Goal: Task Accomplishment & Management: Manage account settings

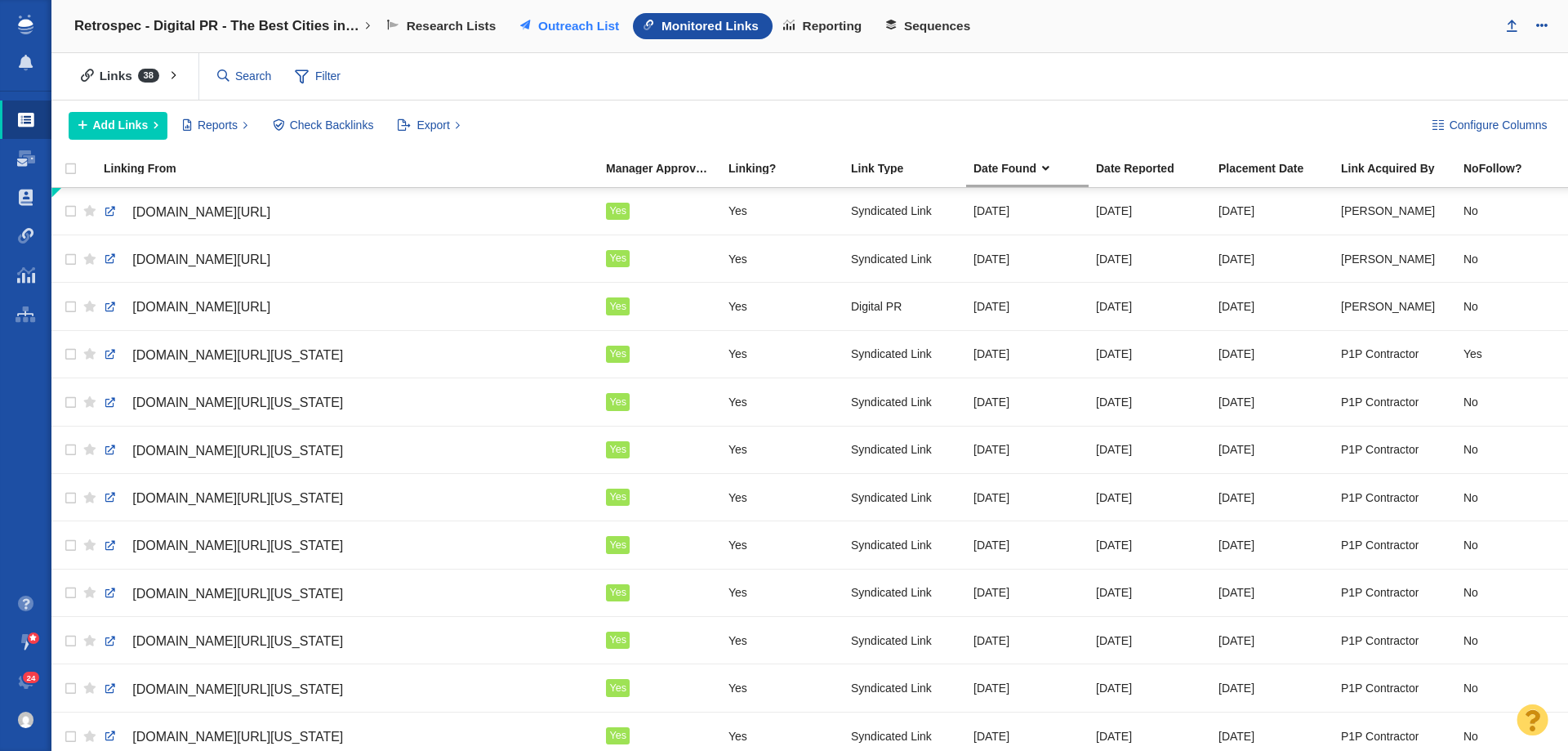
click at [565, 16] on link "Outreach List" at bounding box center [572, 26] width 124 height 26
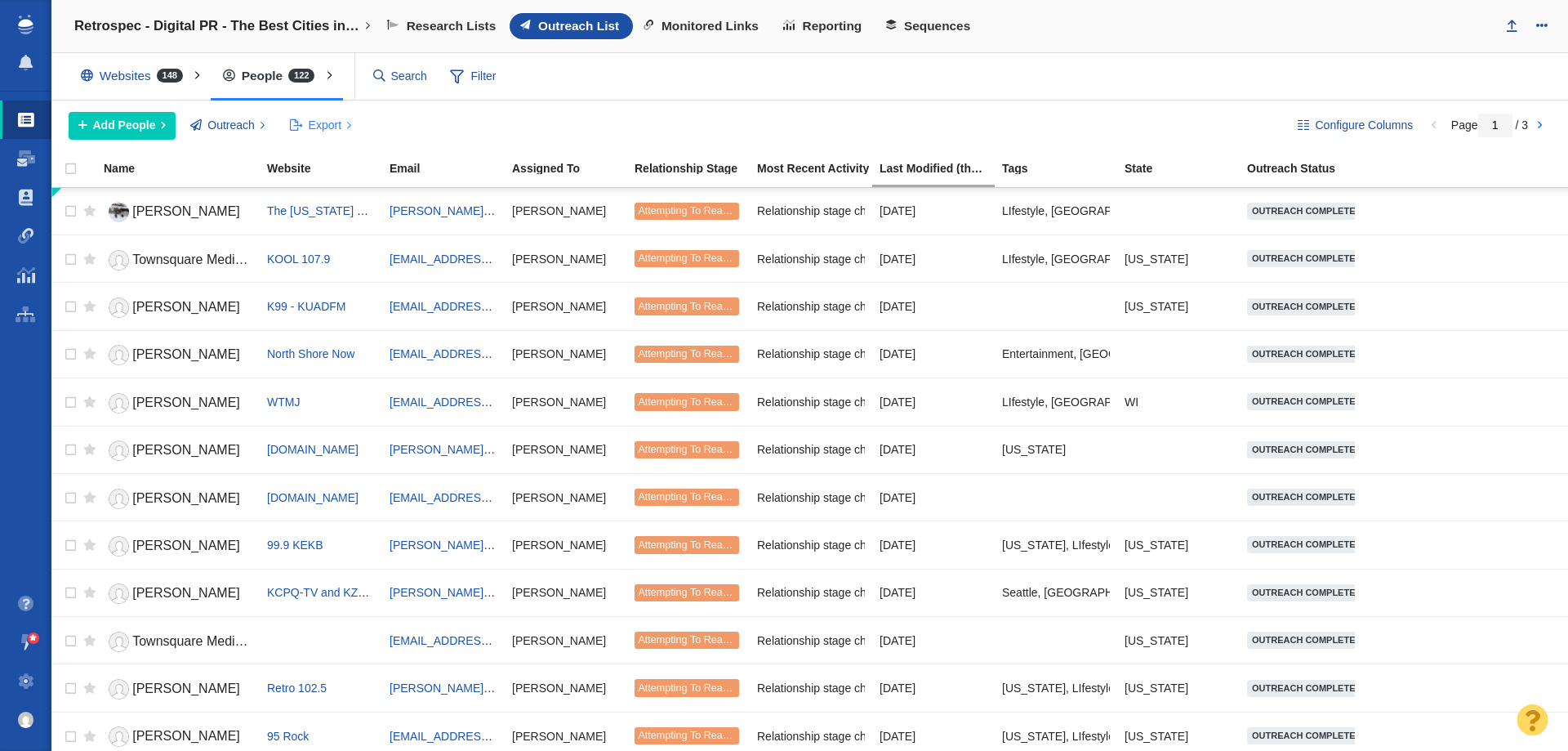
click at [331, 131] on span "Export" at bounding box center [325, 125] width 33 height 17
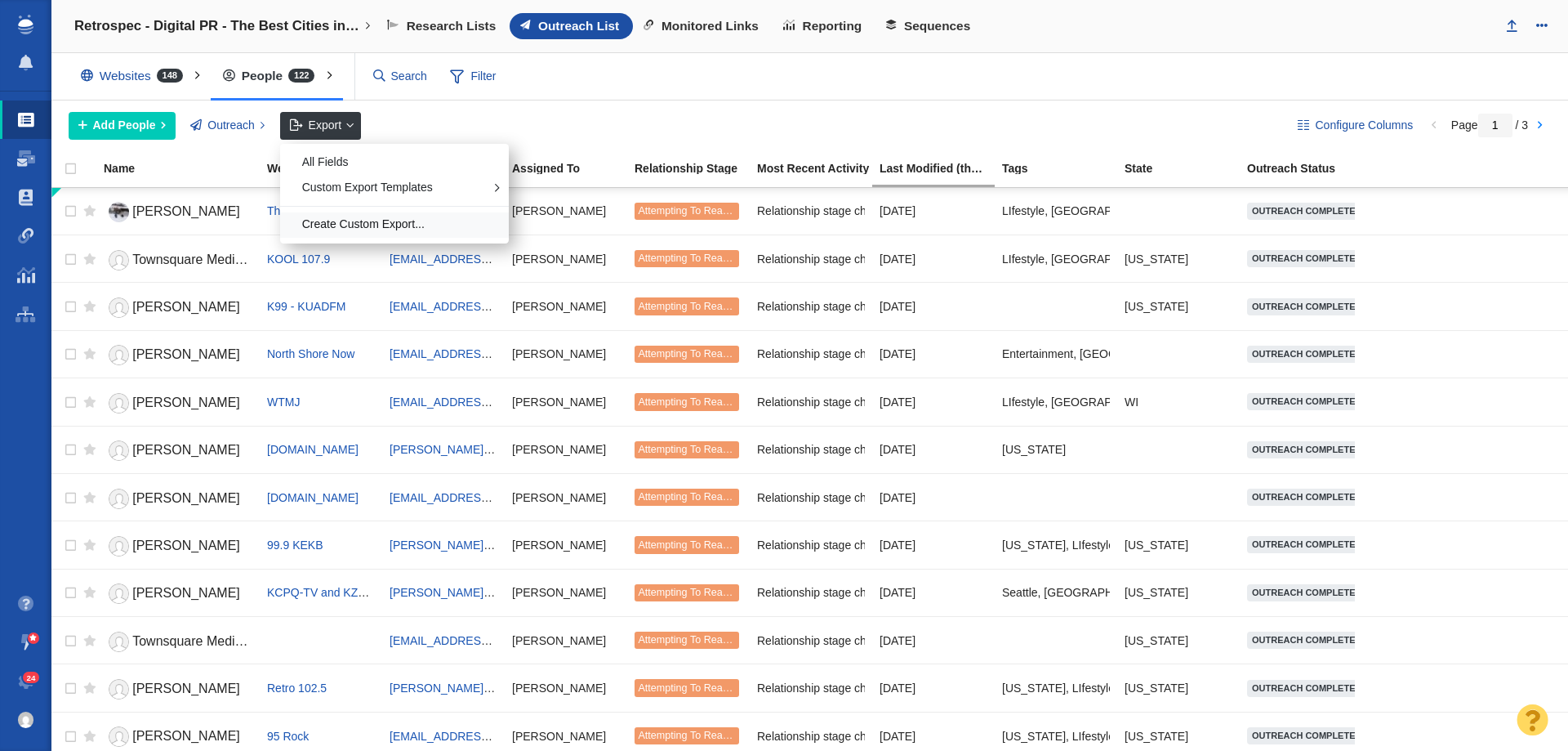
click at [417, 218] on div "Create Custom Export..." at bounding box center [394, 224] width 228 height 25
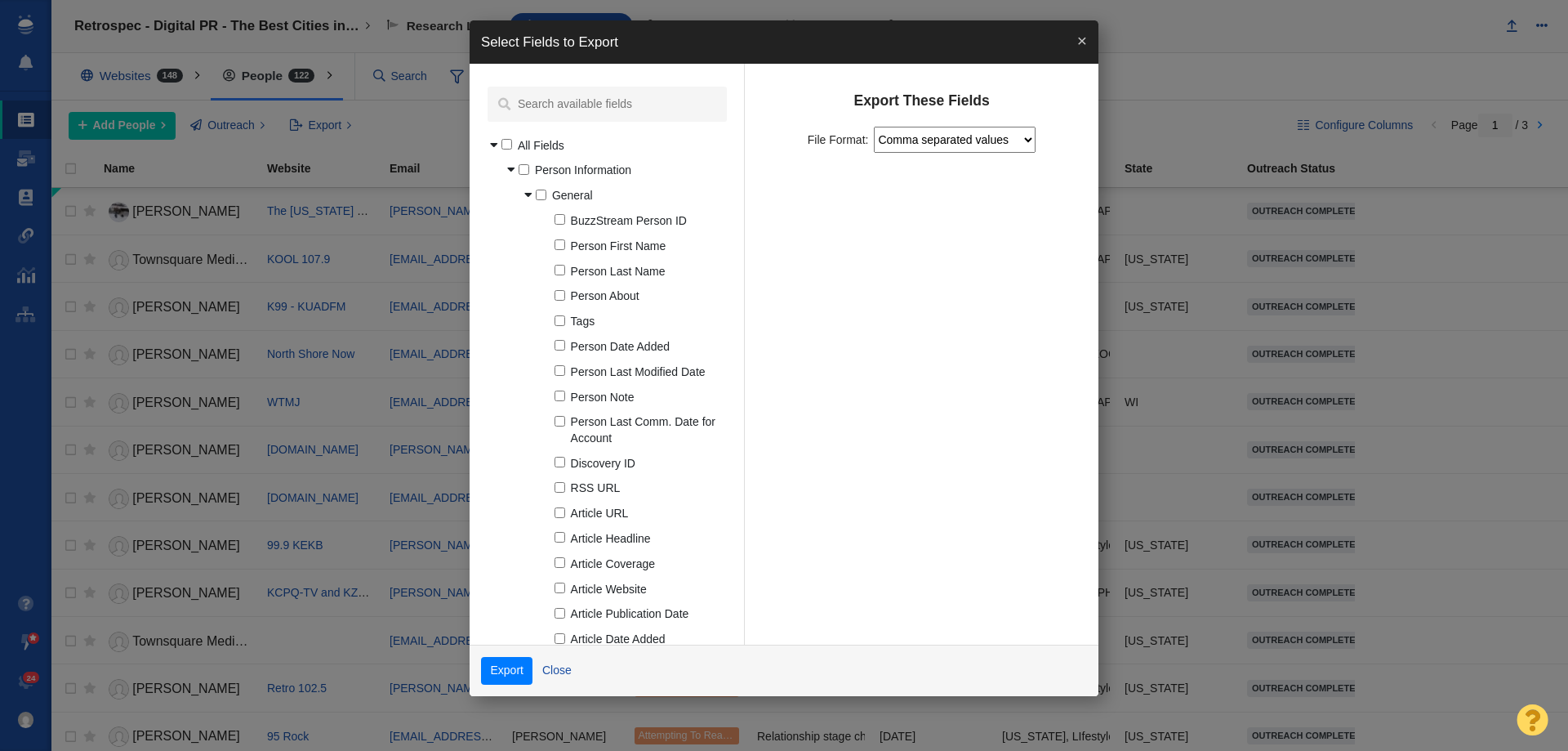
click at [1086, 41] on button "×" at bounding box center [1082, 40] width 33 height 40
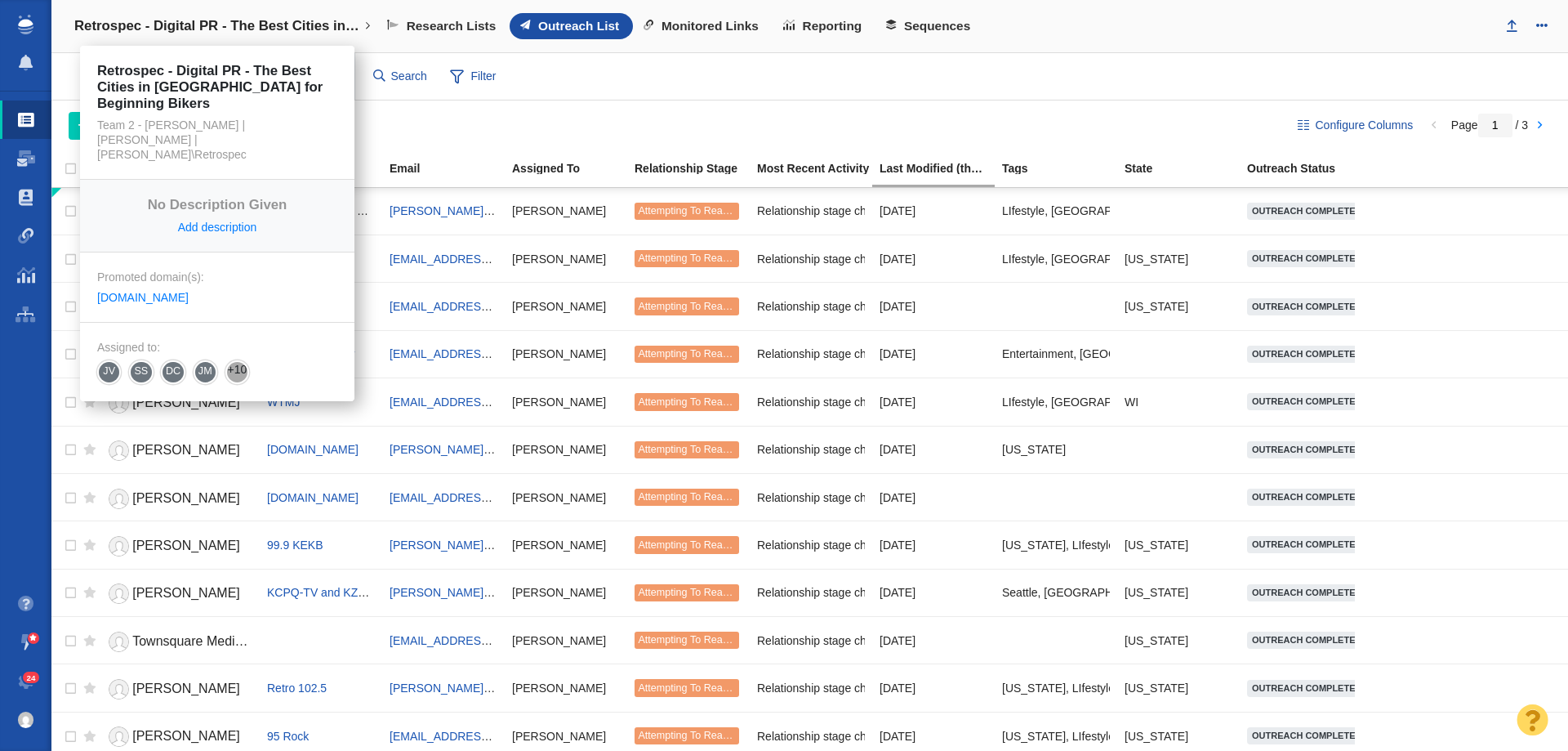
click at [205, 29] on h4 "Retrospec - Digital PR - The Best Cities in [GEOGRAPHIC_DATA] for Beginning Bik…" at bounding box center [217, 26] width 286 height 16
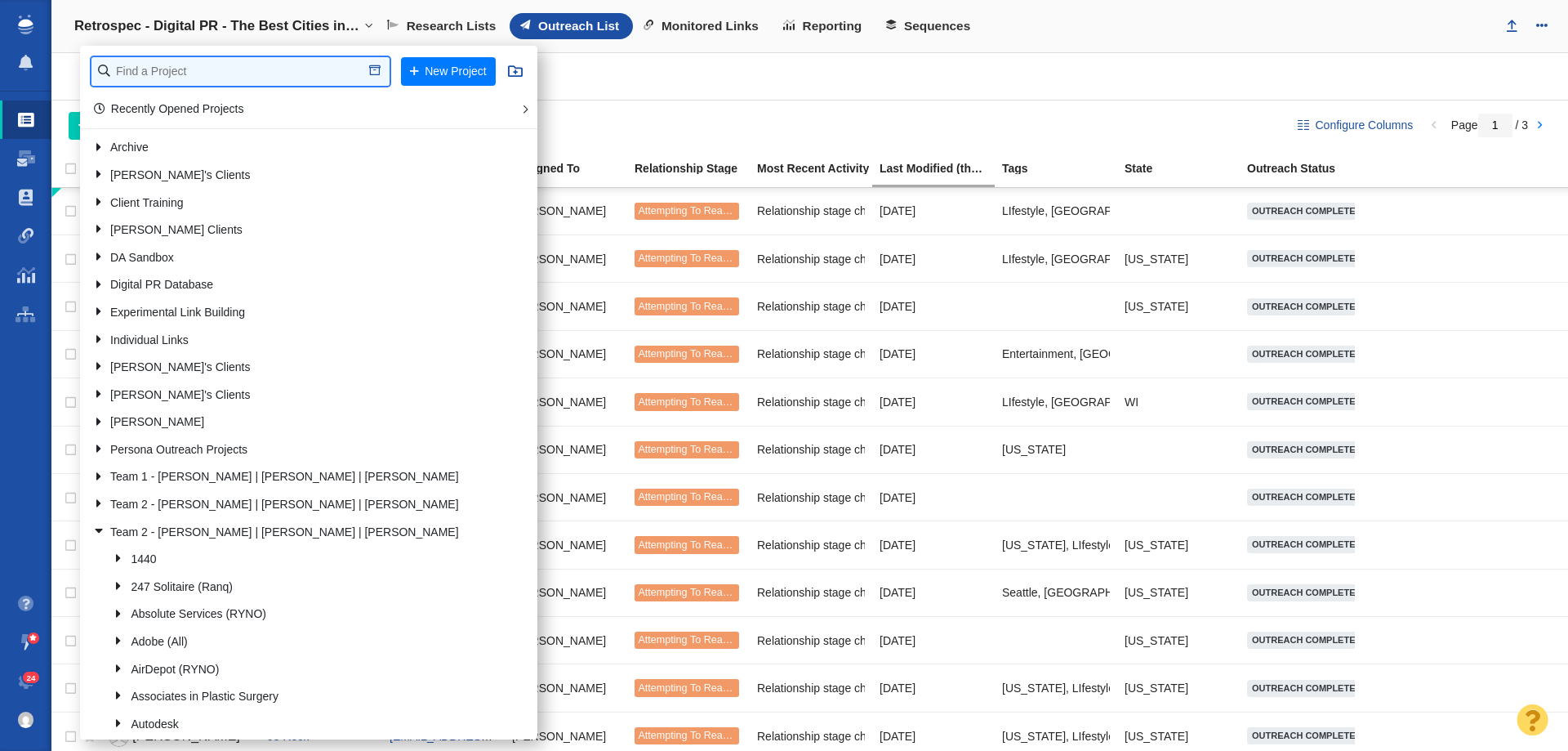
click at [189, 79] on input "text" at bounding box center [240, 71] width 298 height 29
type input "renuity"
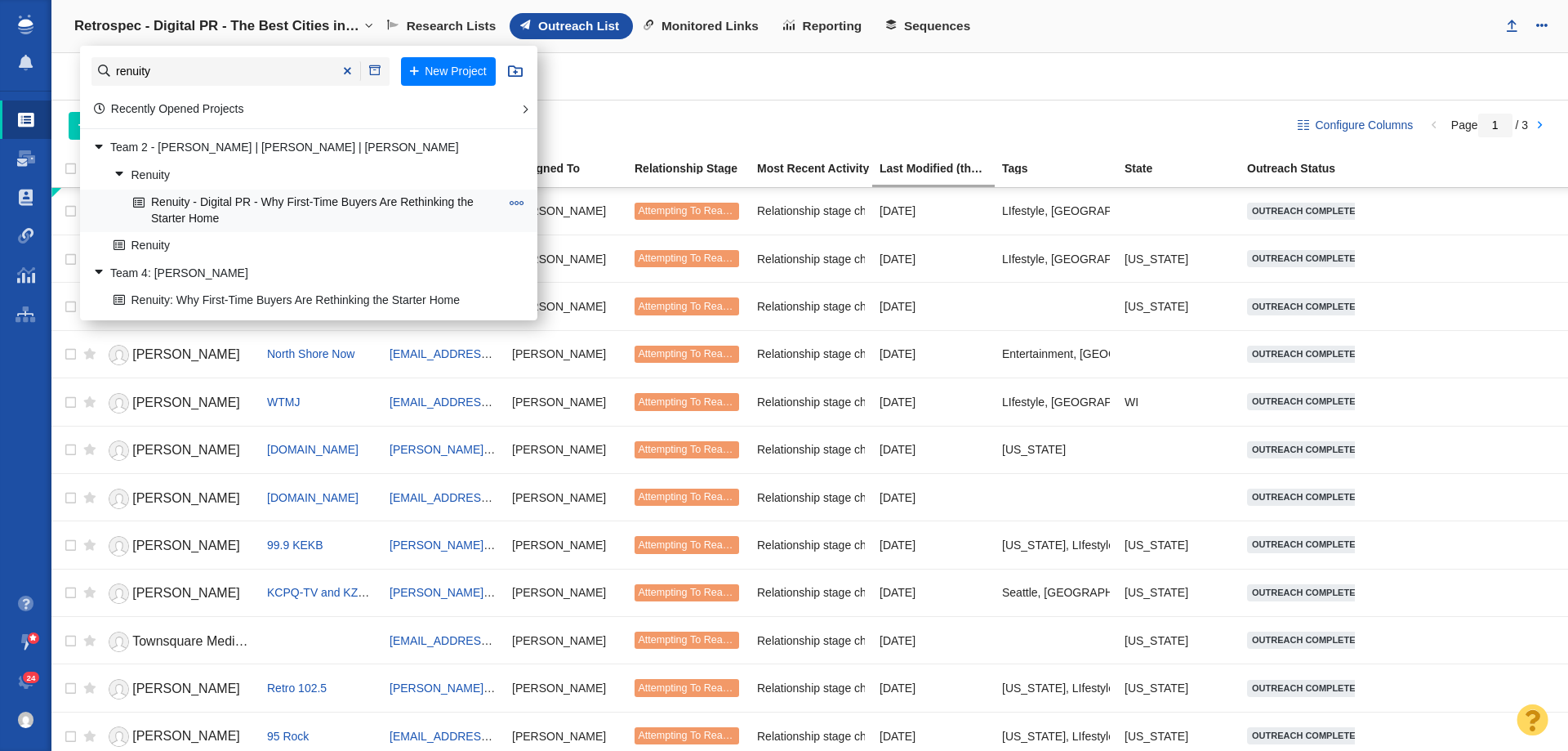
click at [255, 206] on link "Renuity - Digital PR - Why First-Time Buyers Are Rethinking the Starter Home" at bounding box center [316, 210] width 375 height 41
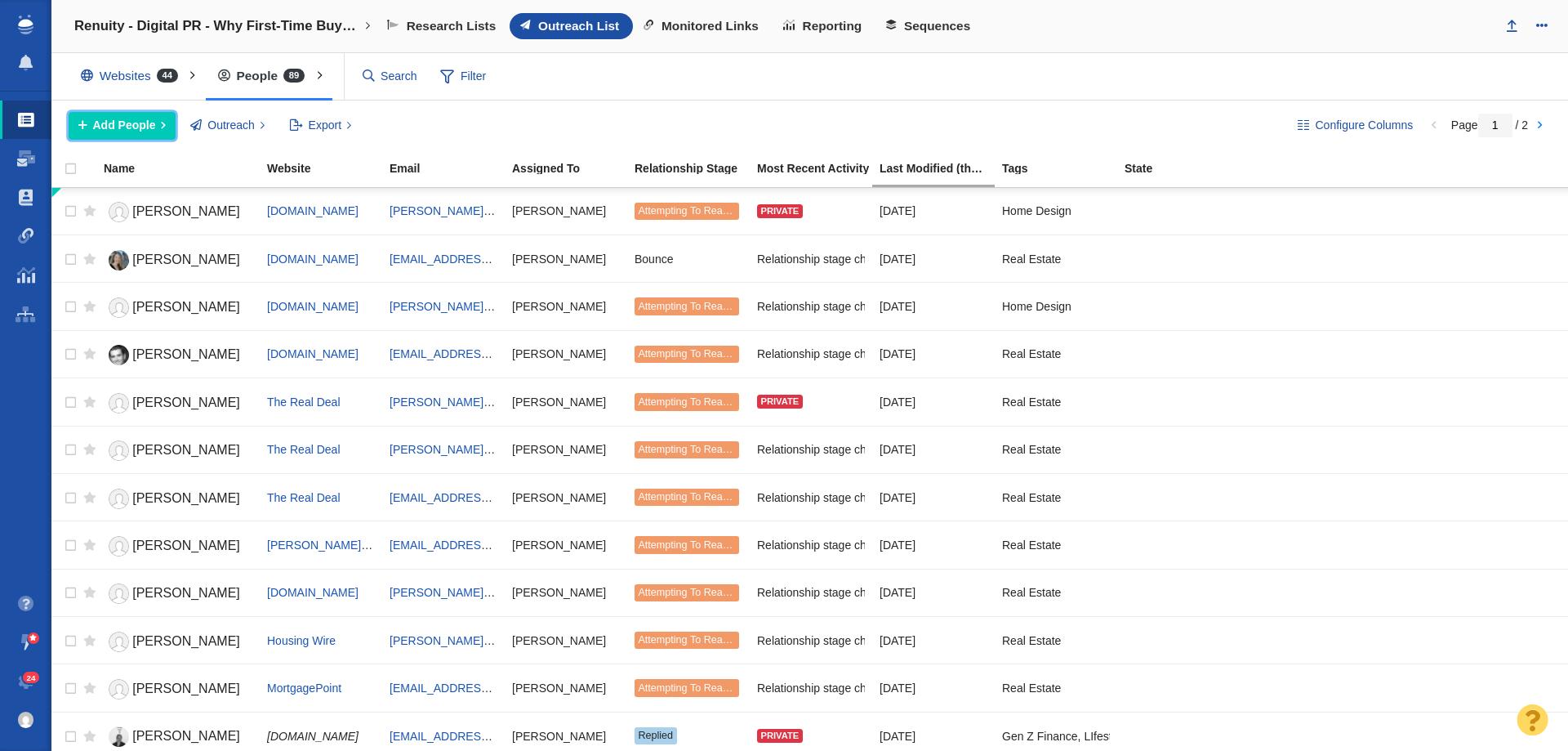
click at [148, 130] on span "Add People" at bounding box center [124, 125] width 63 height 17
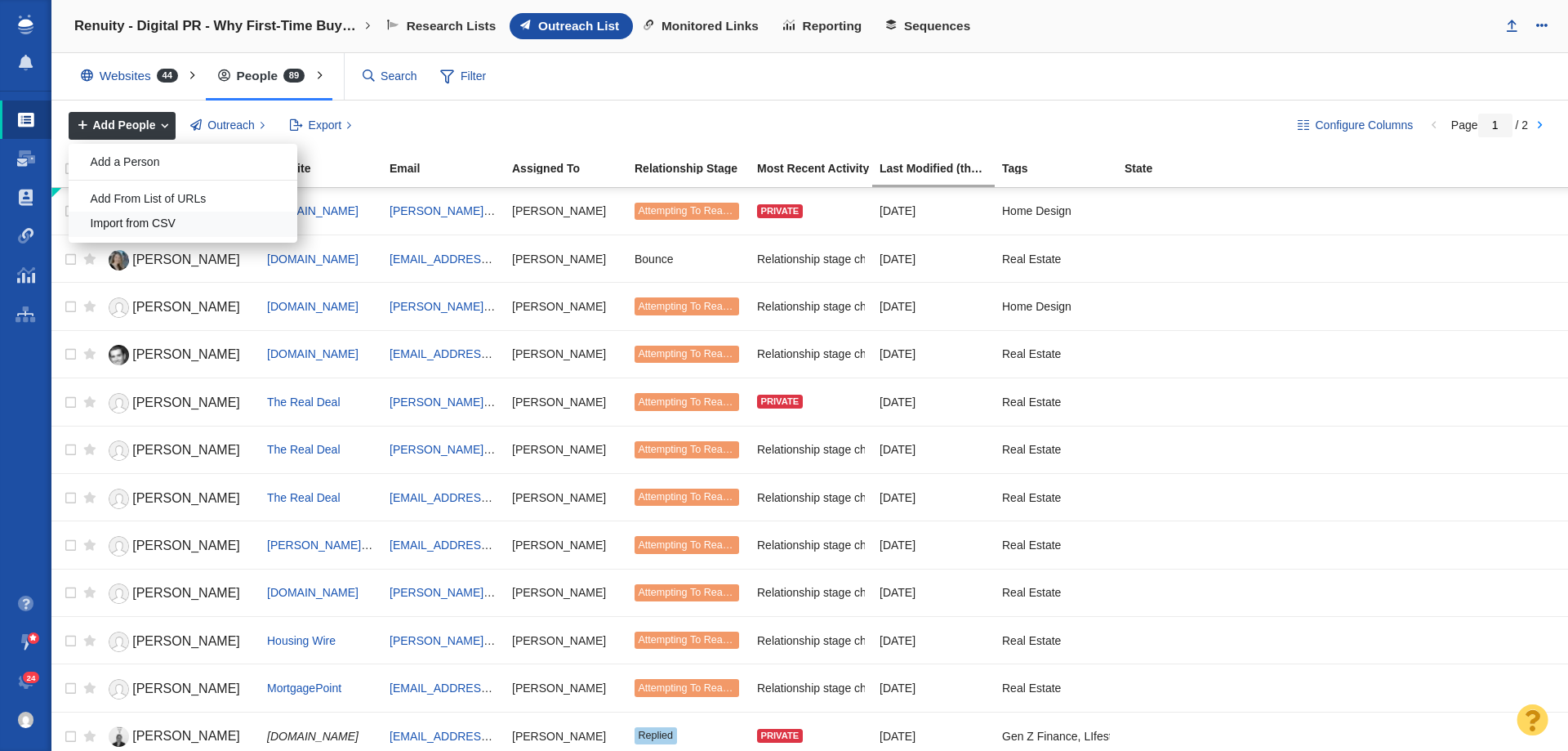
click at [186, 223] on div "Import from CSV" at bounding box center [183, 223] width 228 height 25
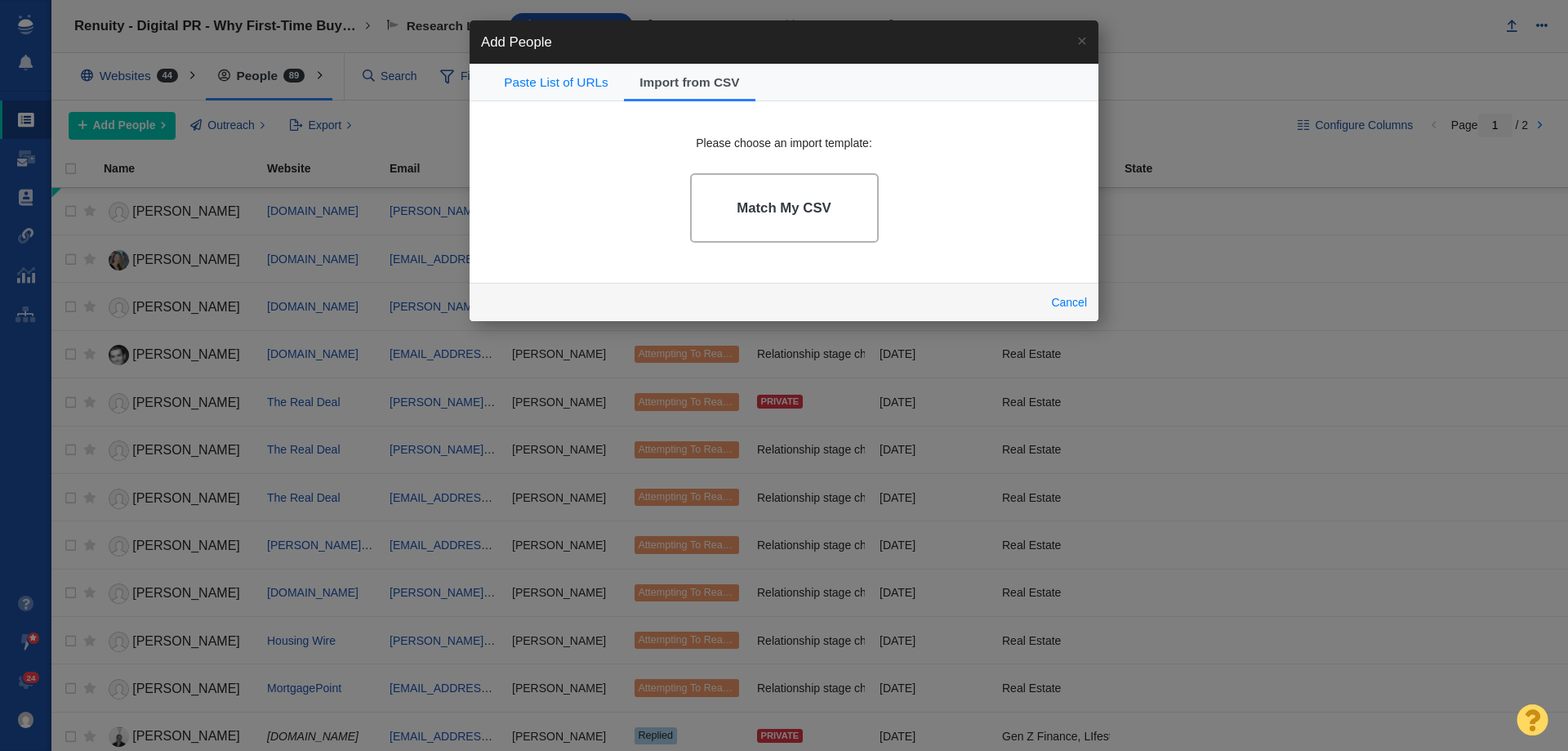
click at [819, 190] on link "Match My CSV" at bounding box center [784, 208] width 189 height 70
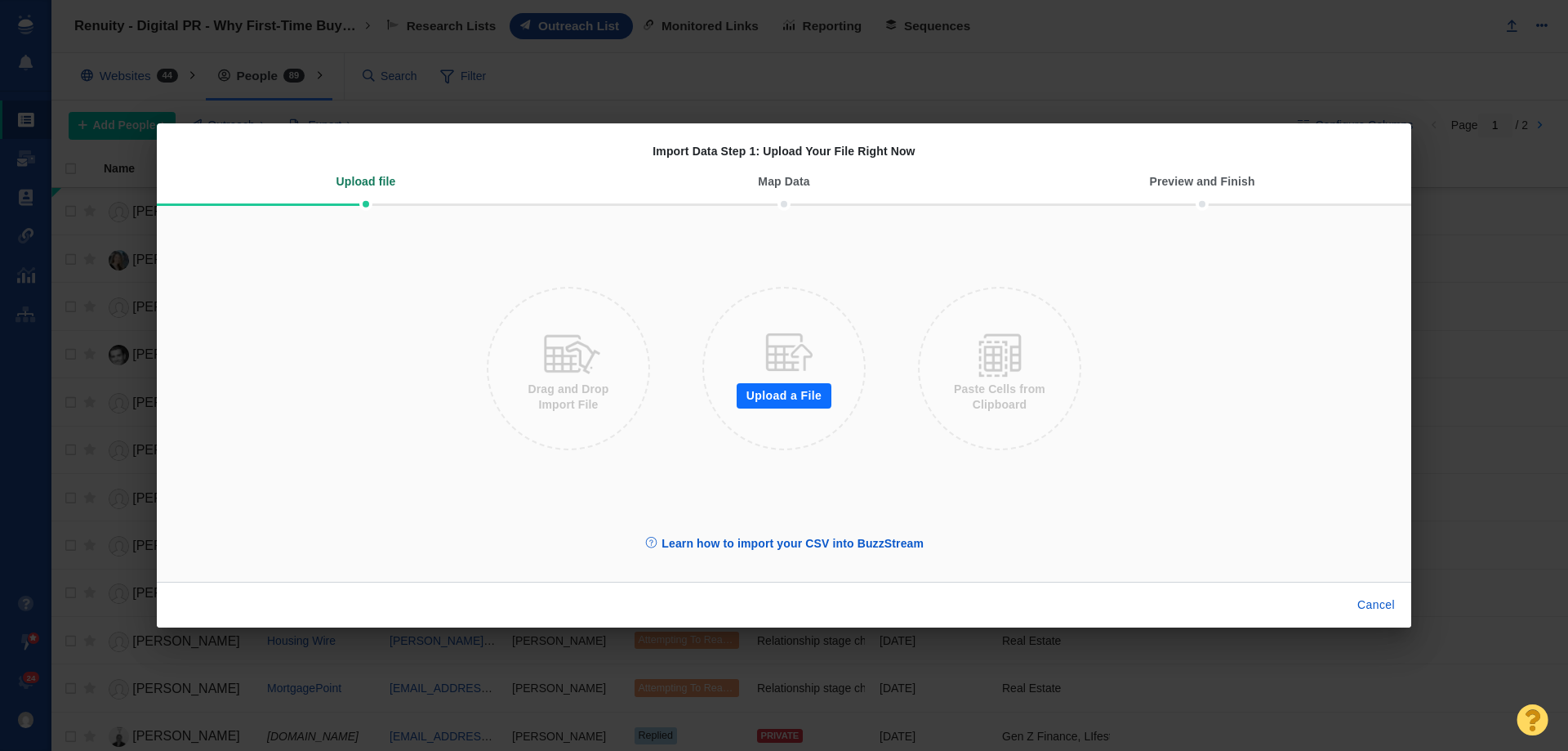
click at [787, 386] on button "Upload a File" at bounding box center [784, 396] width 95 height 26
click at [800, 391] on button "Upload a File" at bounding box center [784, 396] width 95 height 26
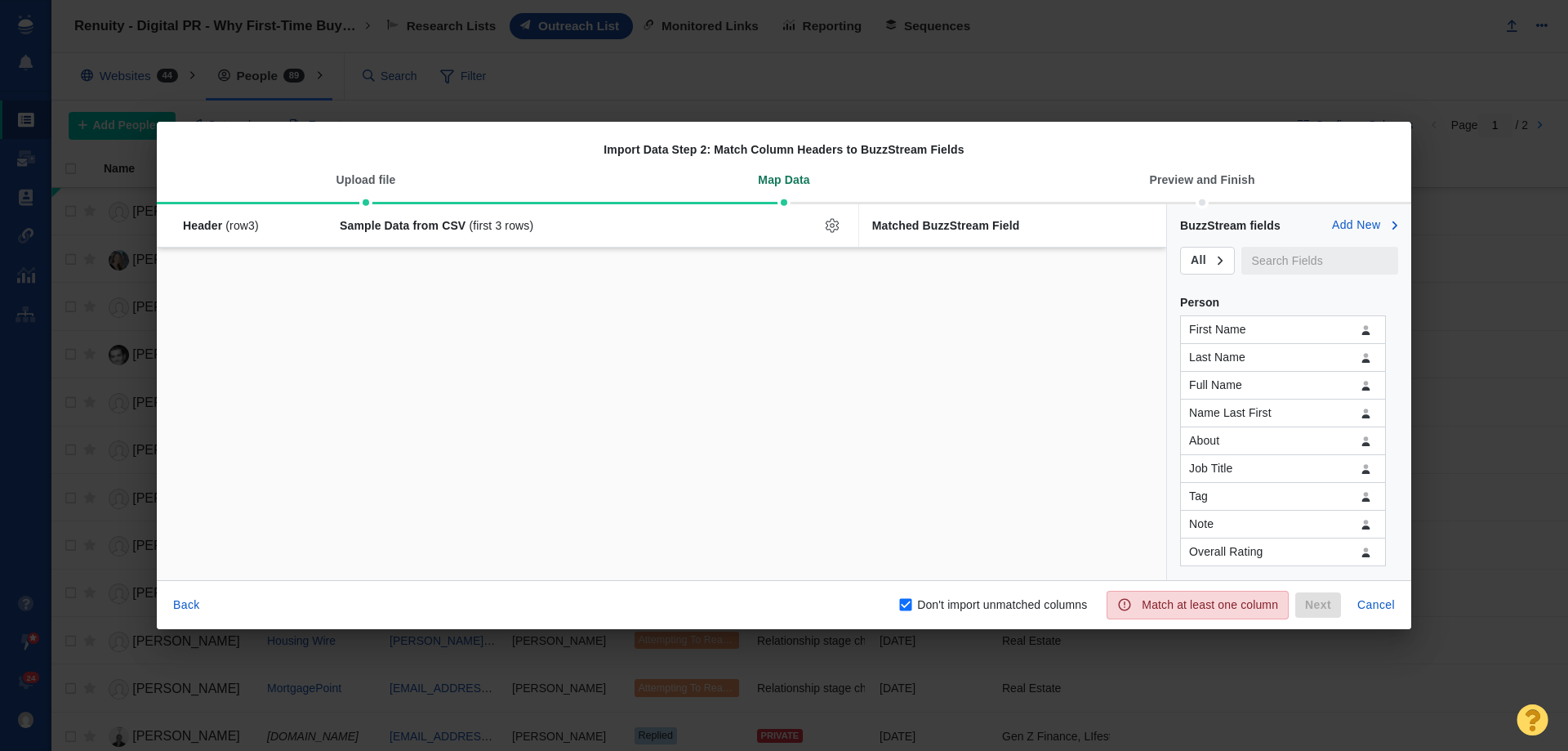
checkbox input "false"
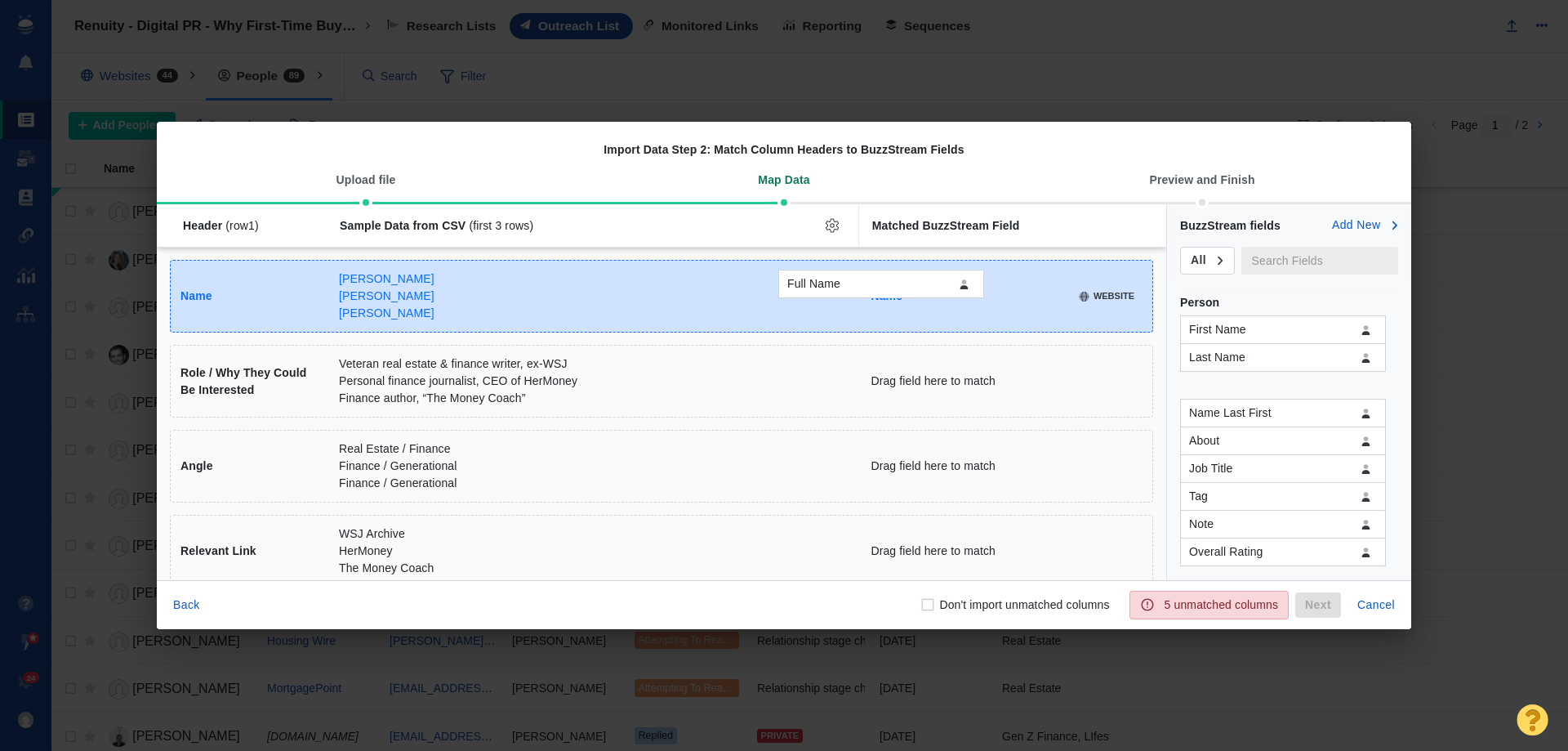
drag, startPoint x: 1220, startPoint y: 393, endPoint x: 818, endPoint y: 291, distance: 414.7
click at [818, 291] on div "Full Name Header (row 1 ) Sample Data from CSV (first 3 rows) Matched BuzzStrea…" at bounding box center [784, 392] width 1255 height 376
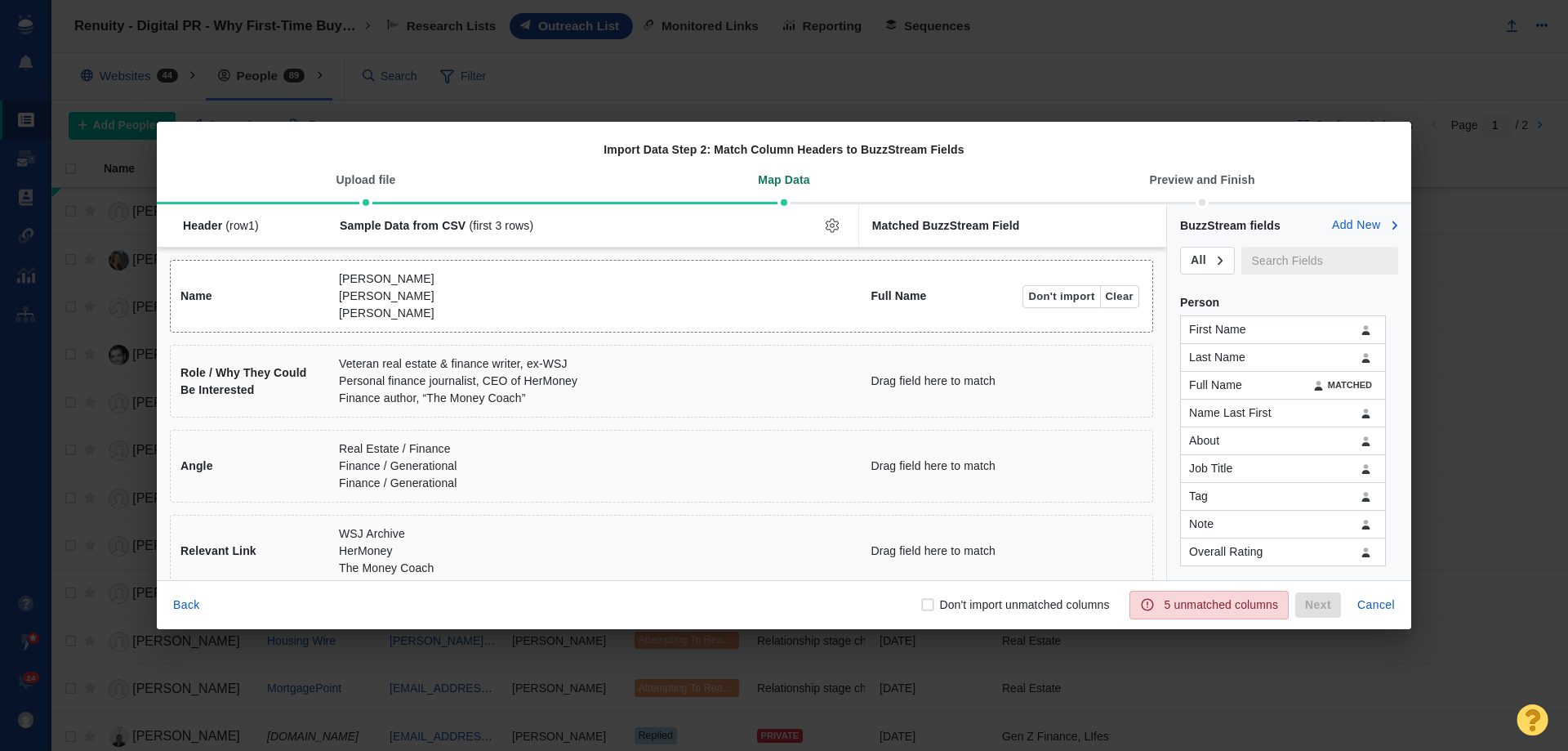
scroll to position [82, 0]
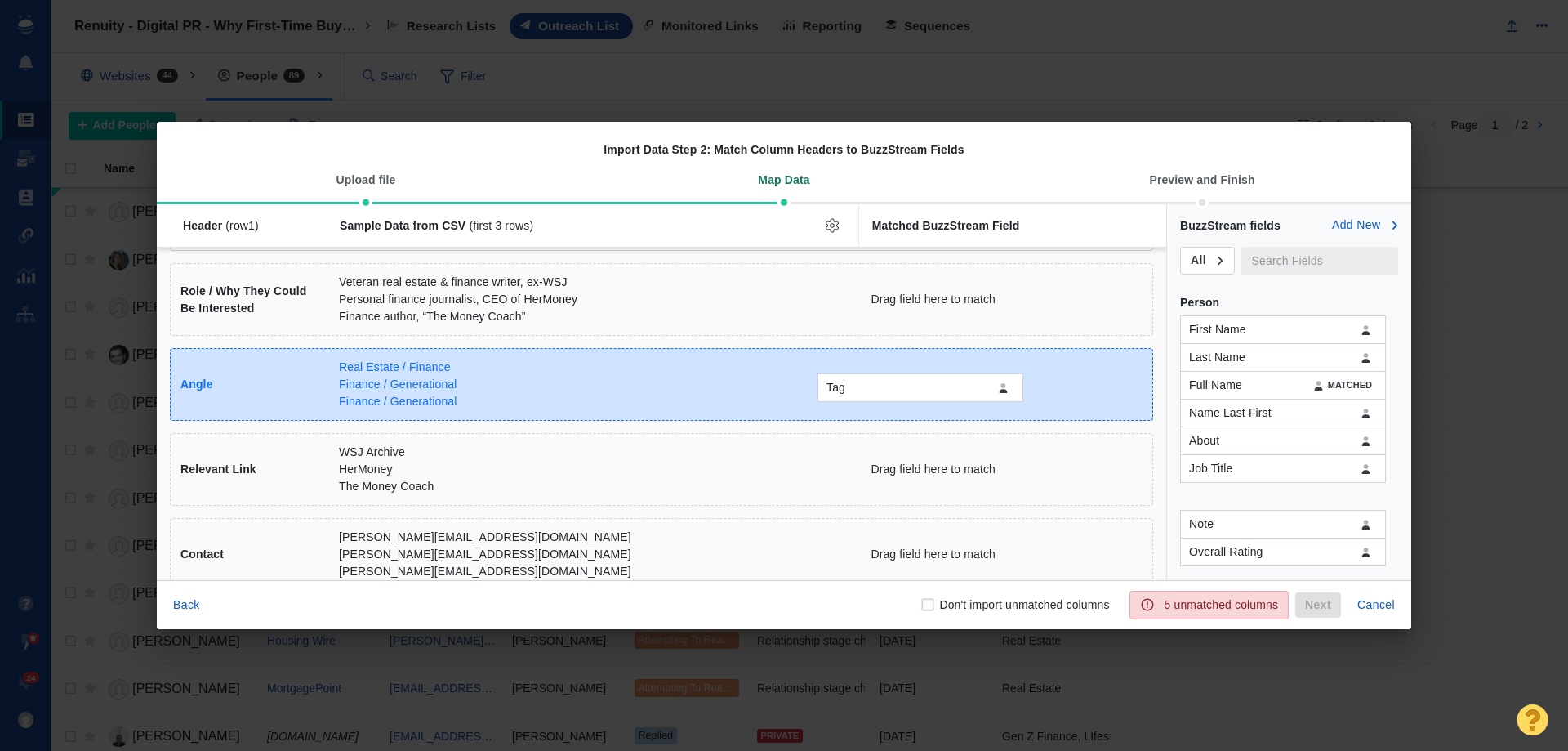
drag, startPoint x: 1253, startPoint y: 502, endPoint x: 891, endPoint y: 393, distance: 378.1
click at [891, 393] on div "Tag Header (row 1 ) Sample Data from CSV (first 3 rows) Matched BuzzStream Fiel…" at bounding box center [784, 392] width 1255 height 376
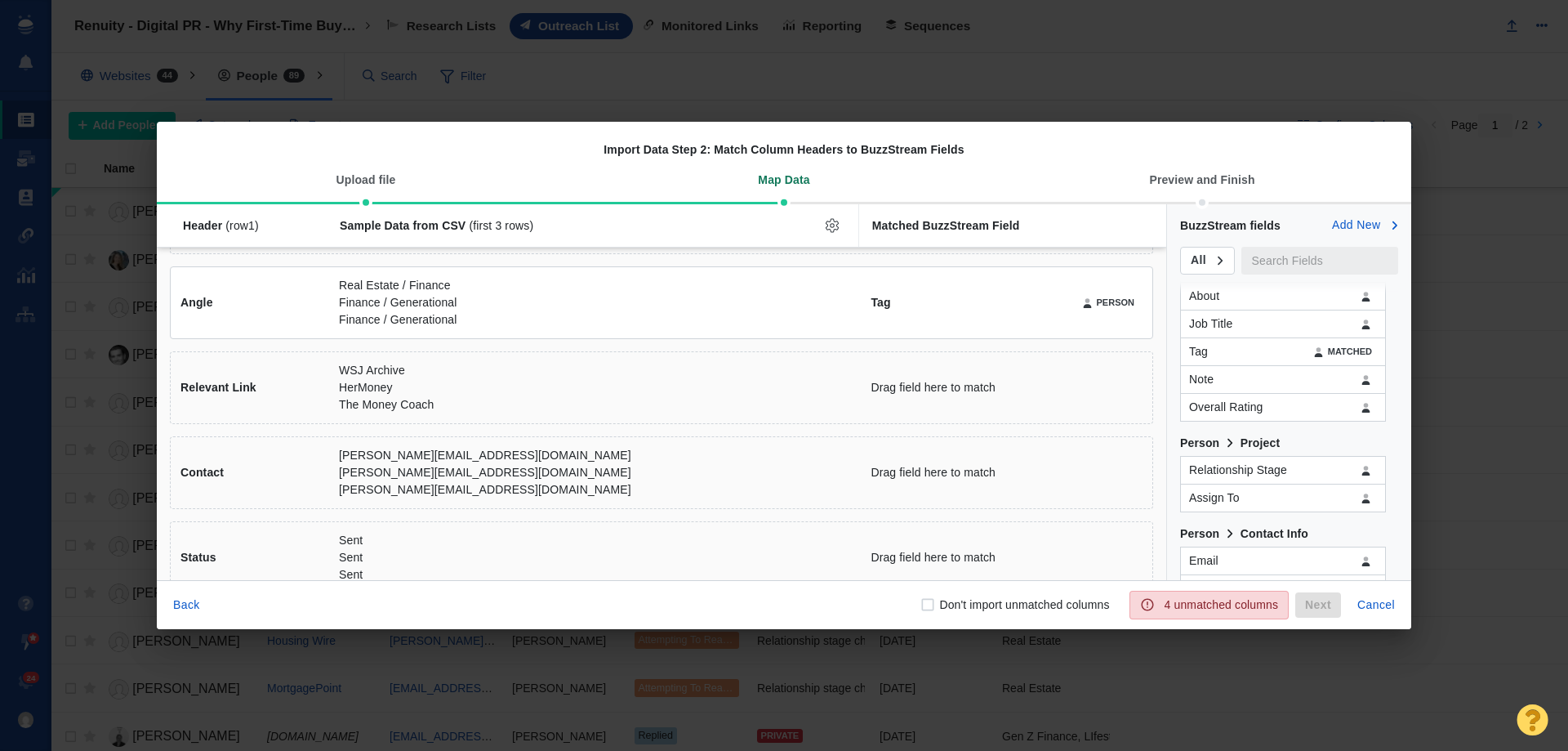
scroll to position [0, 0]
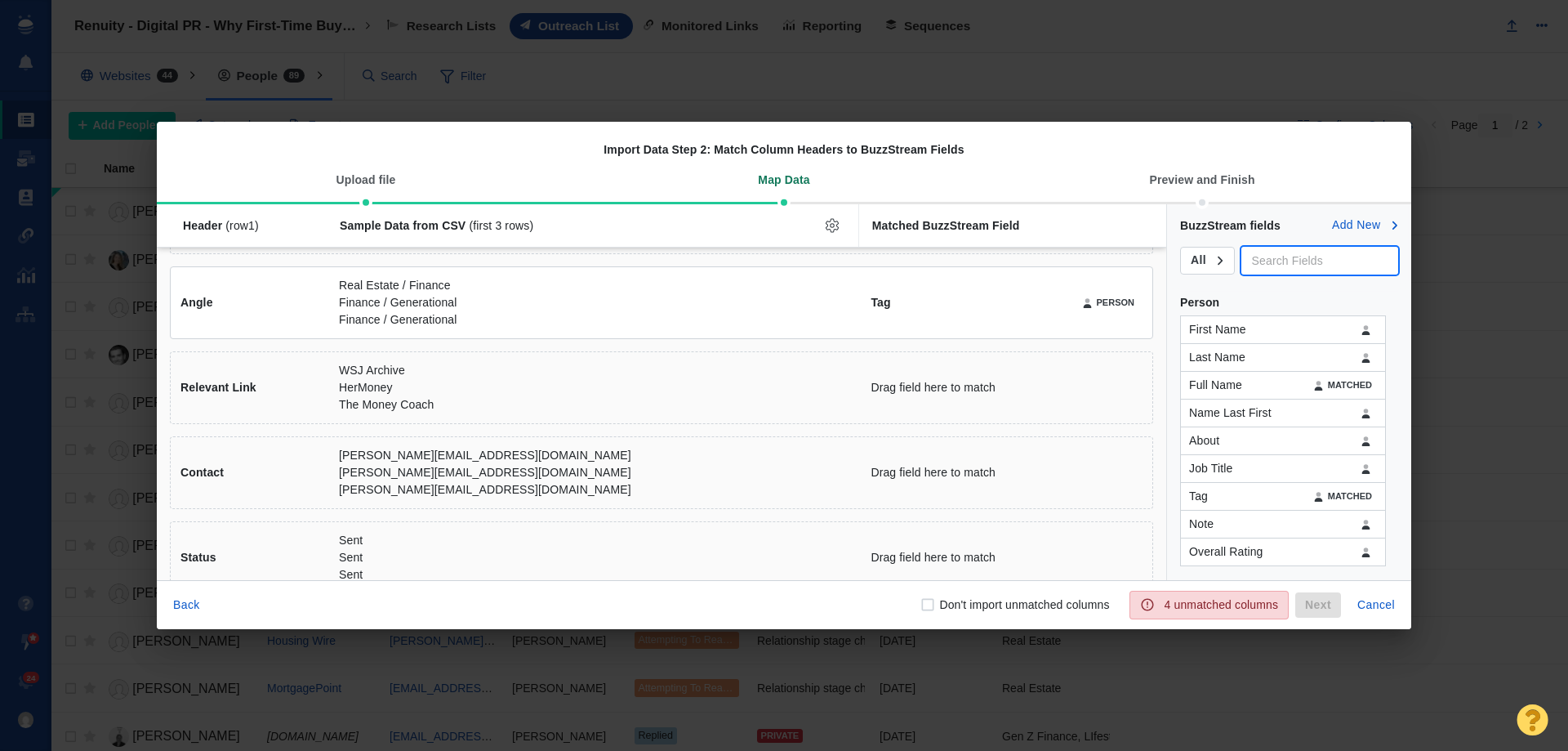
click at [1292, 250] on input "text" at bounding box center [1320, 260] width 157 height 28
type input "name"
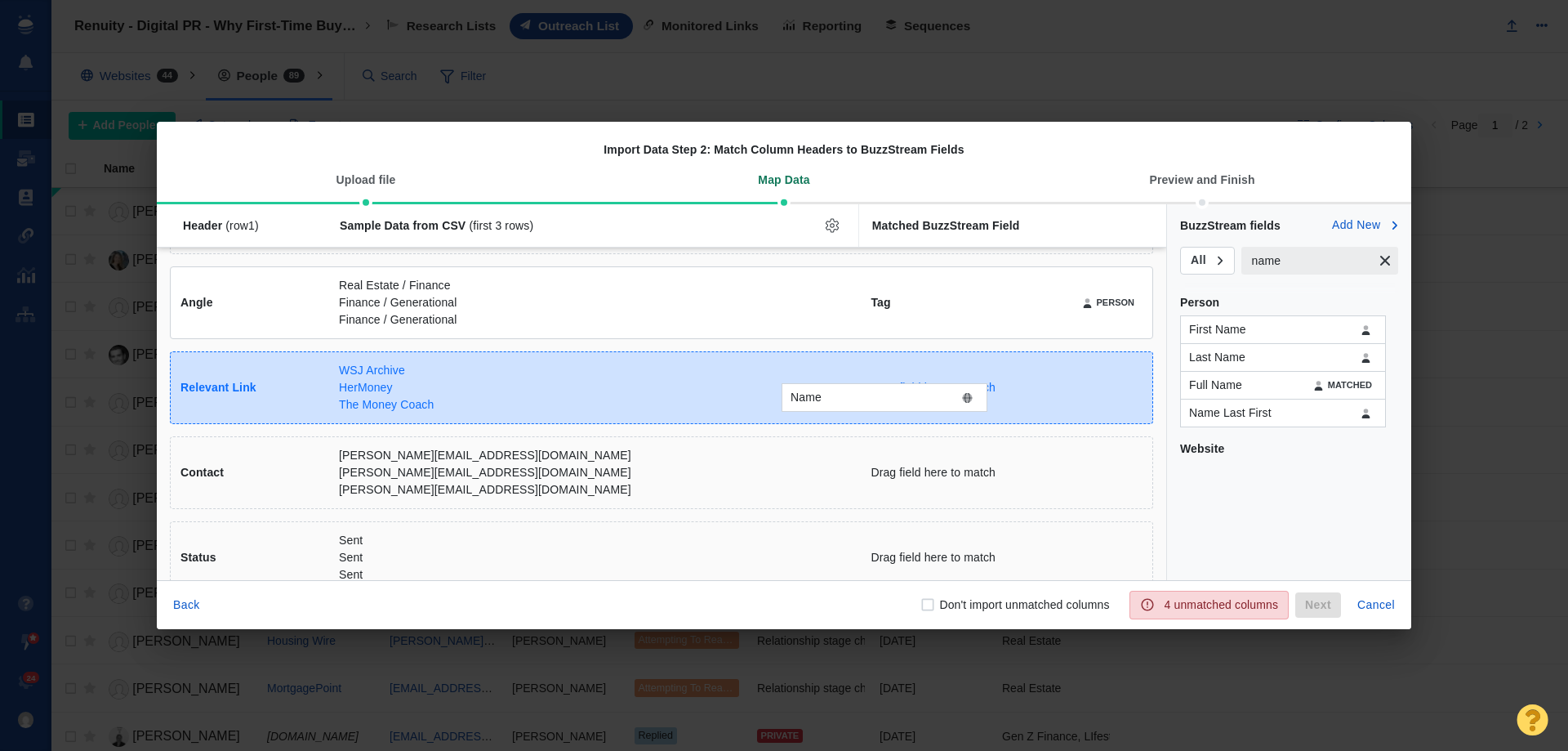
drag, startPoint x: 1289, startPoint y: 486, endPoint x: 891, endPoint y: 408, distance: 405.6
click at [891, 408] on div "Name Header (row 1 ) Sample Data from CSV (first 3 rows) Matched BuzzStream Fie…" at bounding box center [784, 392] width 1255 height 376
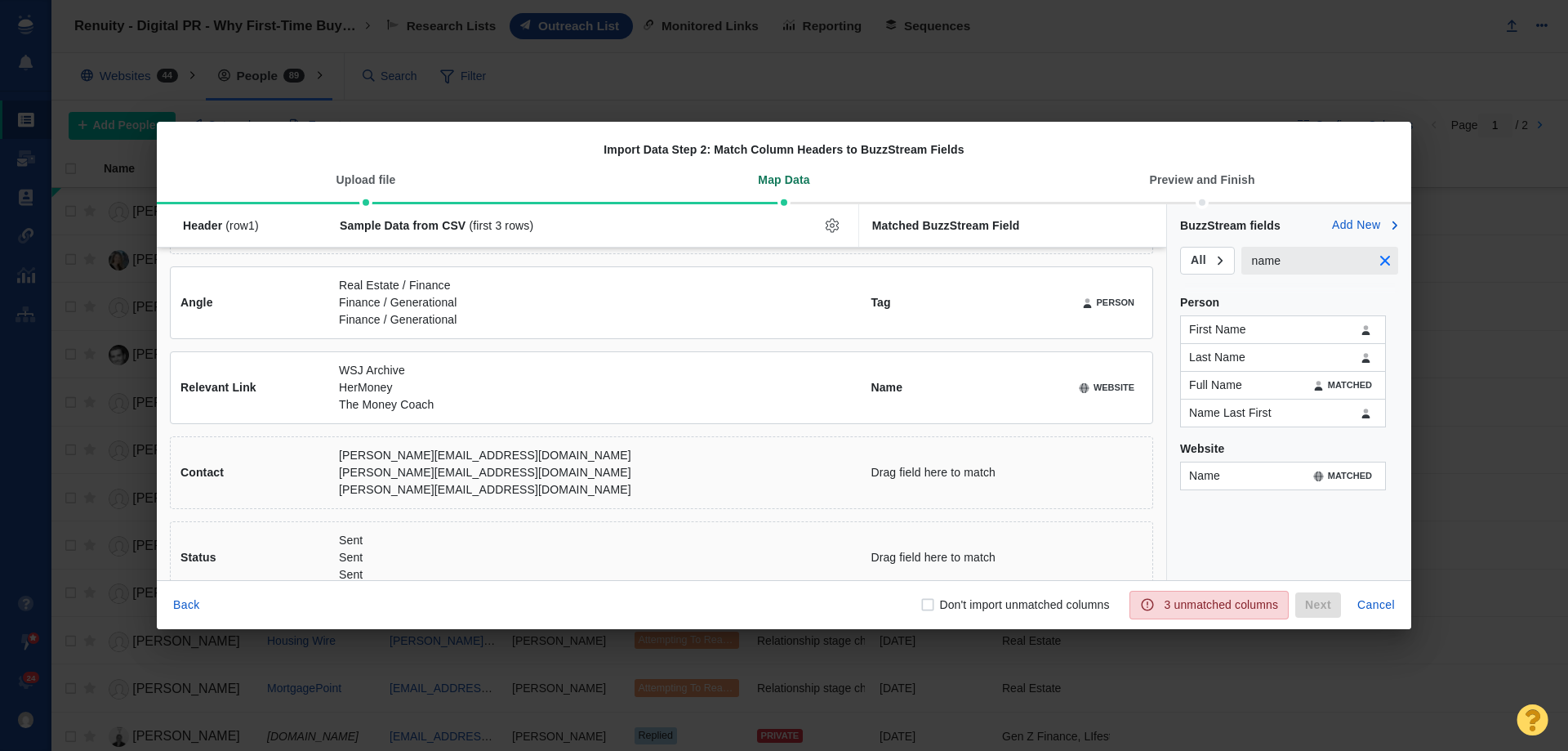
click at [1388, 264] on icon "button" at bounding box center [1385, 260] width 10 height 10
click at [1285, 263] on input "text" at bounding box center [1320, 260] width 157 height 28
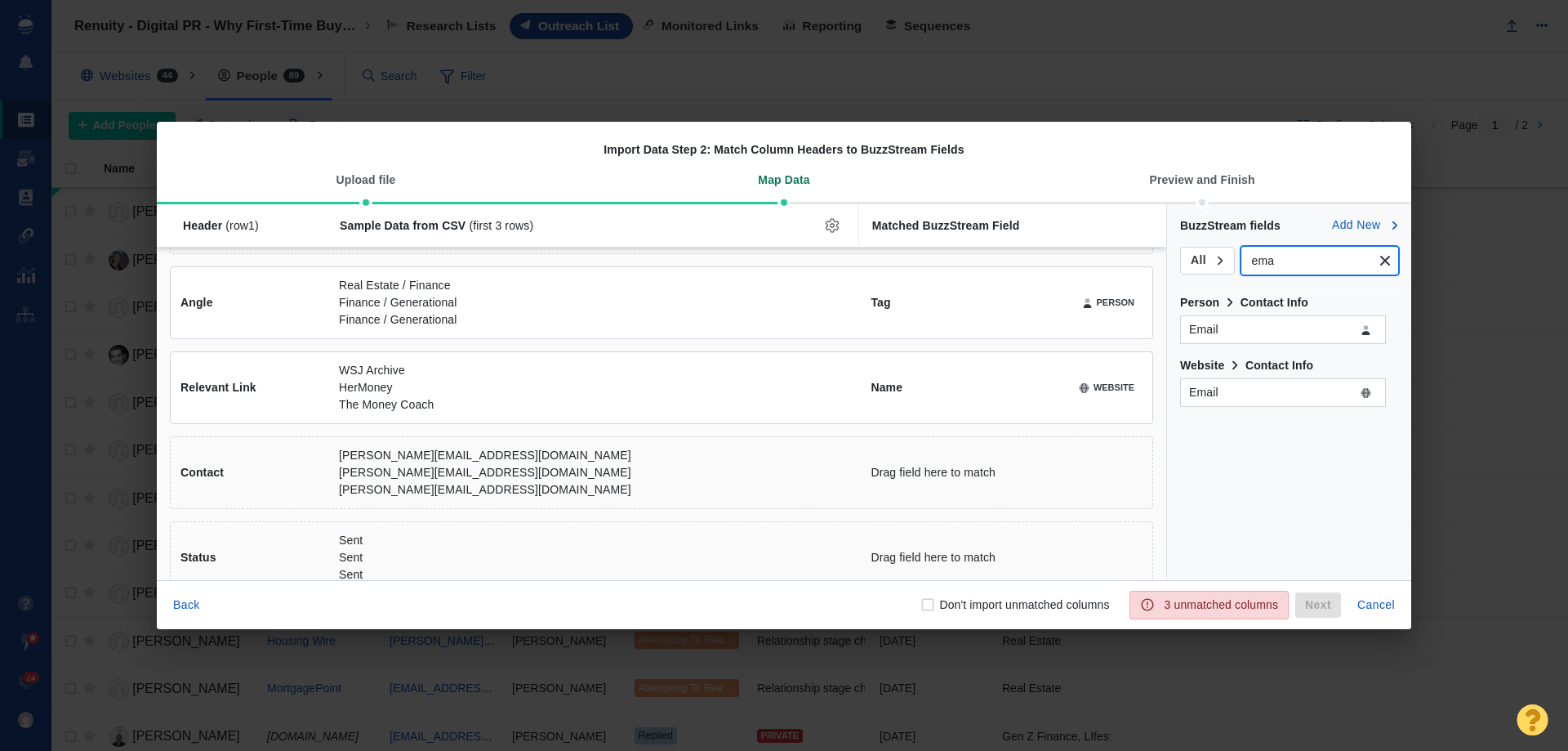
type input "ema"
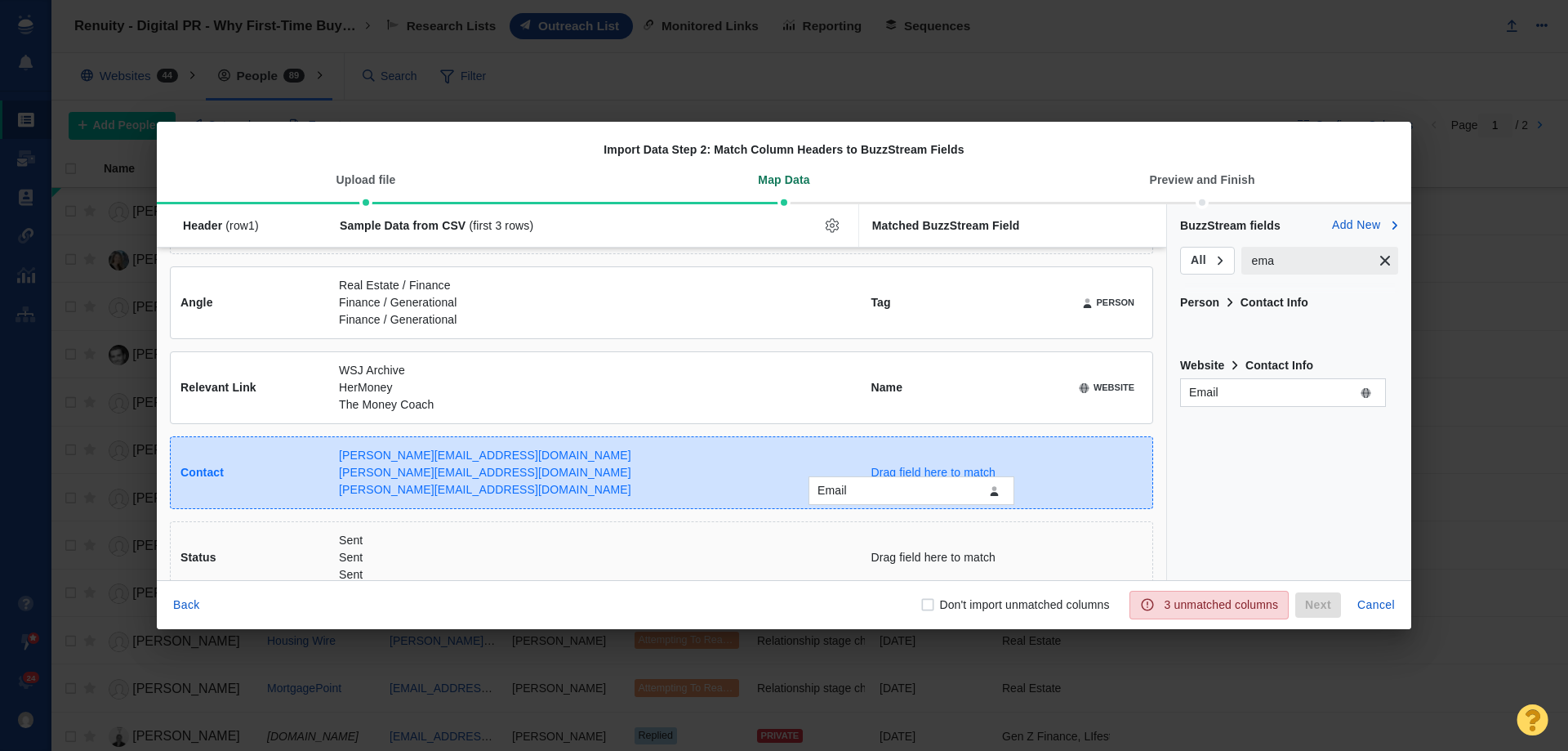
drag, startPoint x: 1277, startPoint y: 330, endPoint x: 905, endPoint y: 491, distance: 405.3
click at [905, 491] on div "Email Header (row 1 ) Sample Data from CSV (first 3 rows) Matched BuzzStream Fi…" at bounding box center [784, 392] width 1255 height 376
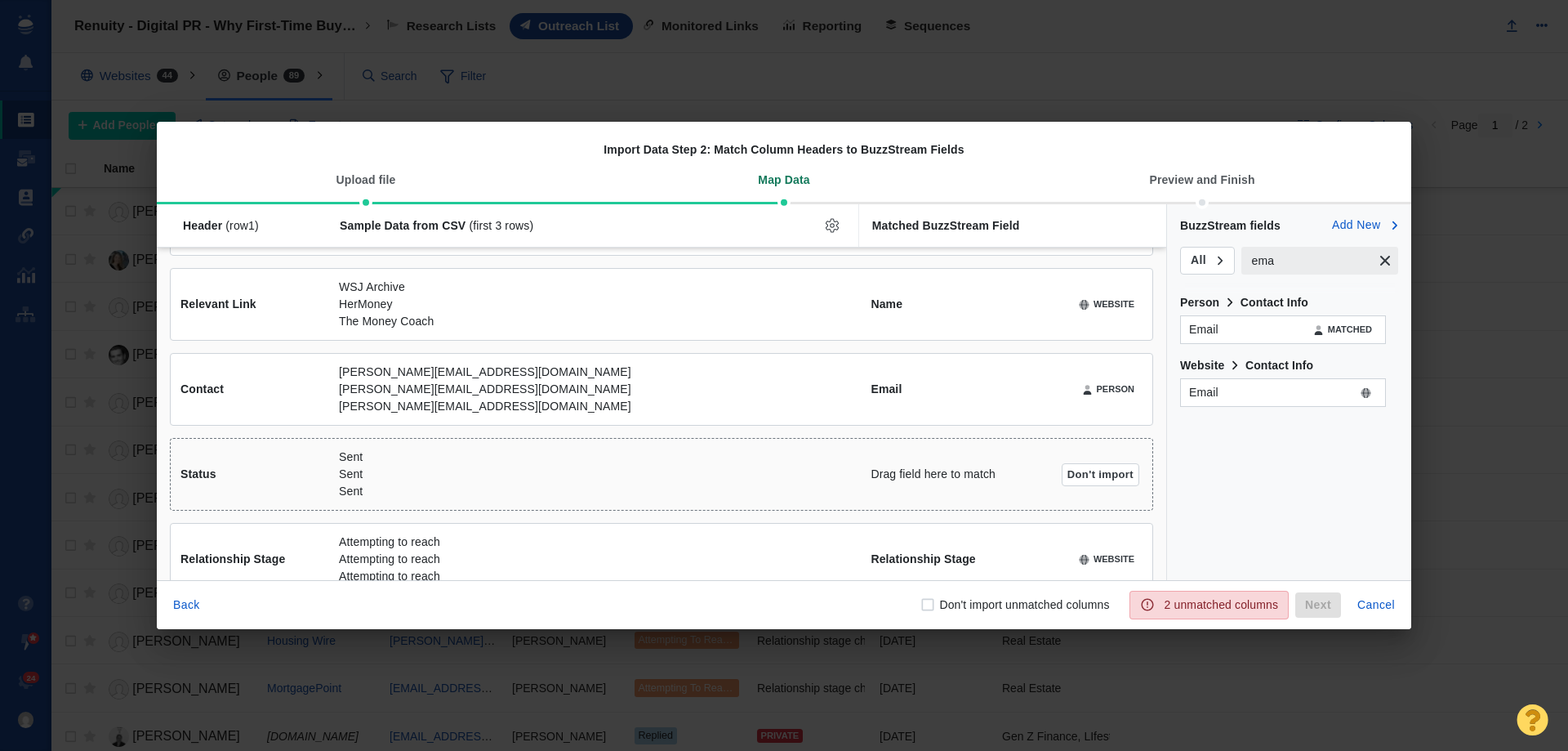
scroll to position [360, 0]
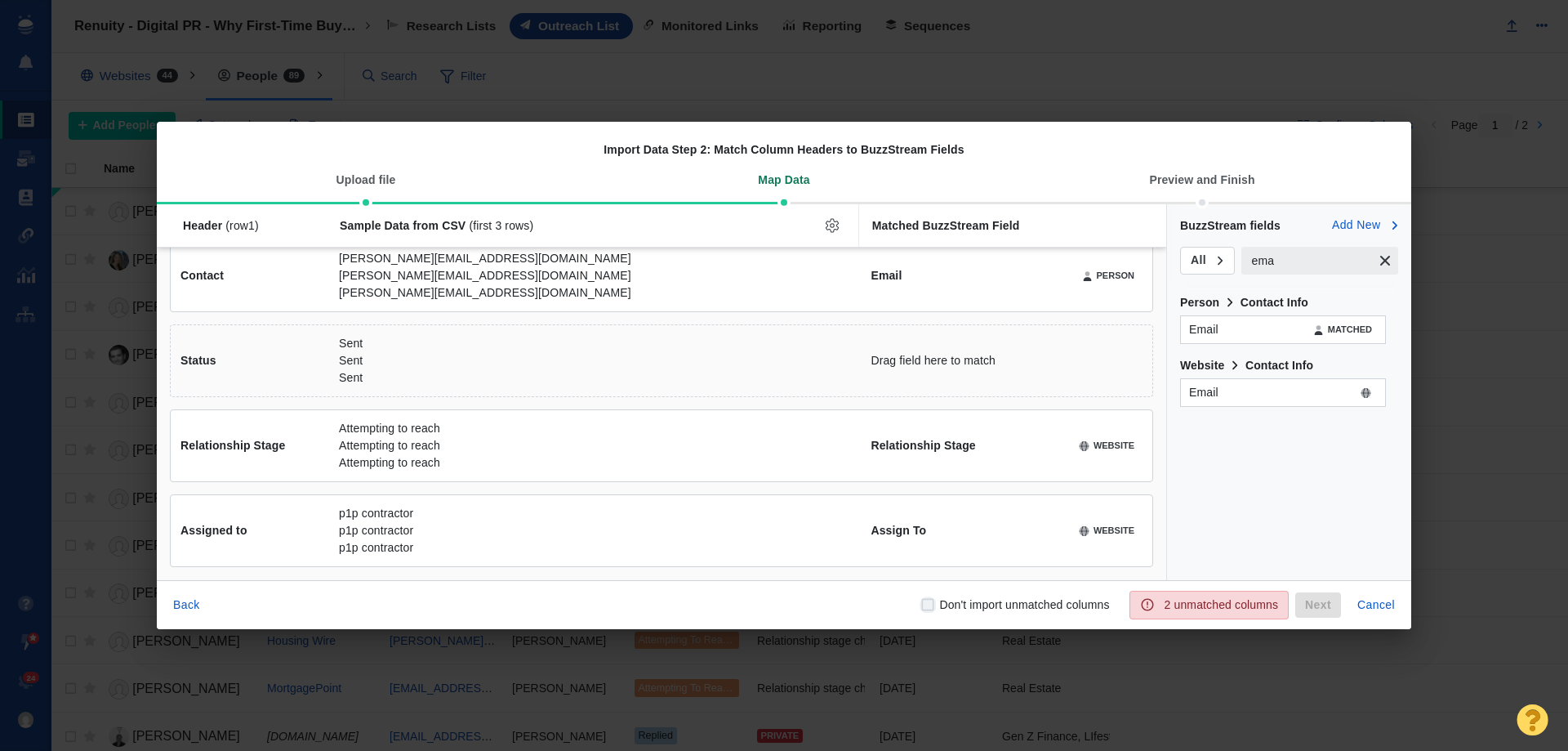
click at [931, 606] on input "Don't import unmatched columns" at bounding box center [928, 604] width 16 height 16
checkbox input "true"
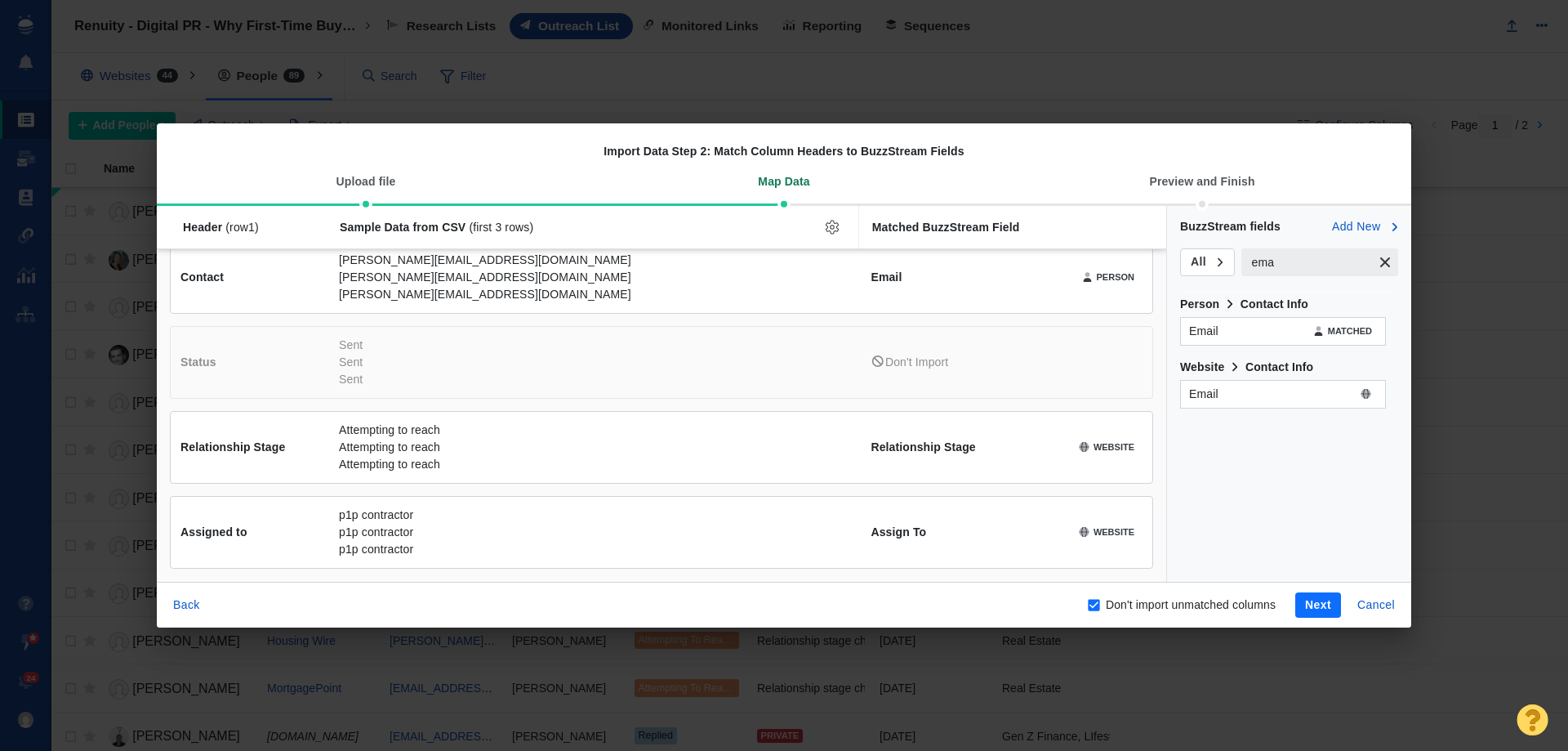
click at [1329, 605] on button "Next" at bounding box center [1319, 605] width 46 height 26
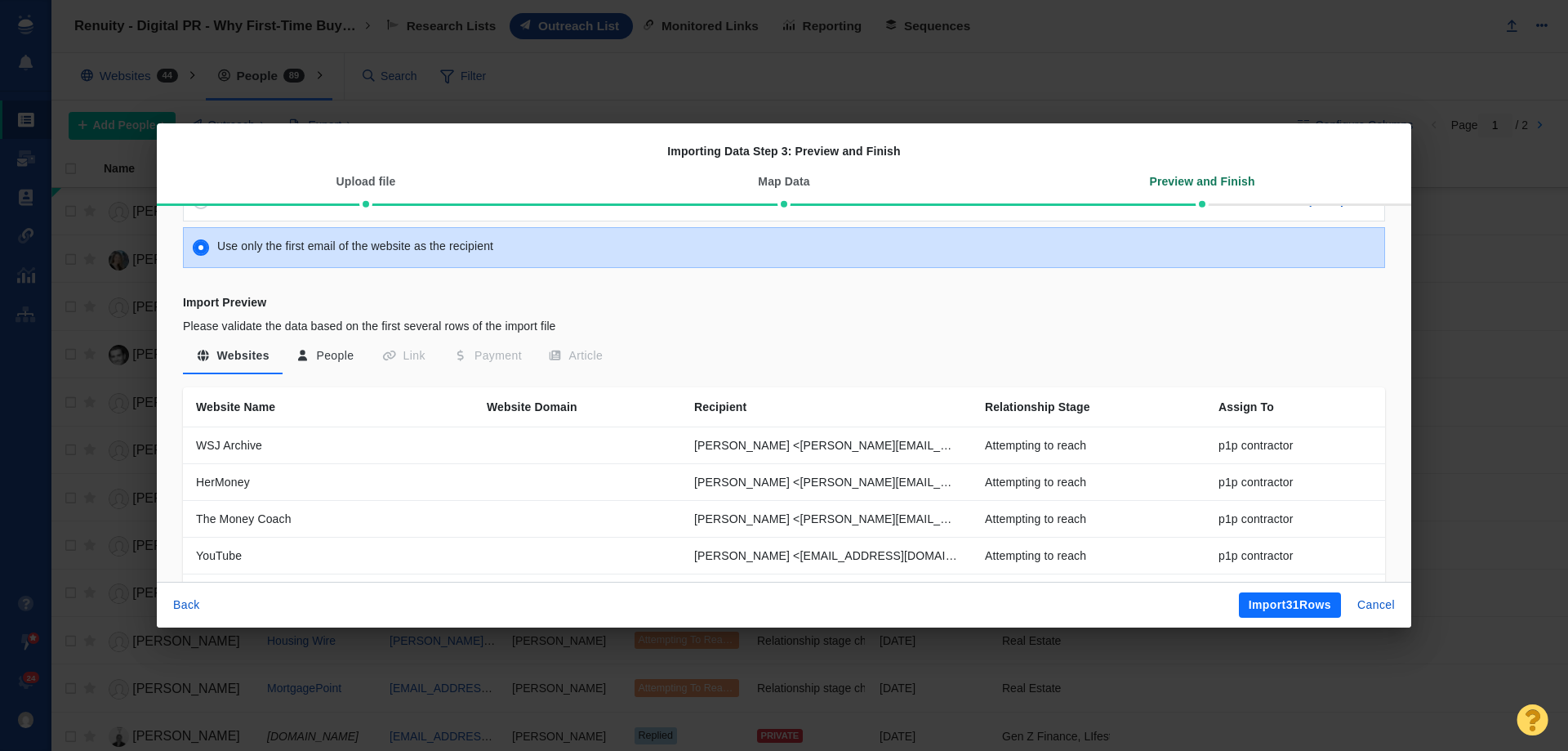
scroll to position [164, 0]
click at [321, 359] on button "People" at bounding box center [324, 356] width 85 height 29
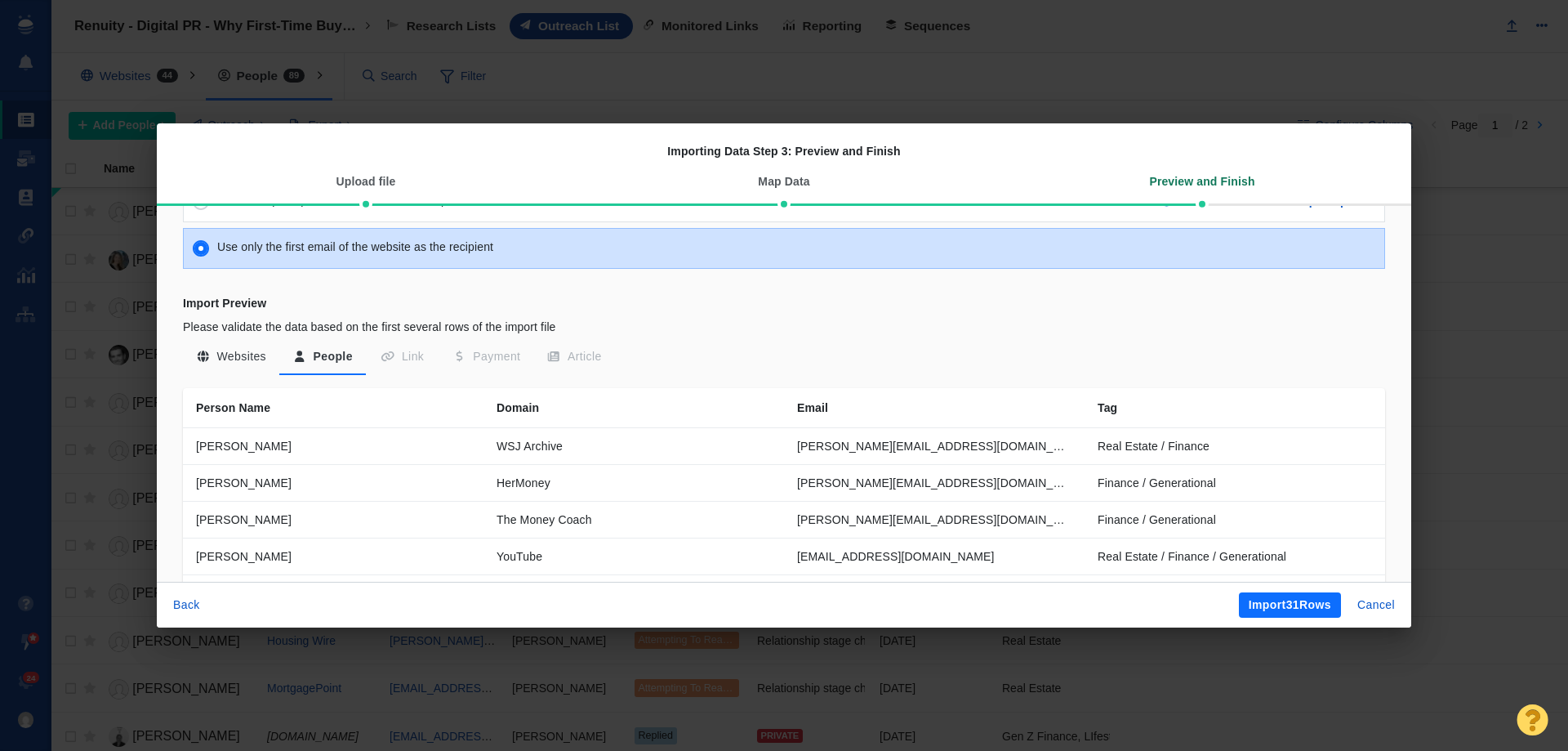
click at [255, 351] on button "Websites" at bounding box center [230, 356] width 97 height 29
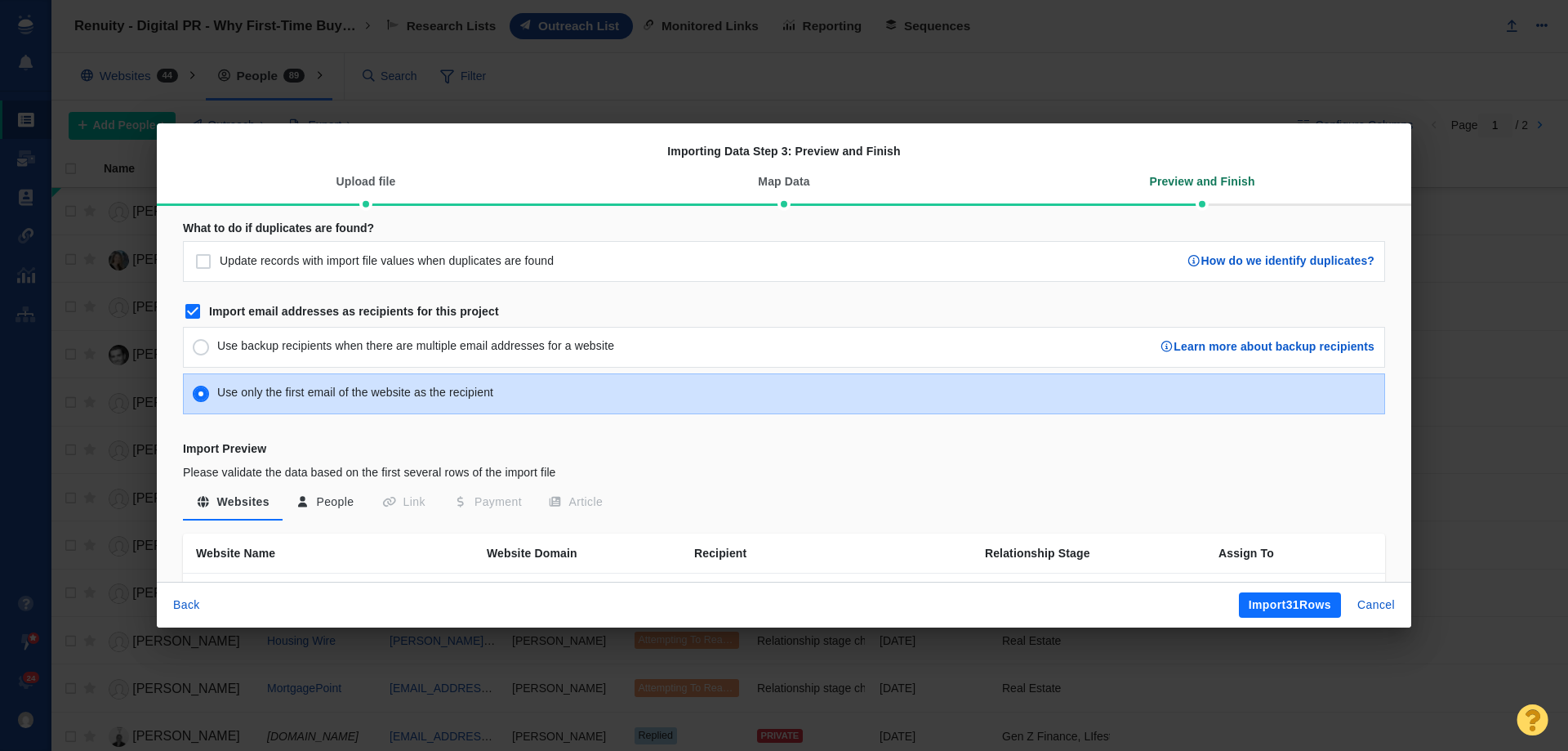
scroll to position [0, 0]
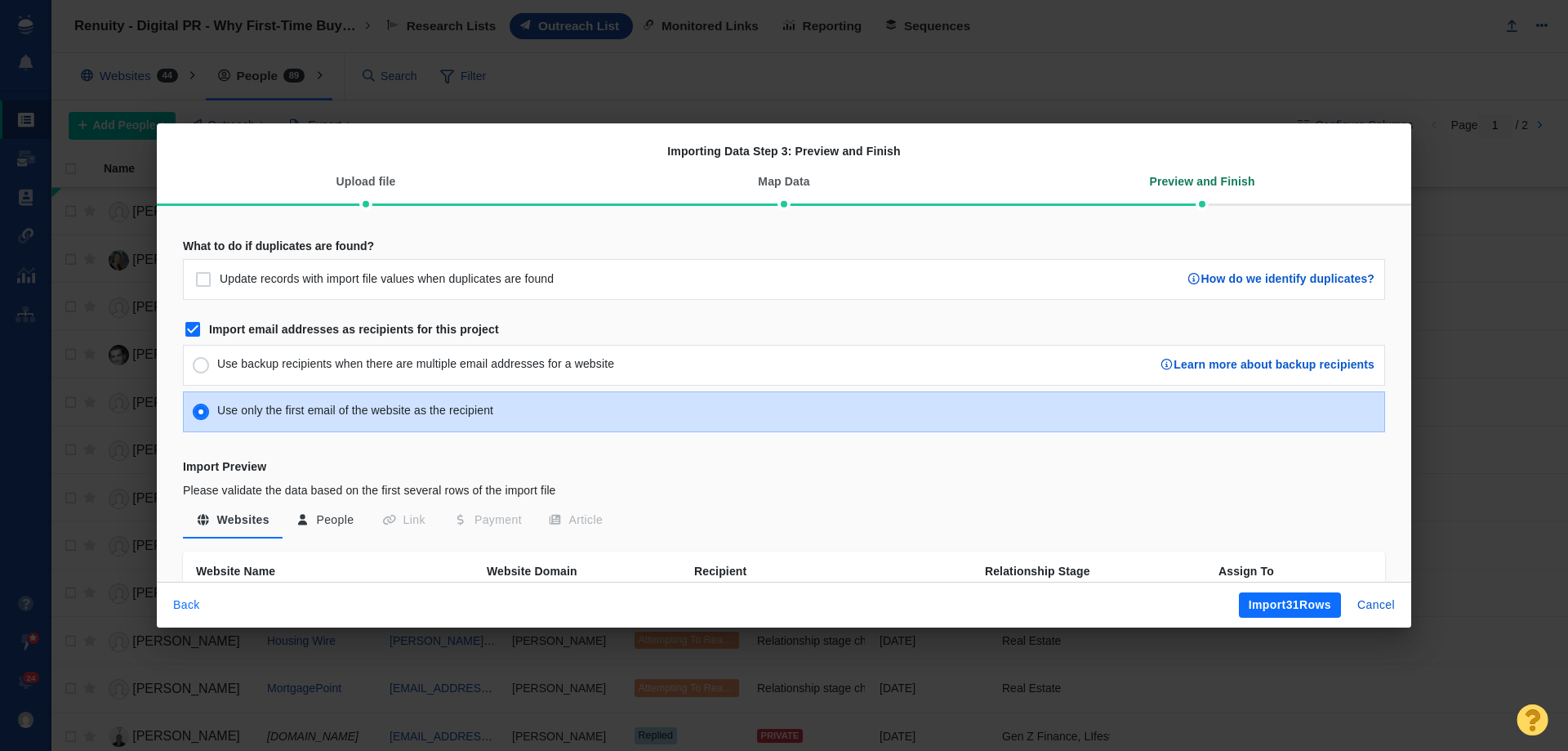
click at [205, 596] on button "Back" at bounding box center [187, 605] width 47 height 26
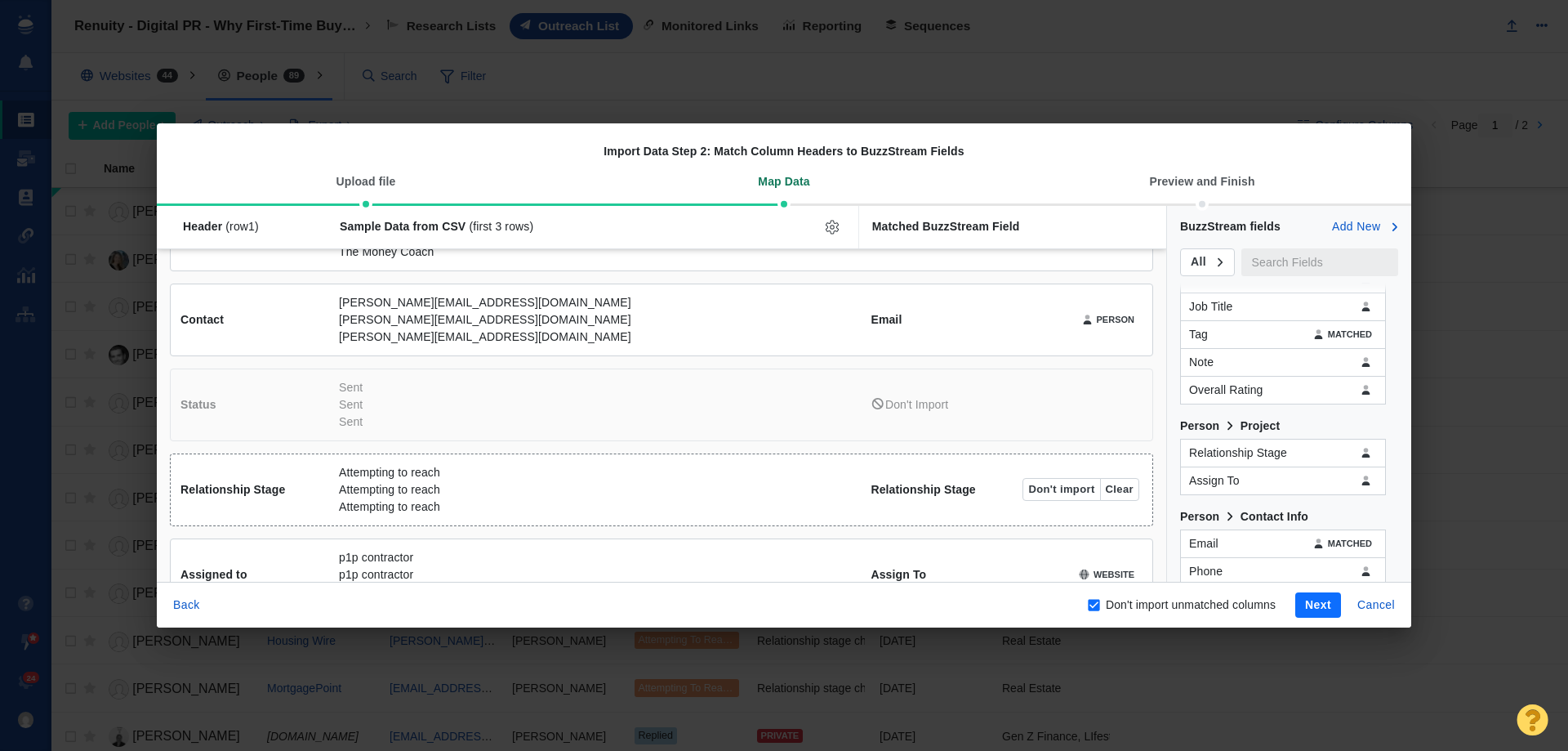
scroll to position [360, 0]
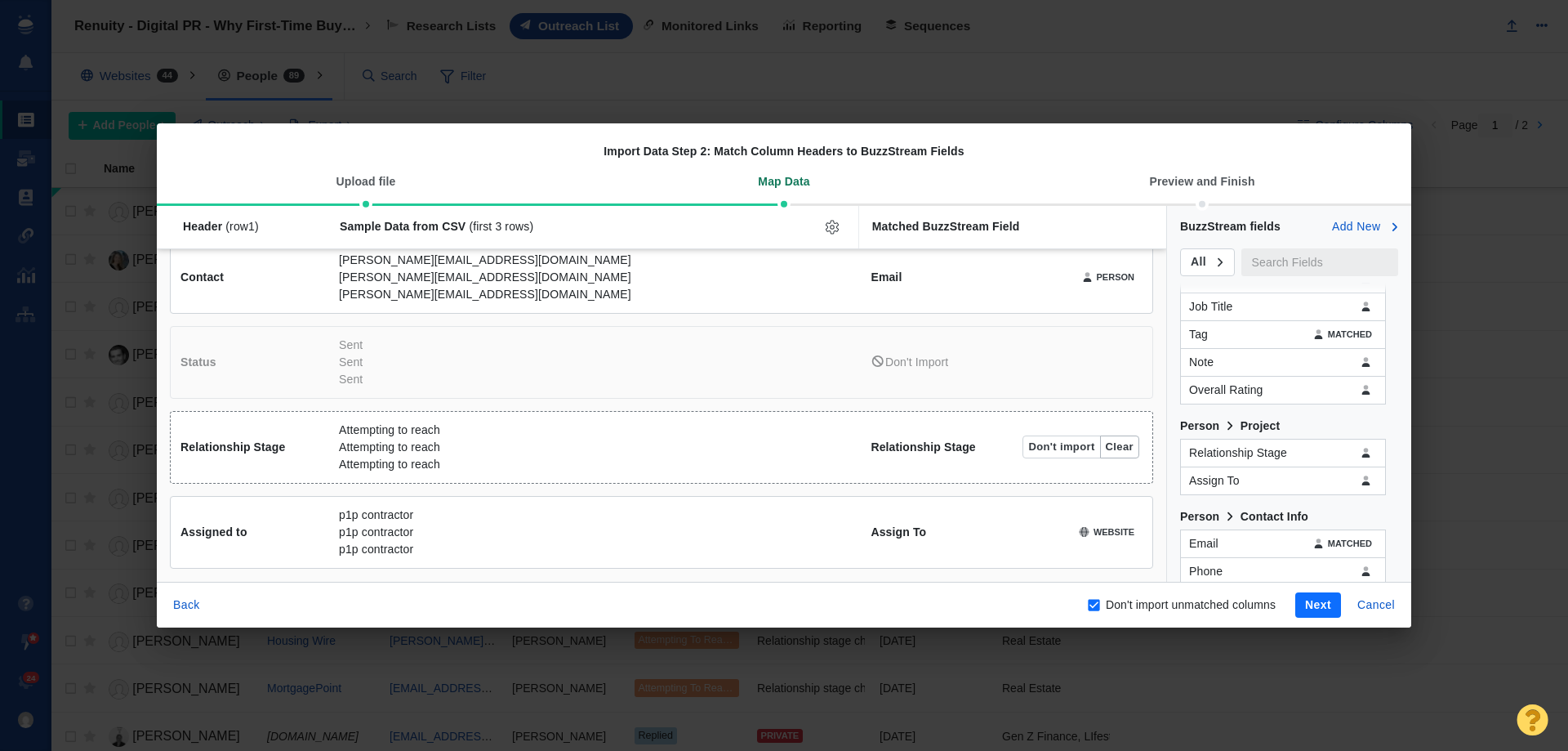
click at [1115, 446] on button "Clear" at bounding box center [1119, 447] width 39 height 23
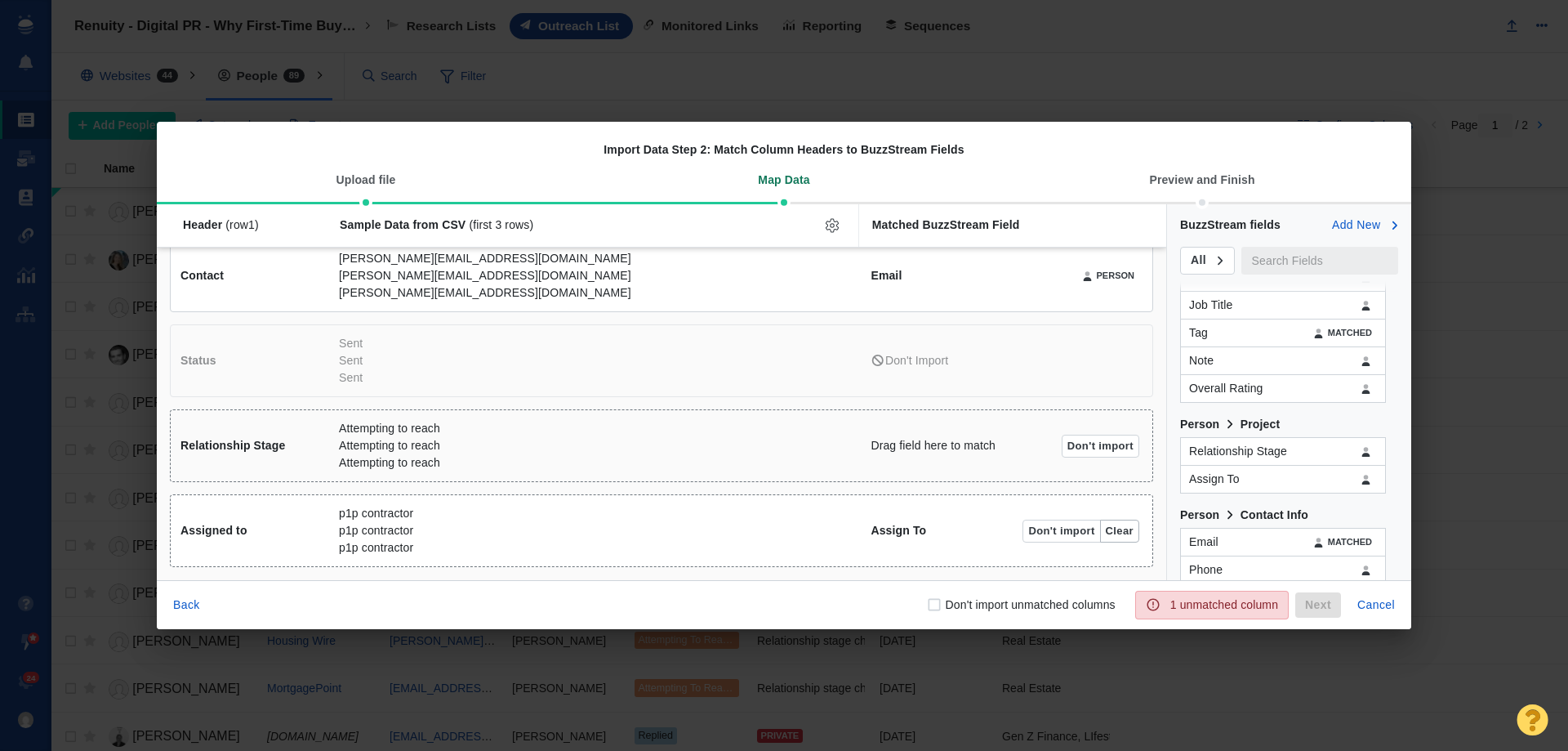
click at [1111, 530] on button "Clear" at bounding box center [1119, 531] width 39 height 23
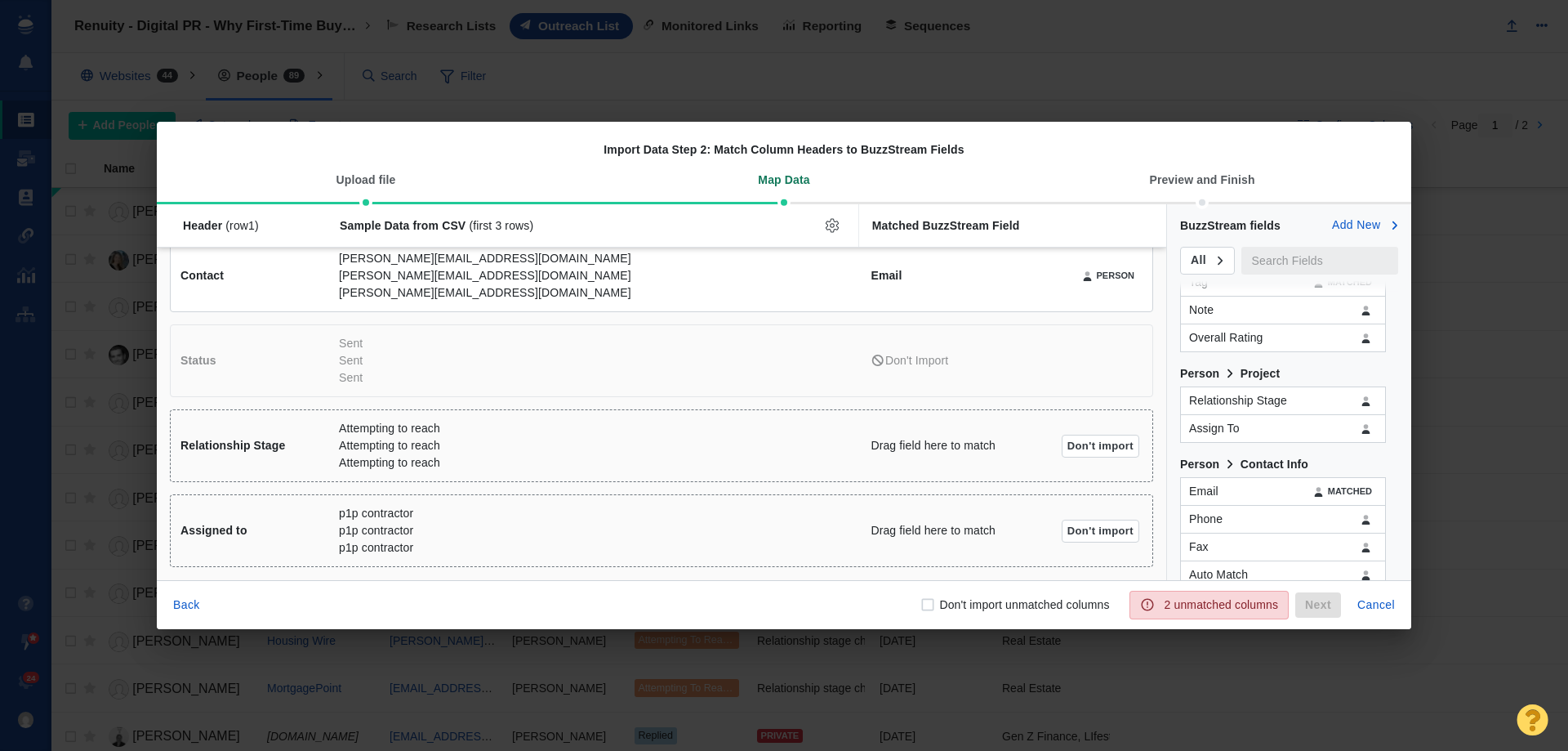
scroll to position [164, 0]
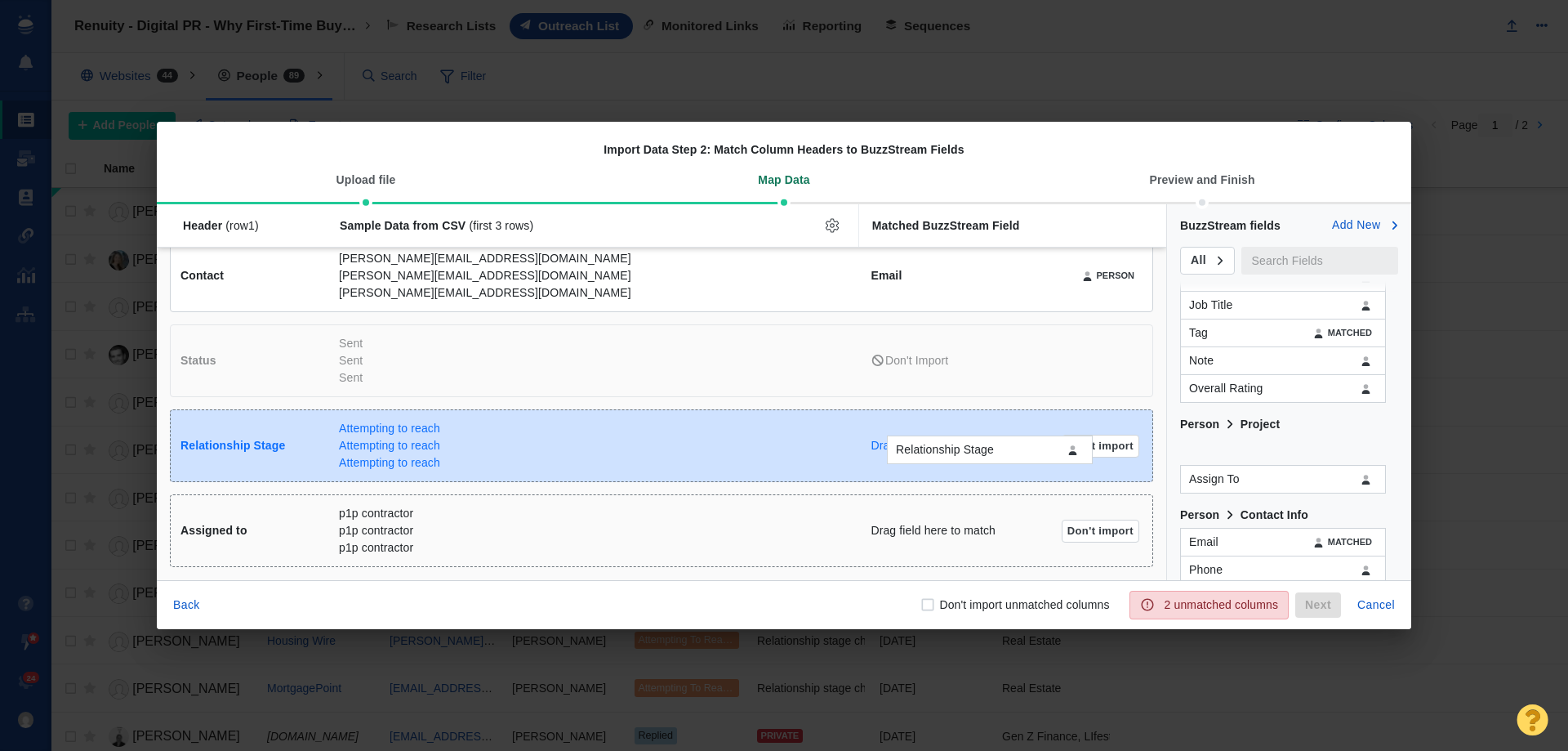
drag, startPoint x: 1250, startPoint y: 458, endPoint x: 957, endPoint y: 456, distance: 293.0
click at [957, 456] on div "Relationship Stage Header (row 1 ) Sample Data from CSV (first 3 rows) Matched …" at bounding box center [784, 392] width 1255 height 376
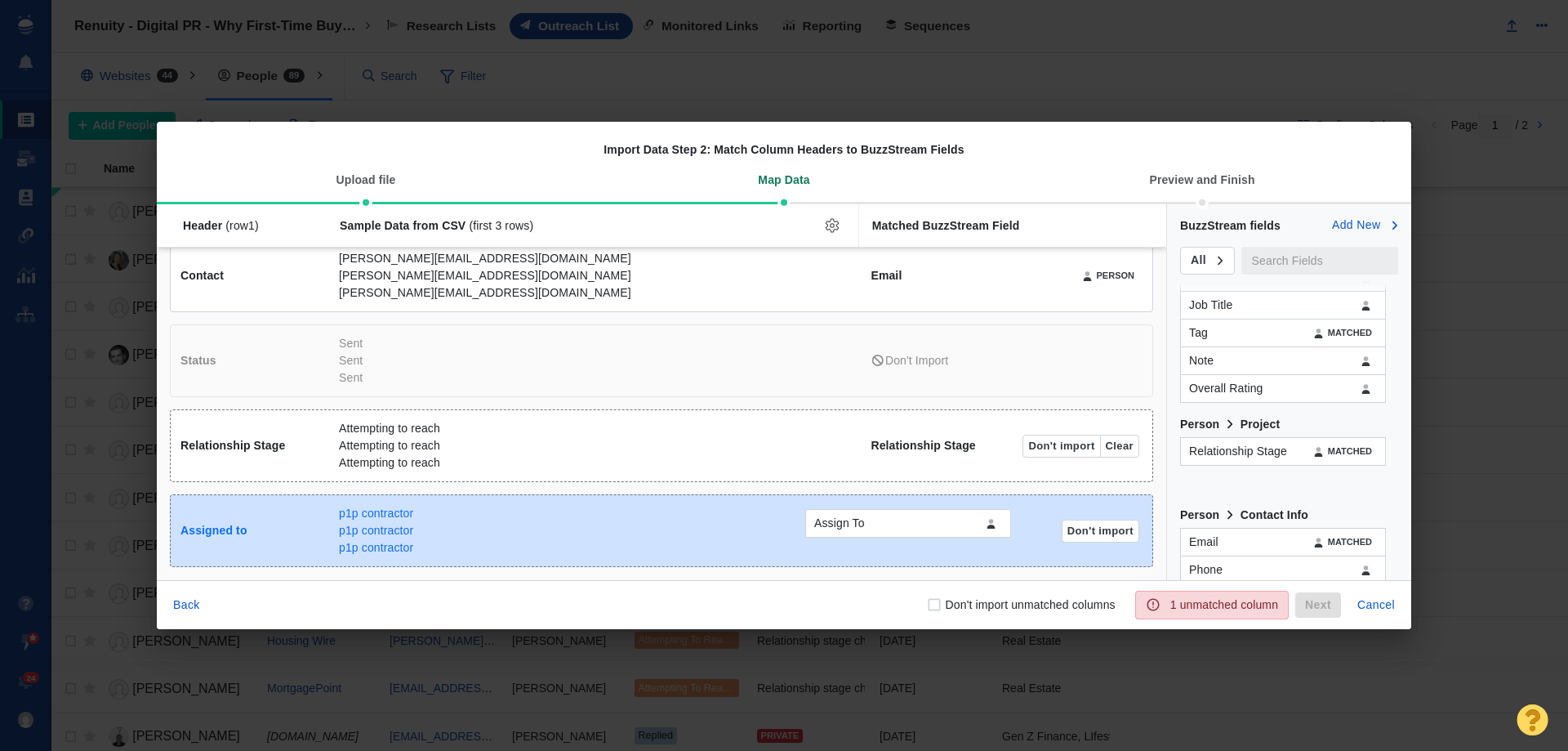
drag, startPoint x: 1239, startPoint y: 485, endPoint x: 864, endPoint y: 530, distance: 377.7
click at [864, 530] on div "Assign To Header (row 1 ) Sample Data from CSV (first 3 rows) Matched BuzzStrea…" at bounding box center [784, 392] width 1255 height 376
checkbox input "true"
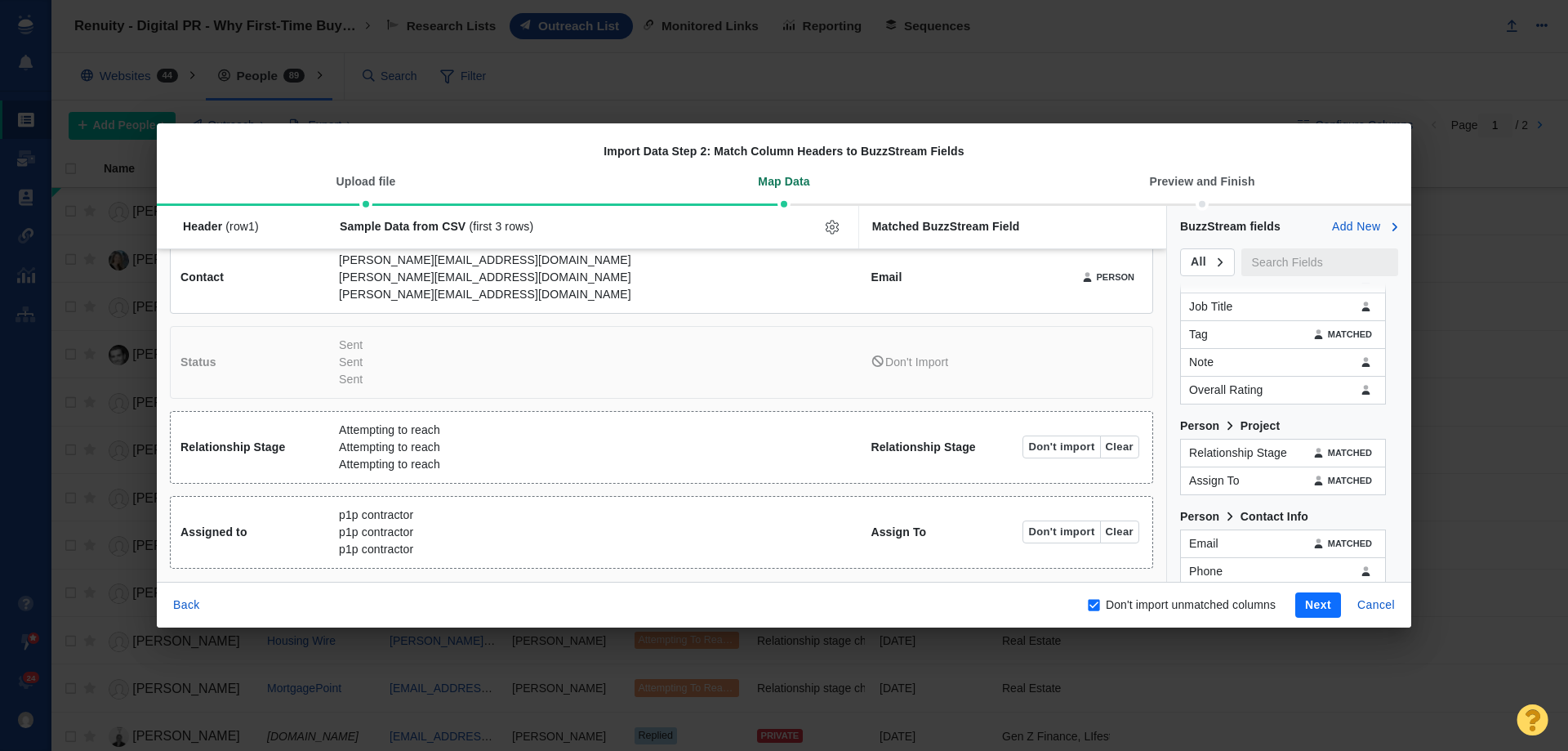
click at [1306, 606] on button "Next" at bounding box center [1319, 605] width 46 height 26
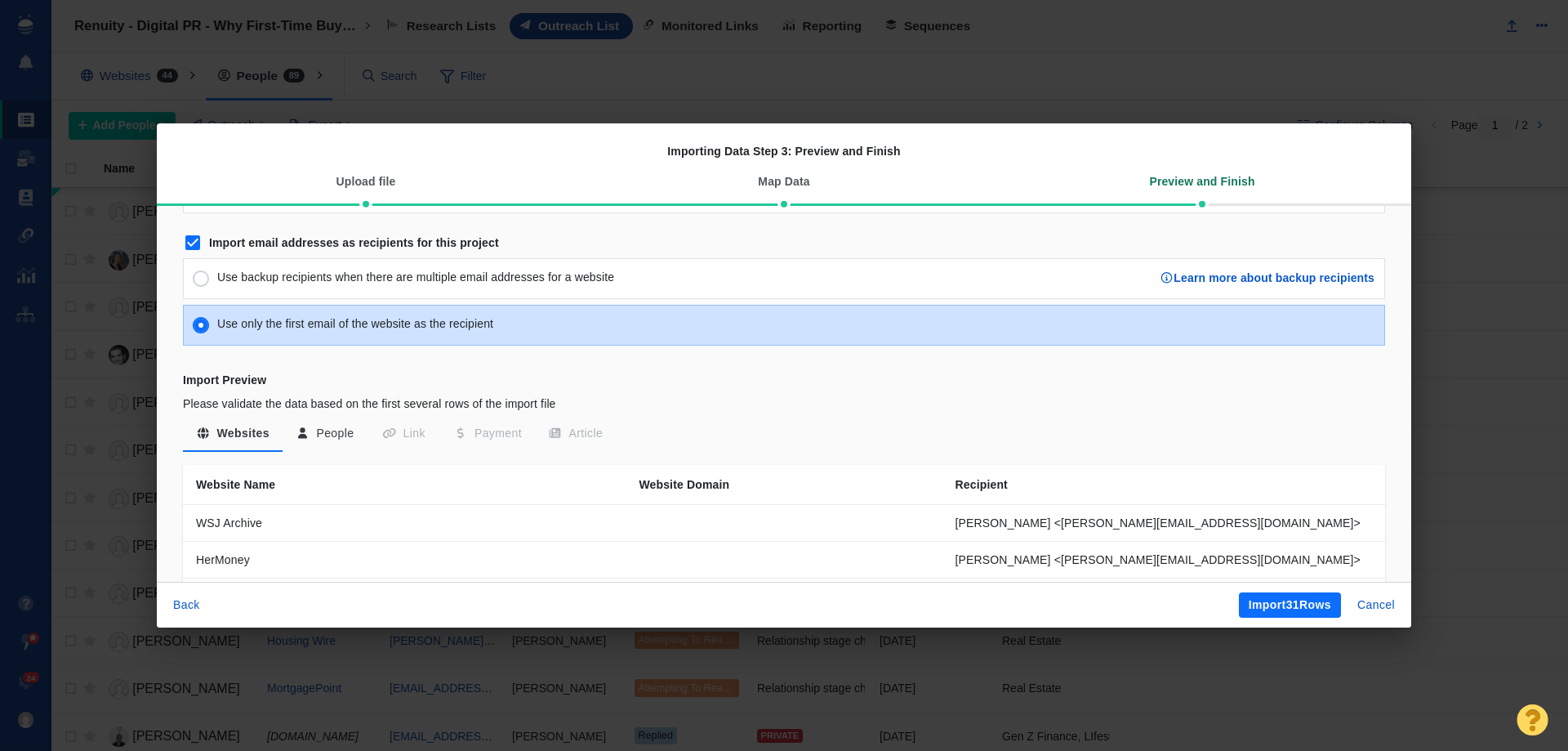
scroll to position [82, 0]
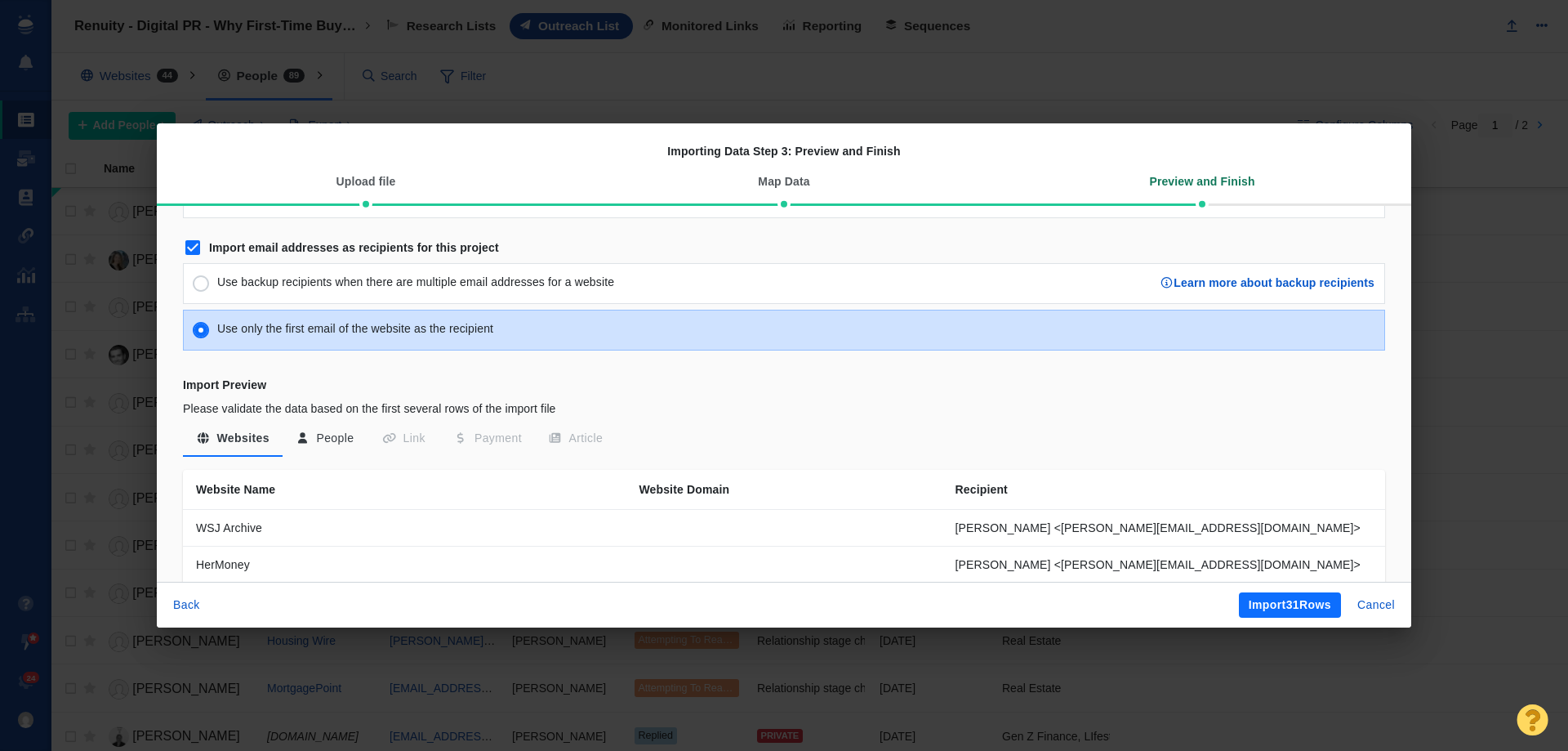
click at [341, 440] on button "People" at bounding box center [324, 438] width 85 height 29
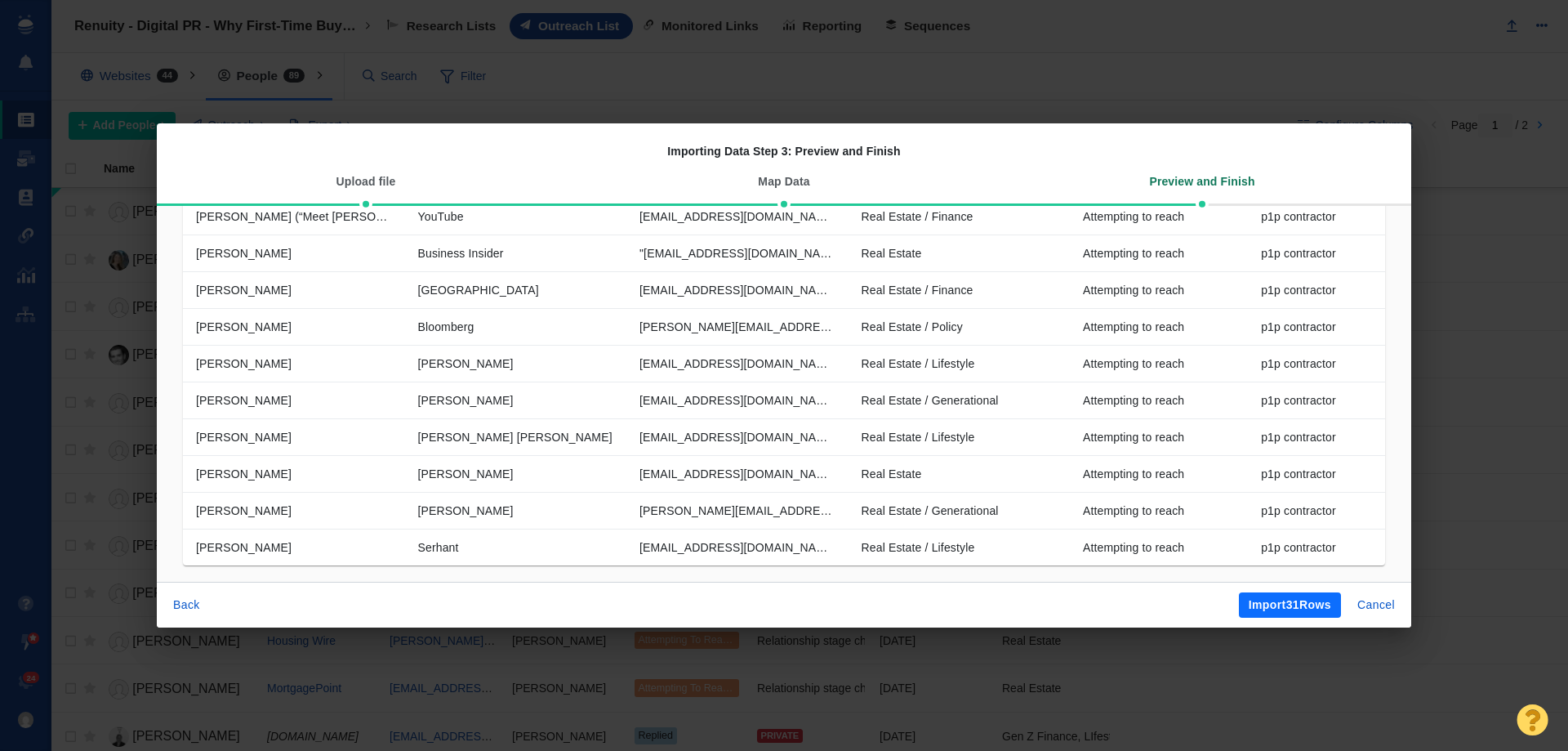
scroll to position [550, 0]
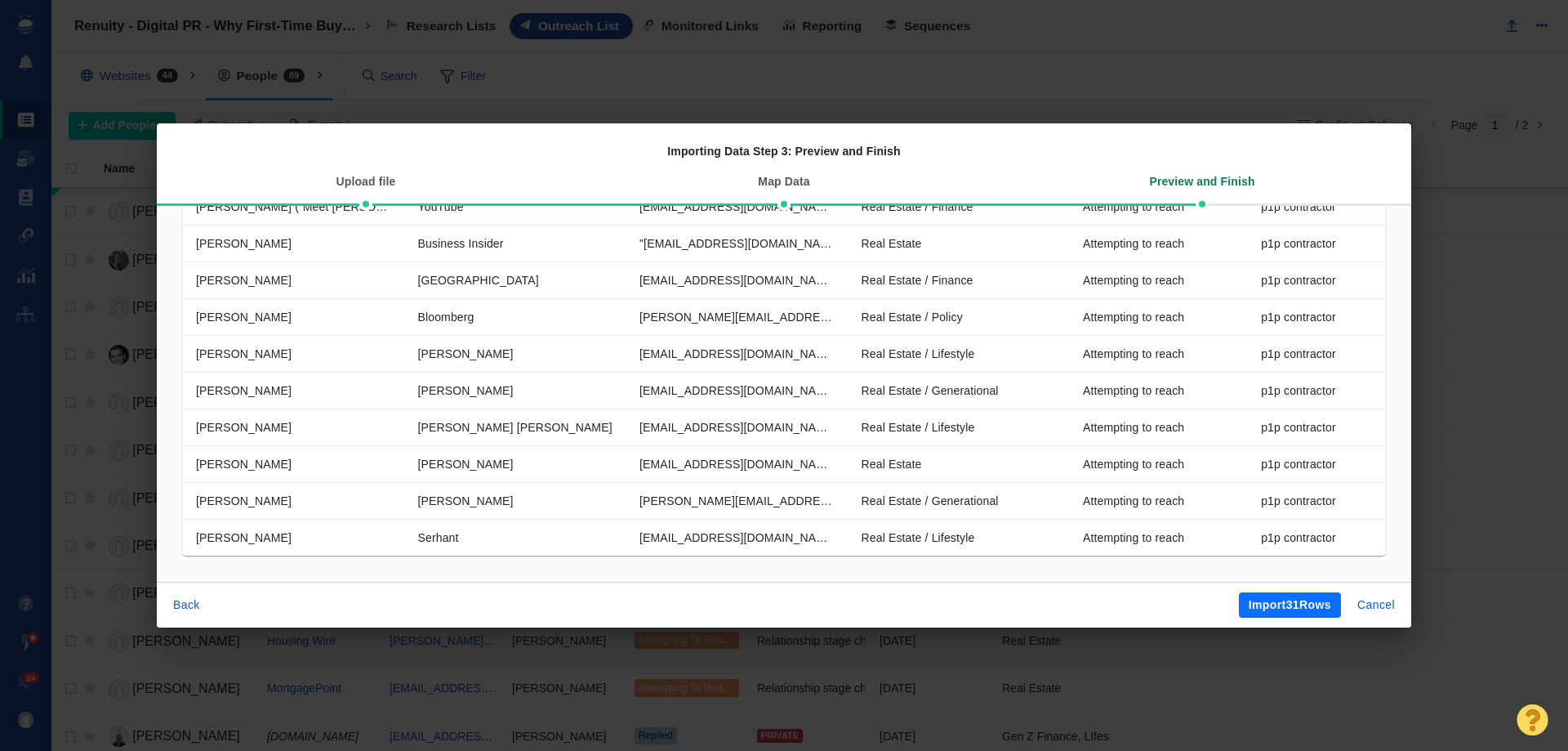
click at [1280, 606] on button "Import 31 Rows" at bounding box center [1290, 605] width 102 height 26
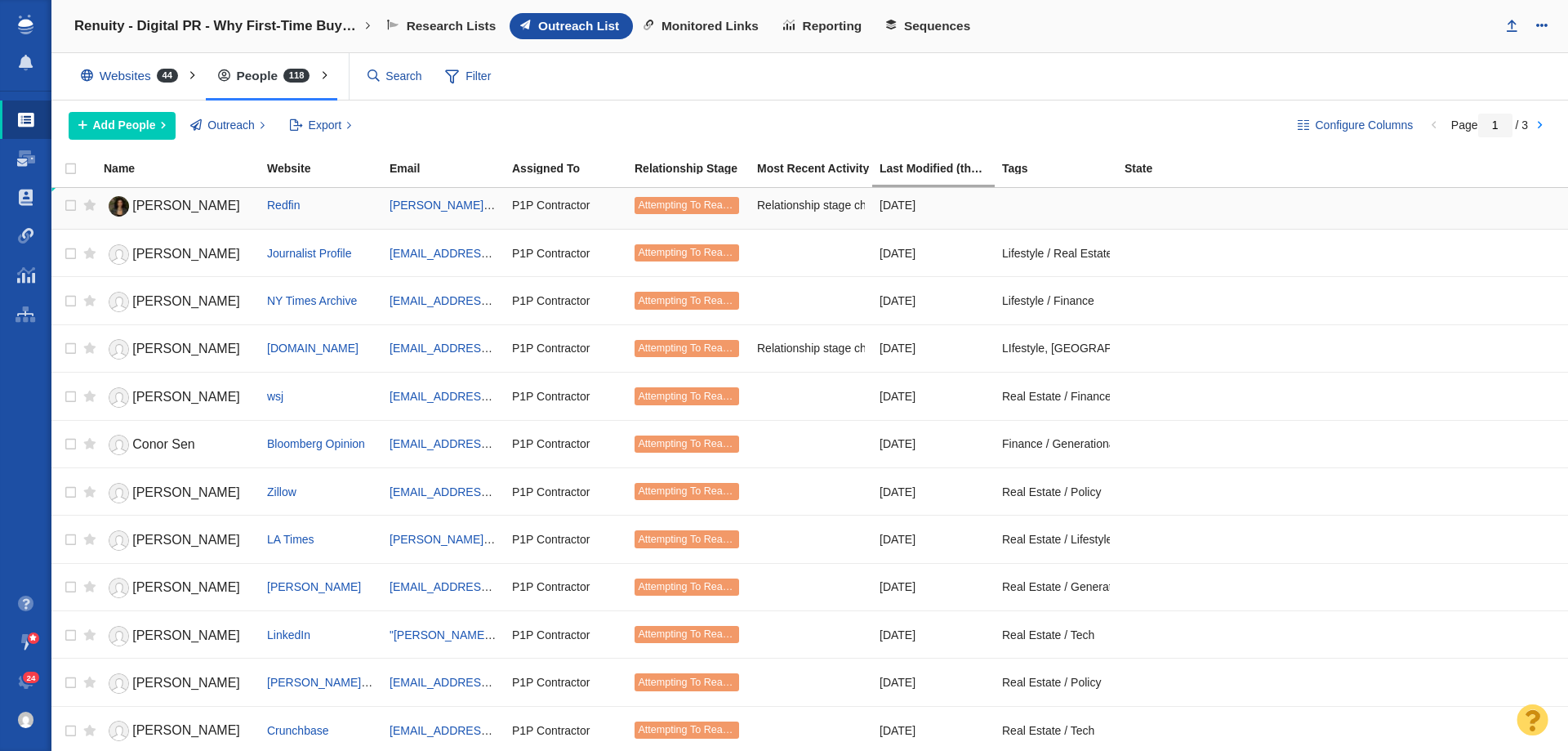
scroll to position [0, 0]
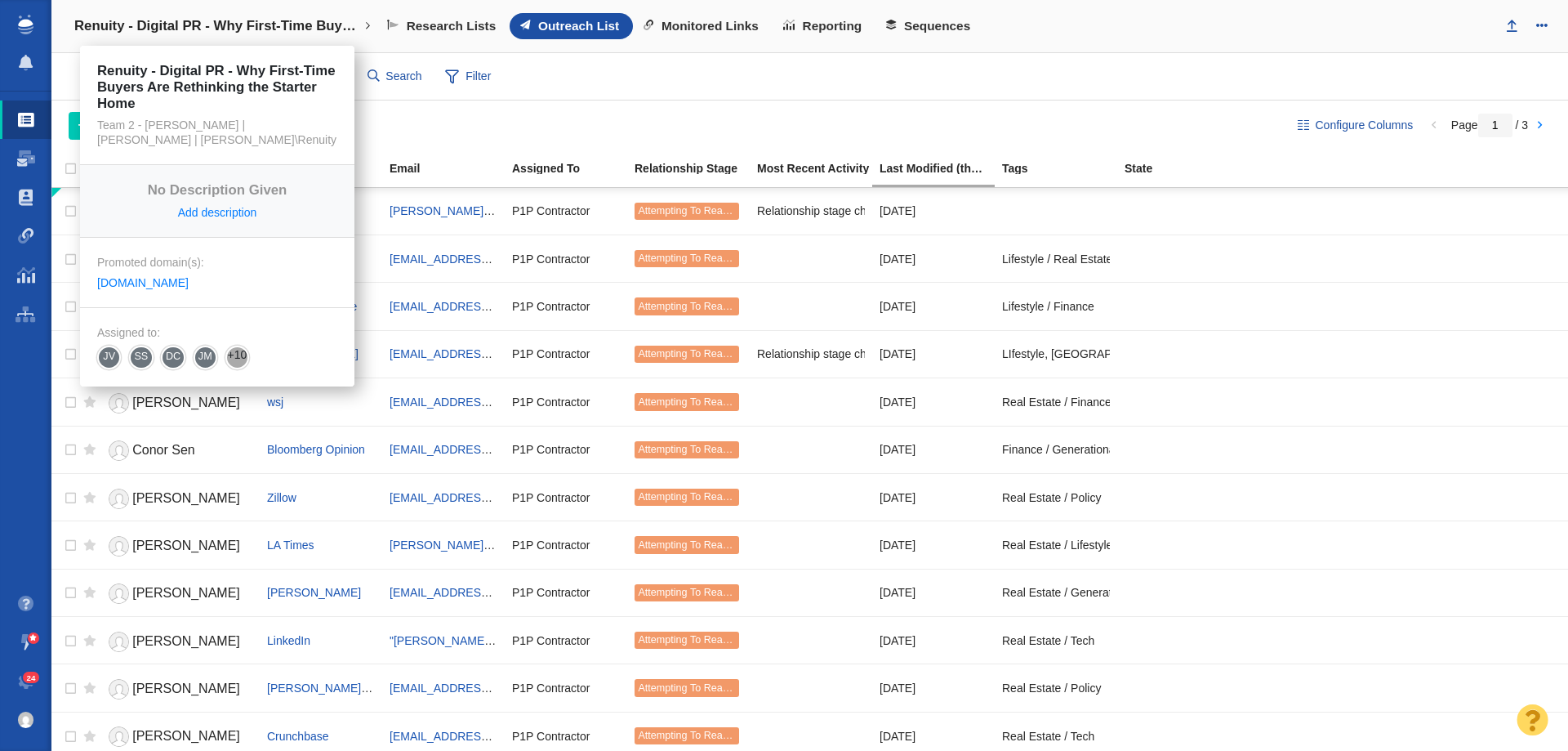
click at [250, 27] on h4 "Renuity - Digital PR - Why First-Time Buyers Are Rethinking the Starter Home" at bounding box center [217, 26] width 286 height 16
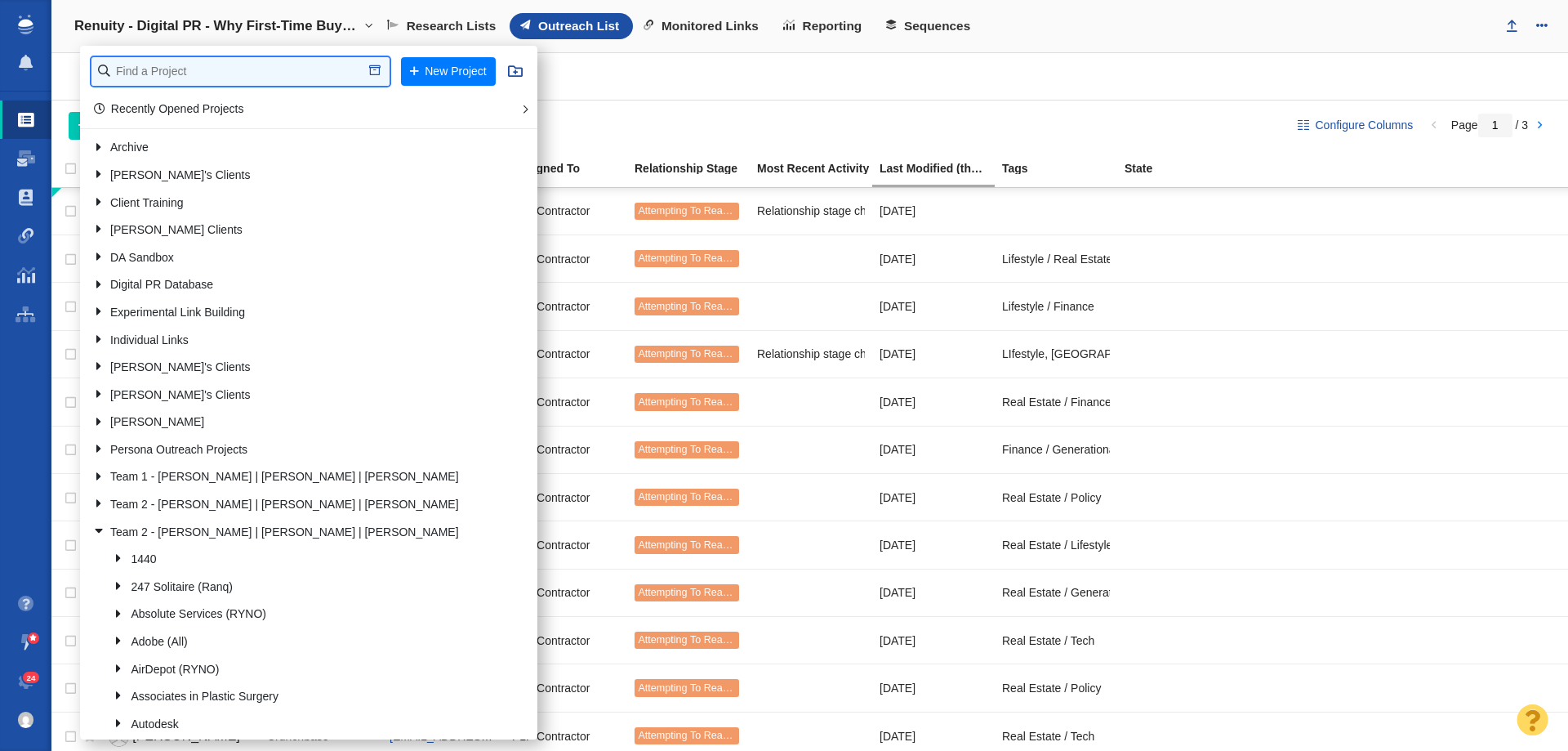
click at [237, 70] on input "text" at bounding box center [240, 71] width 298 height 29
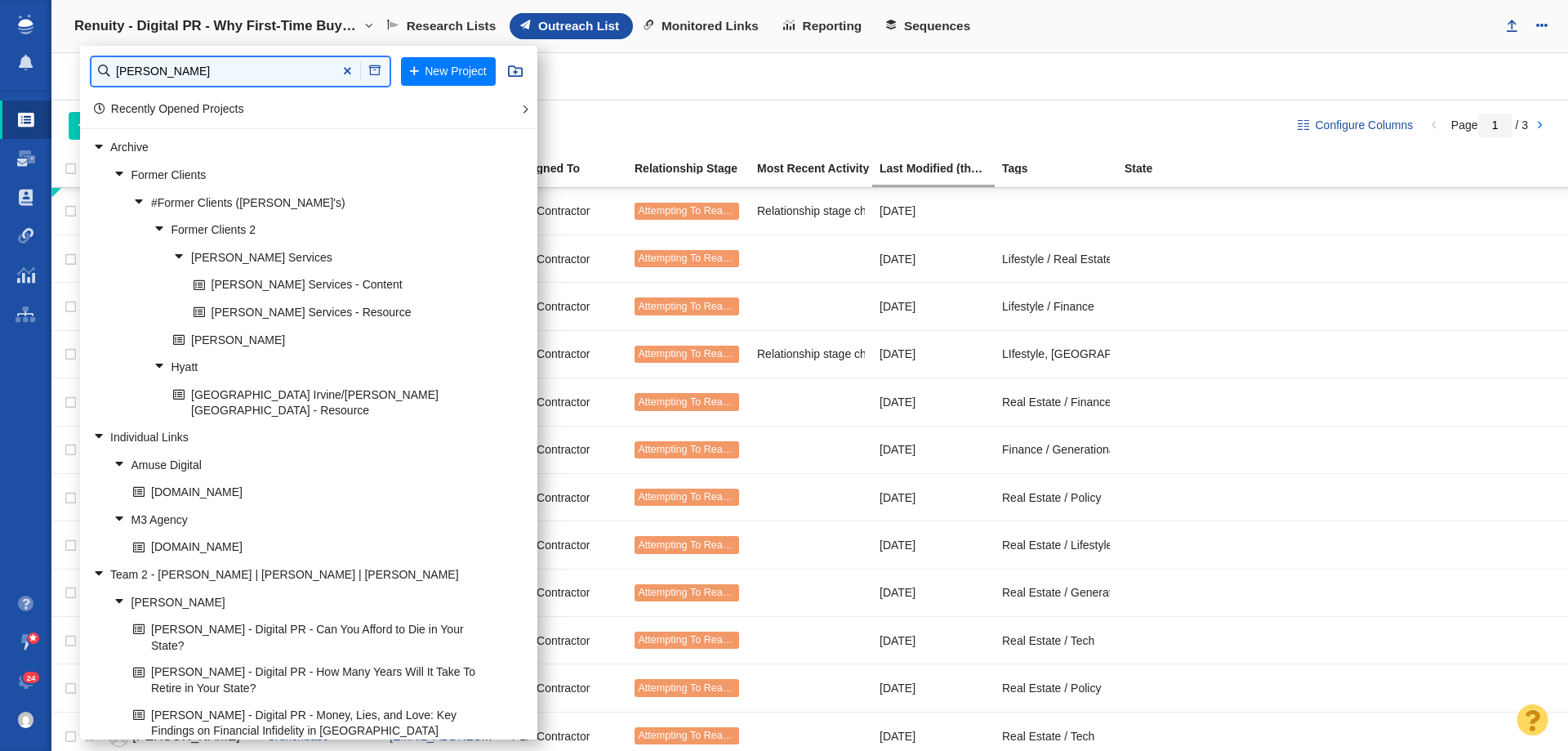
type input "john stev"
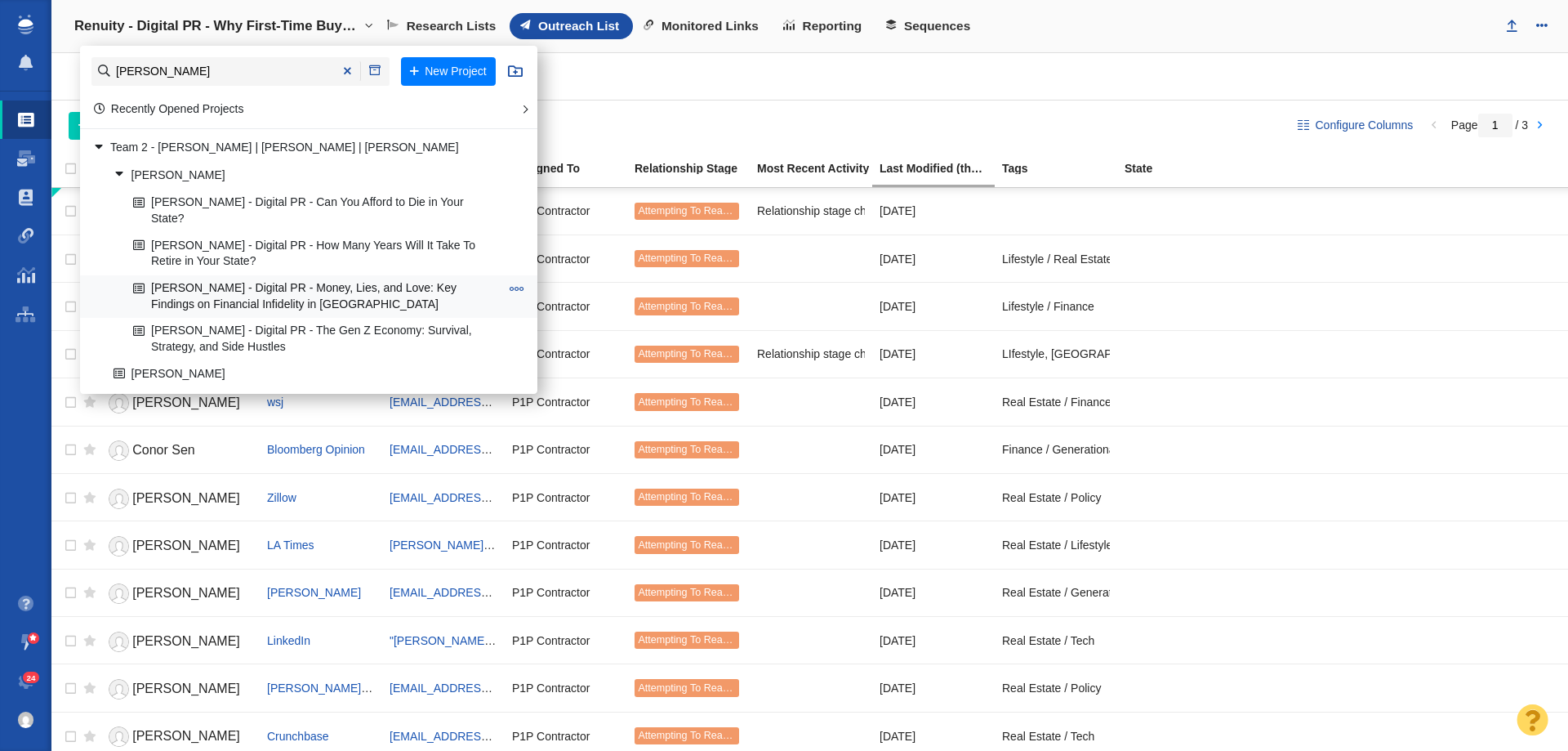
click at [196, 295] on link "[PERSON_NAME] - Digital PR - Money, Lies, and Love: Key Findings on Financial I…" at bounding box center [316, 296] width 375 height 41
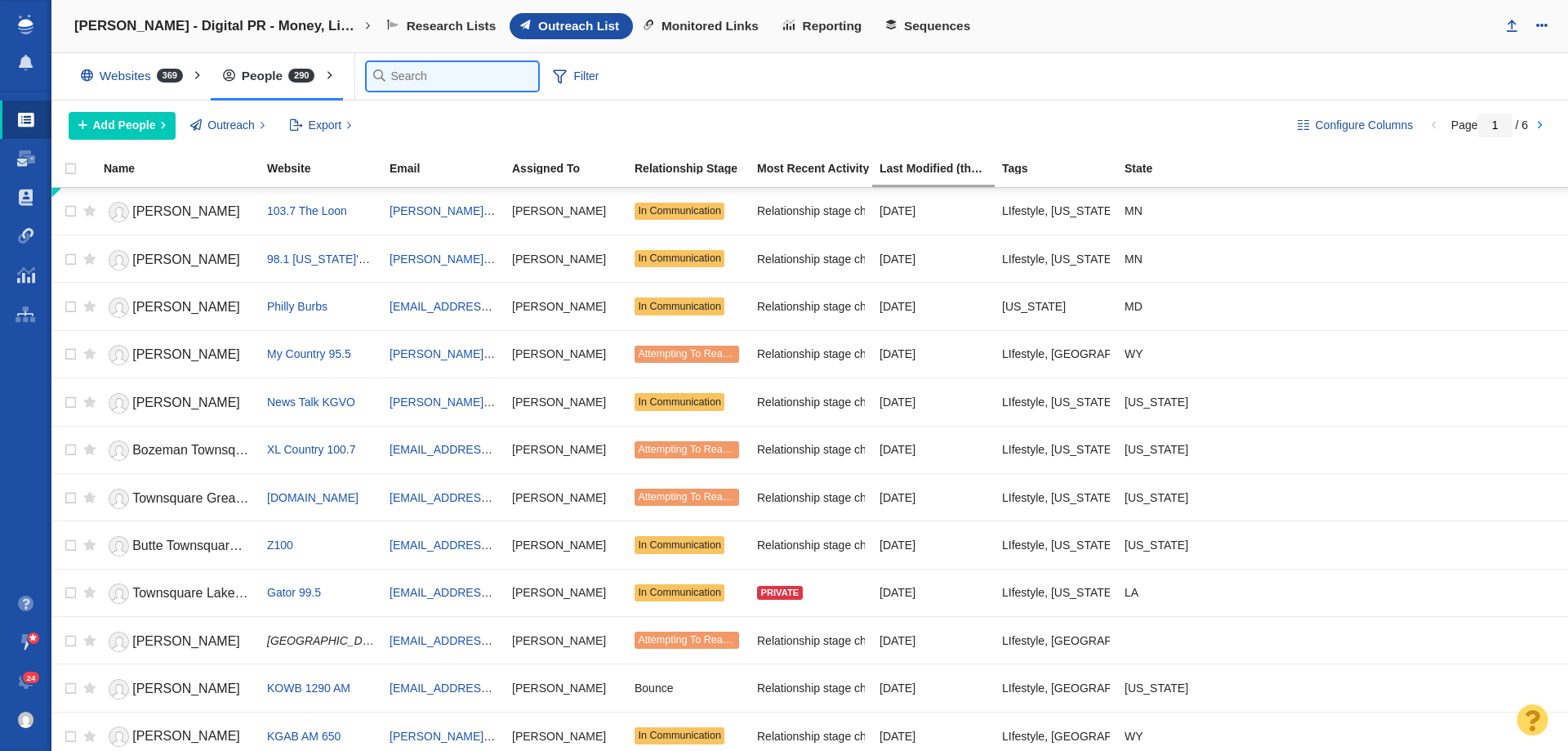
click at [431, 79] on input "text" at bounding box center [453, 76] width 172 height 29
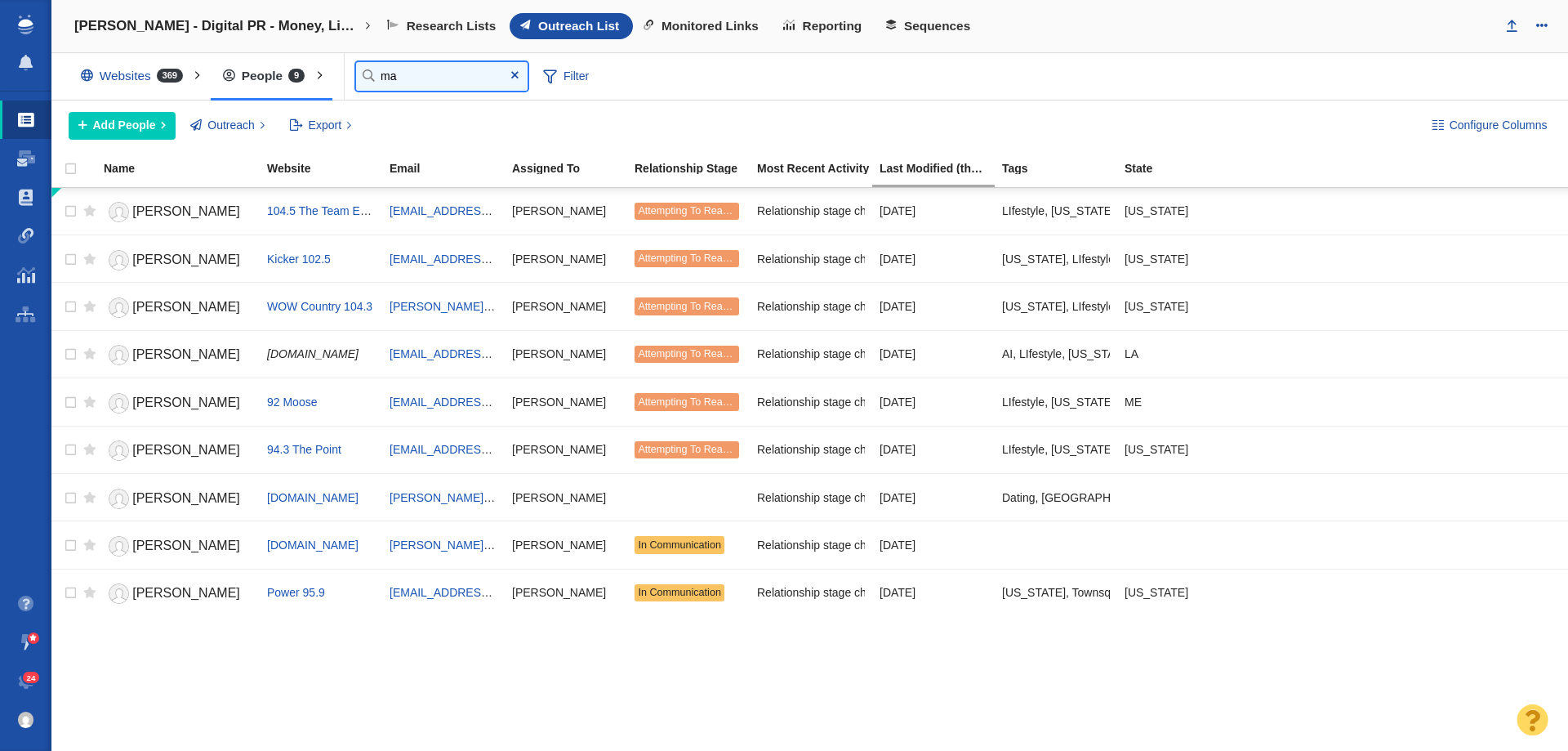
type input "m"
type input "your"
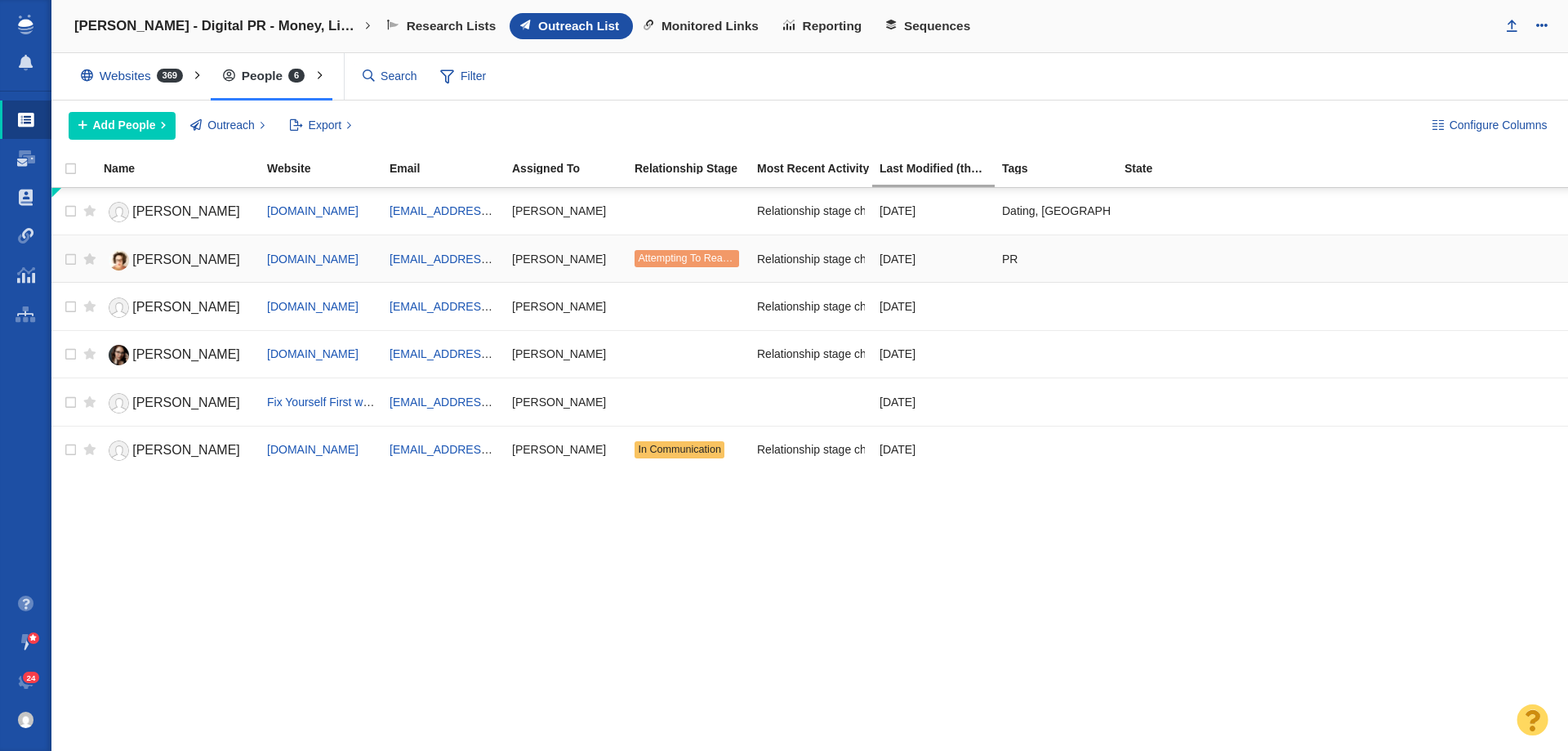
click at [192, 255] on span "Amanda Chatel" at bounding box center [187, 259] width 108 height 14
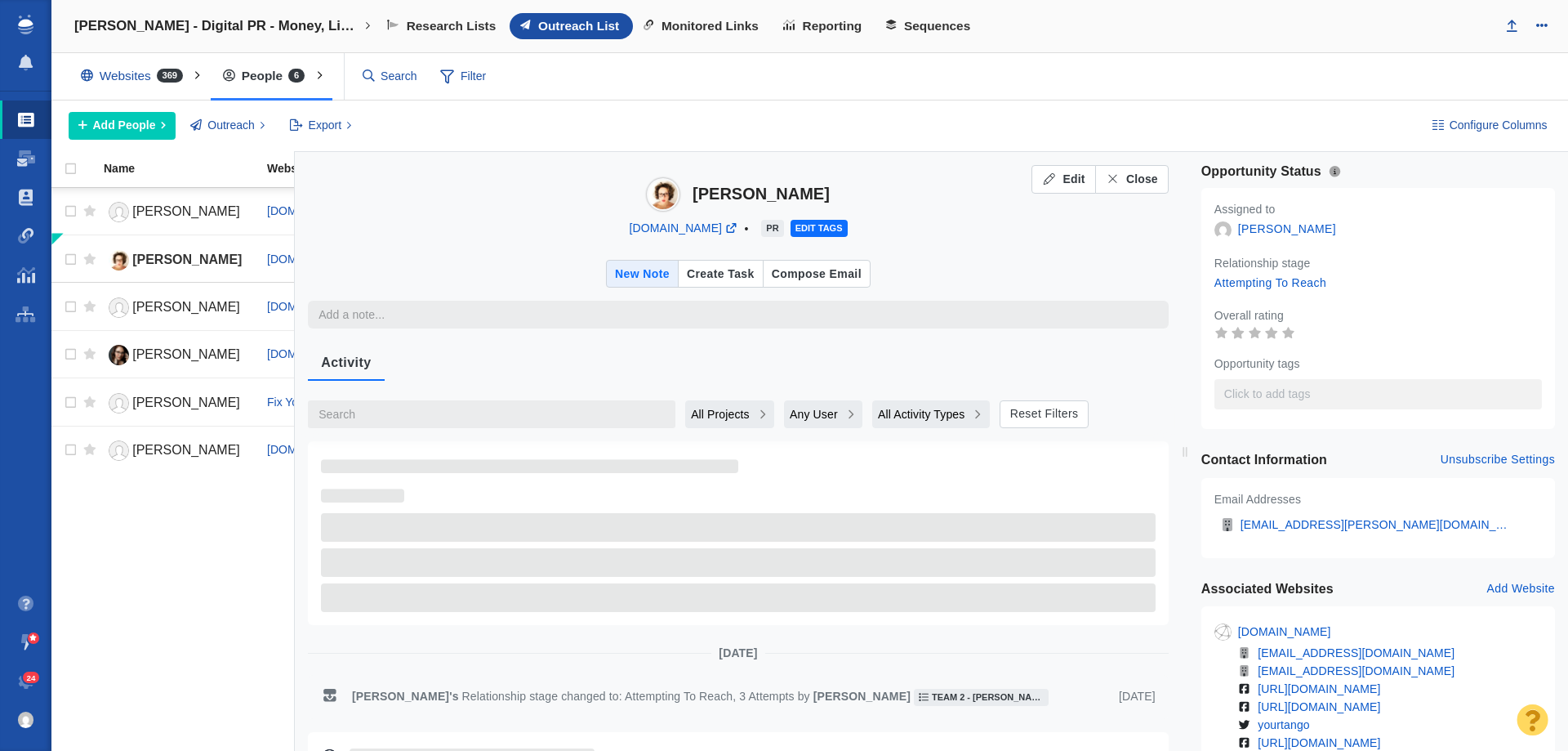
type textarea "x"
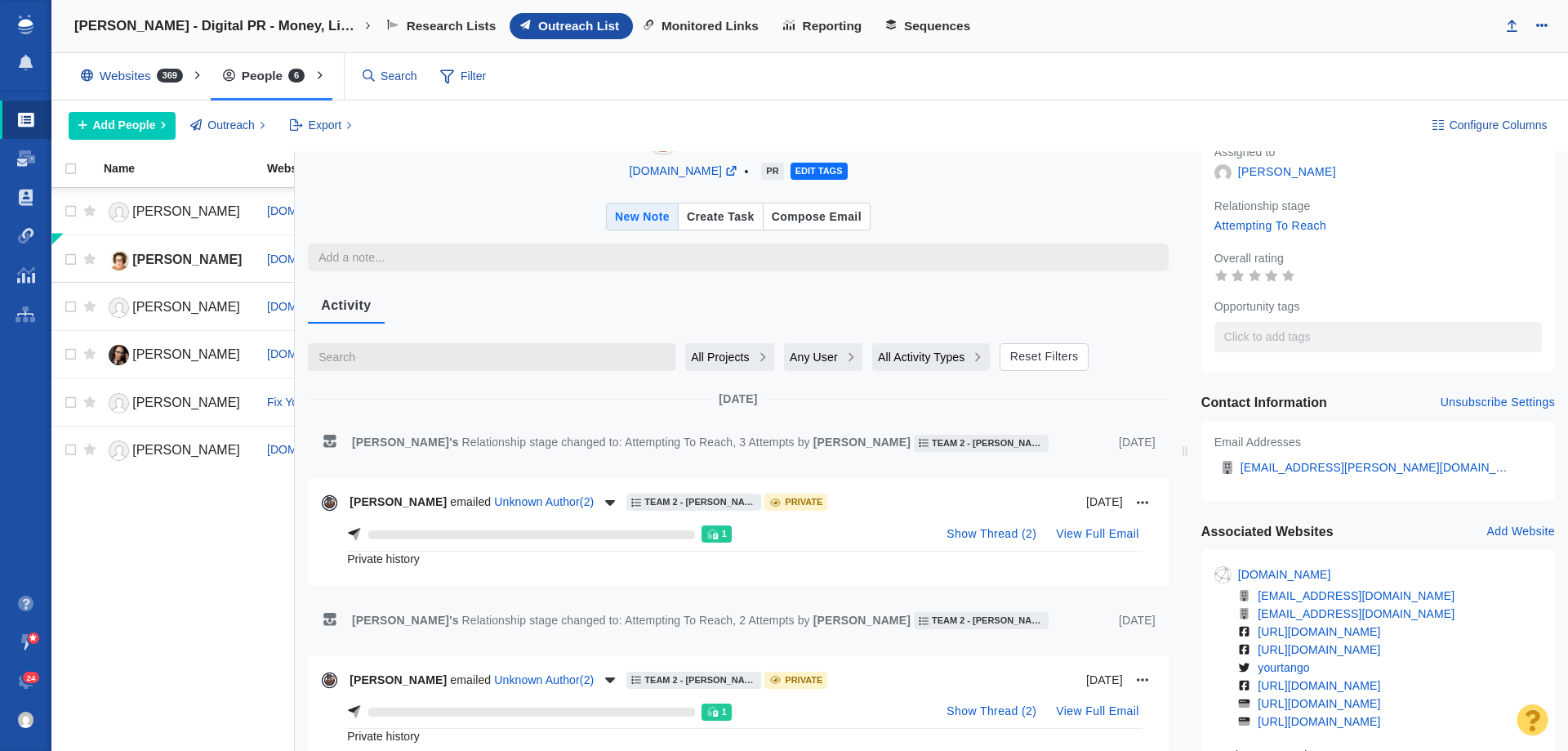
scroll to position [164, 0]
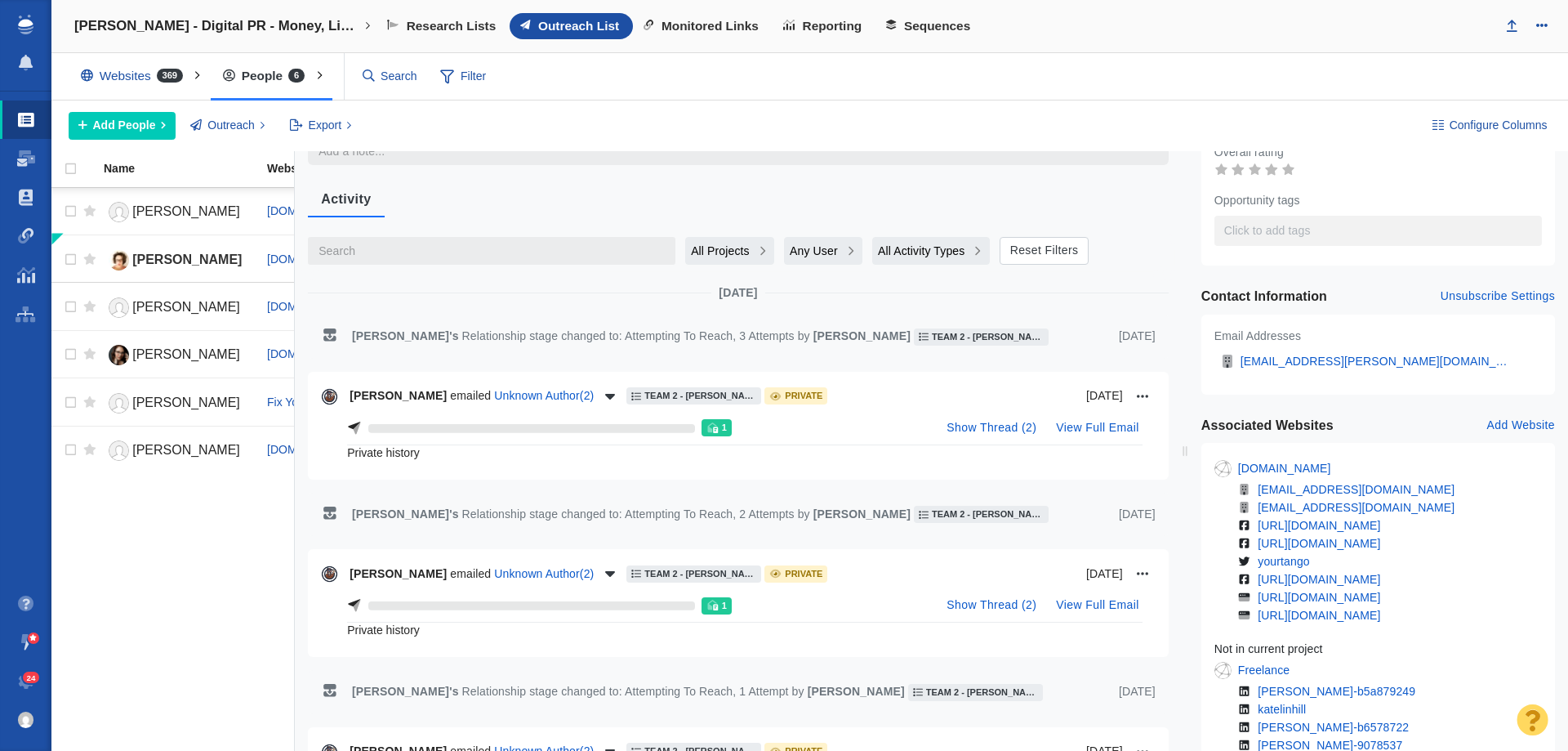
click at [743, 395] on span "Team 2 - Dylan | Nick Rudow | Vince\The Storage Center\The Storage Center - Dig…" at bounding box center [700, 395] width 112 height 9
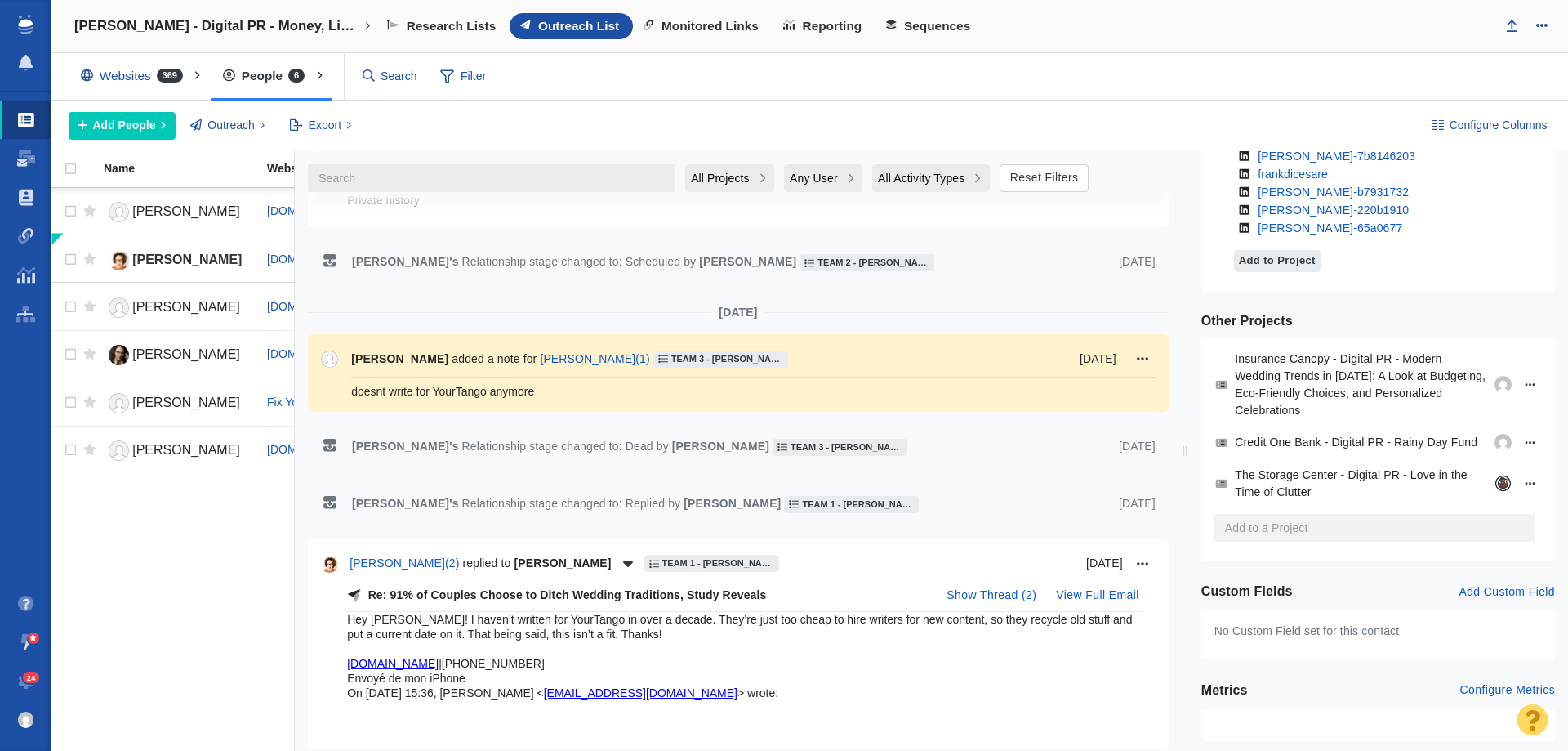
scroll to position [653, 0]
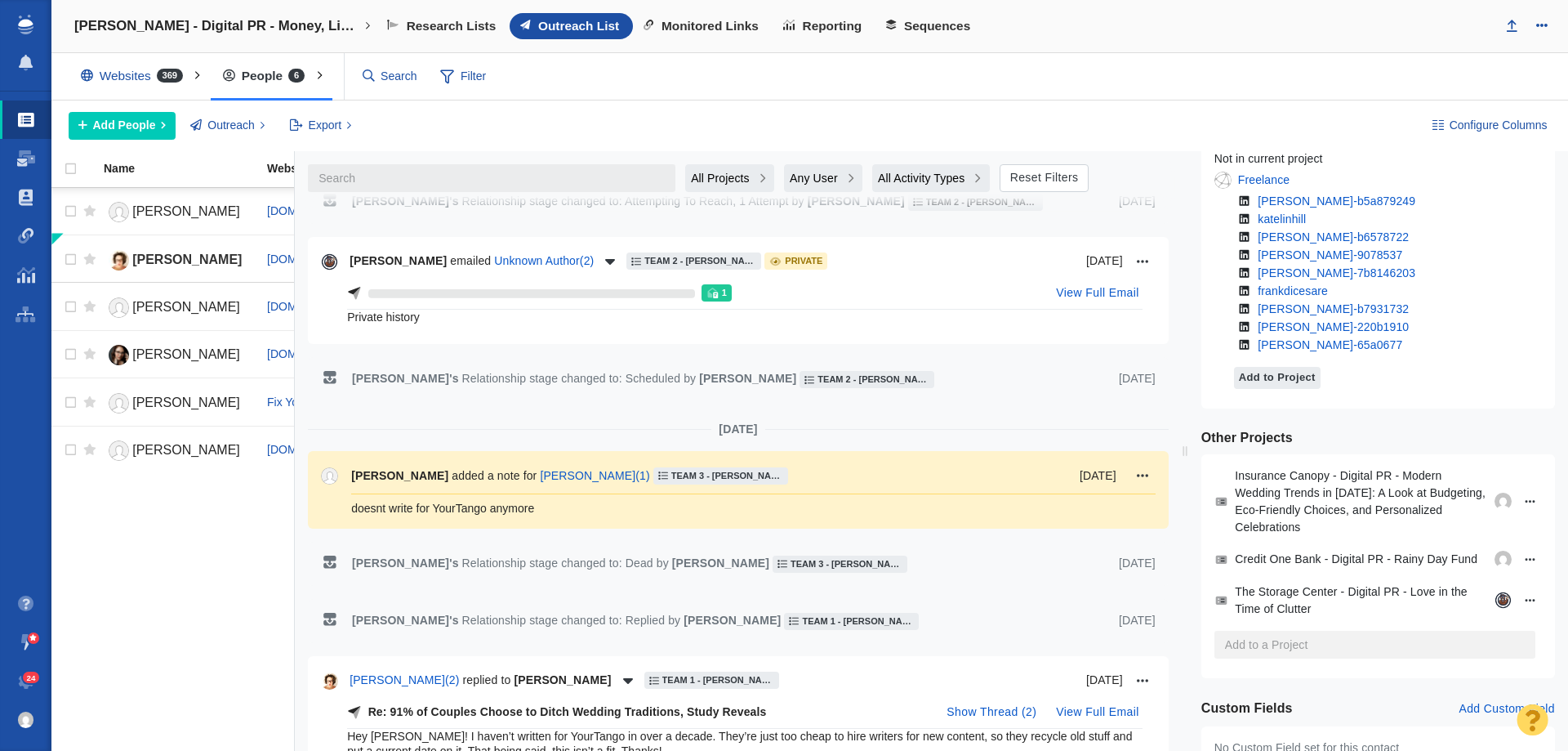
click at [700, 179] on span "All Projects" at bounding box center [720, 178] width 59 height 17
click at [715, 247] on span "Current Project" at bounding box center [734, 244] width 79 height 17
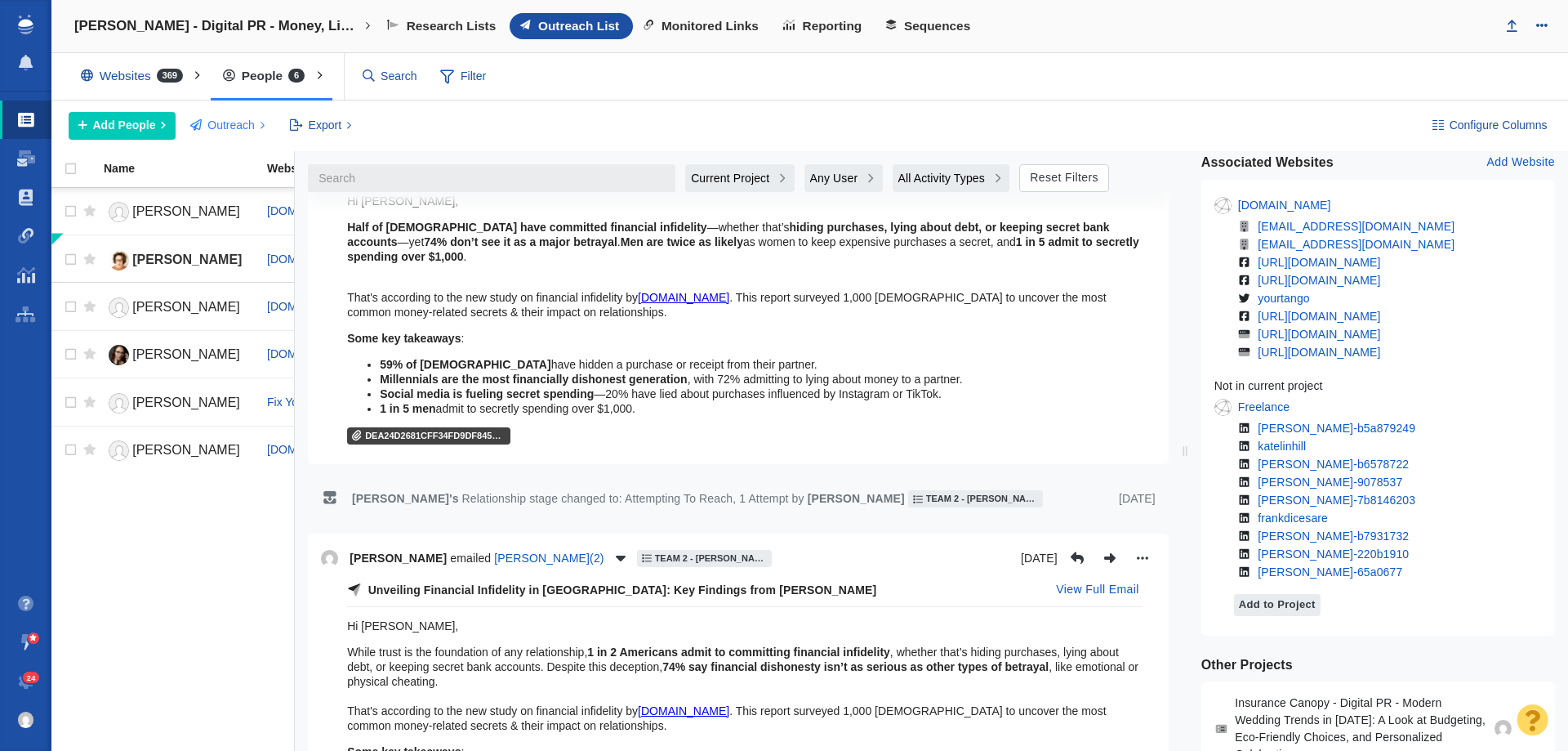
scroll to position [327, 0]
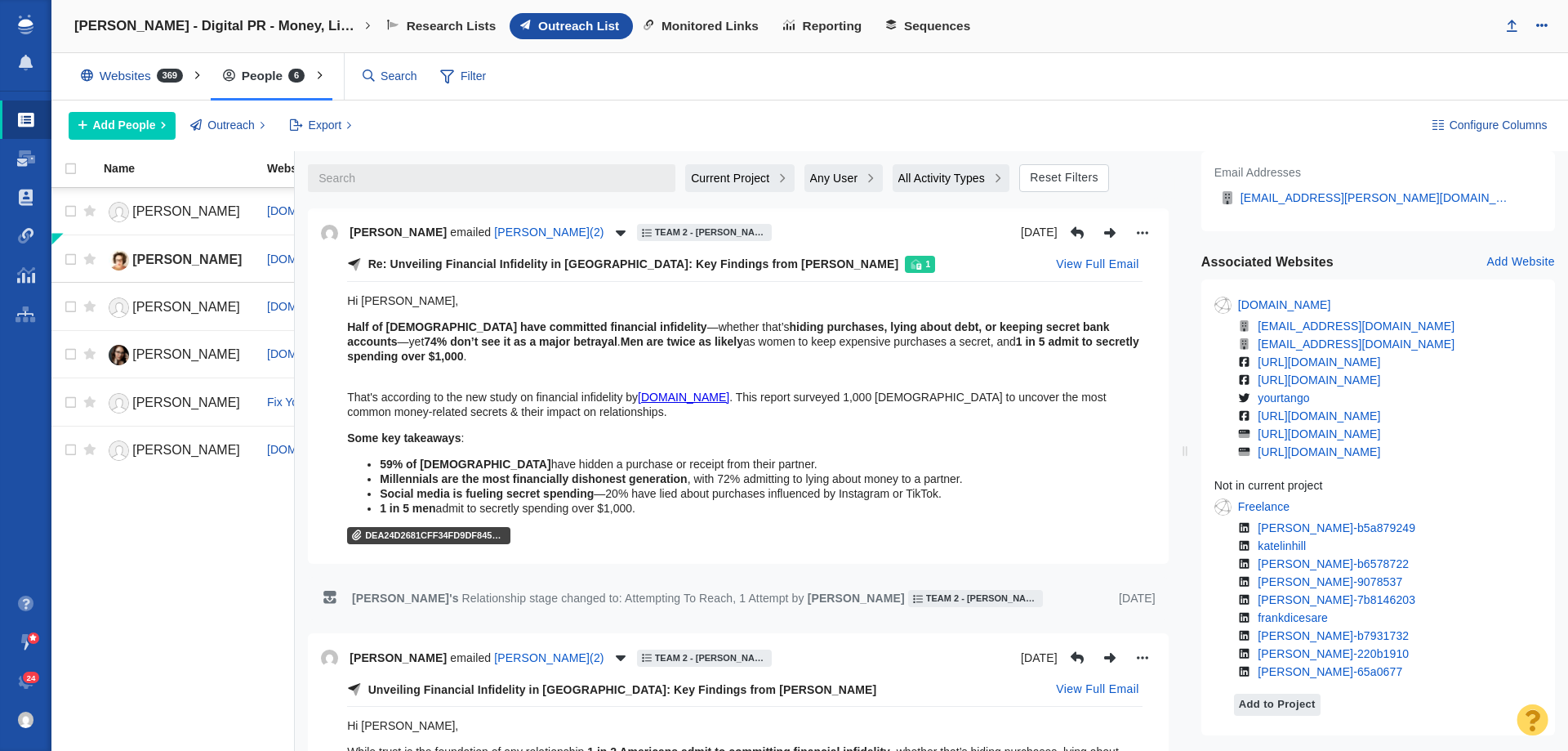
click at [152, 75] on div "Websites 369" at bounding box center [136, 76] width 134 height 38
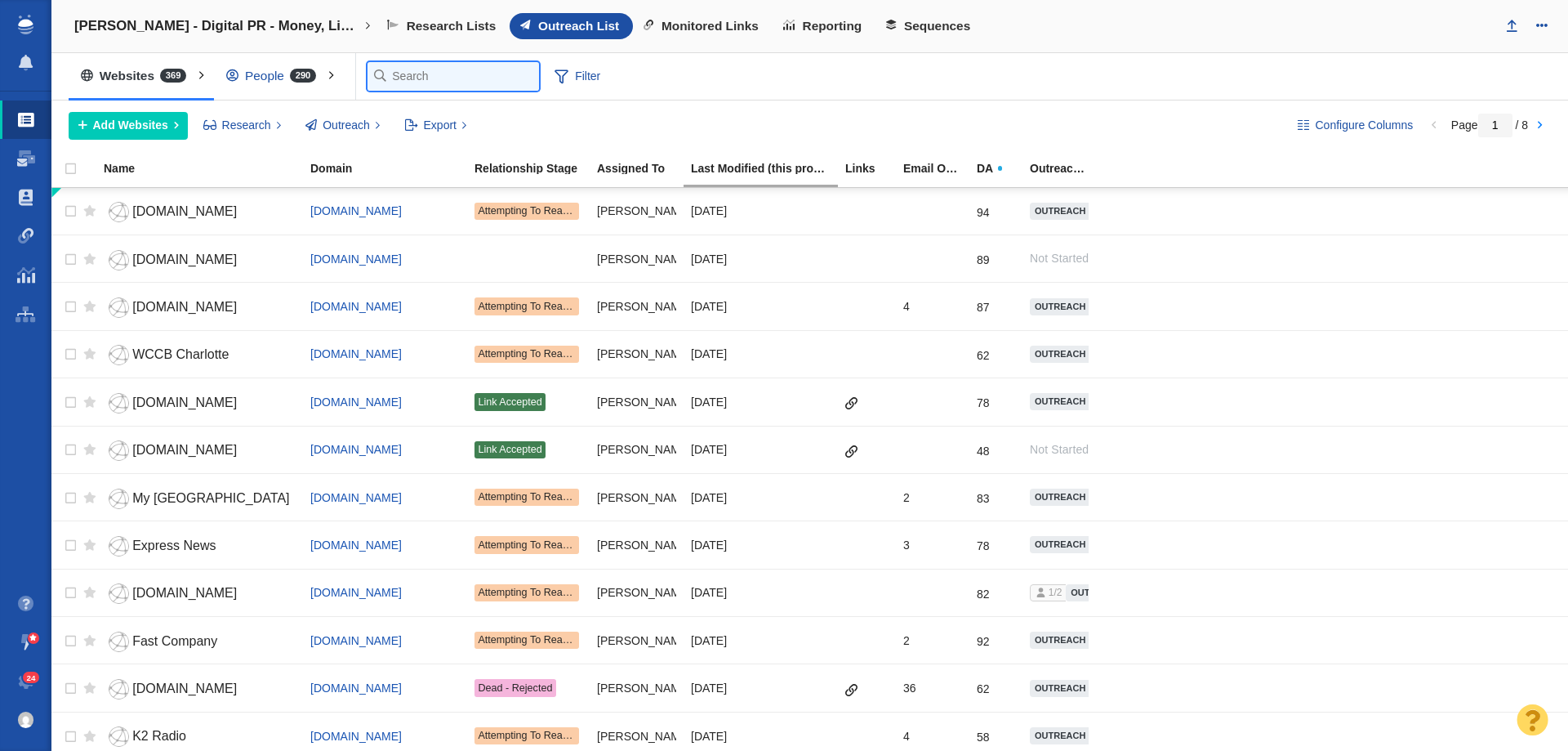
click at [384, 75] on input "text" at bounding box center [454, 76] width 172 height 29
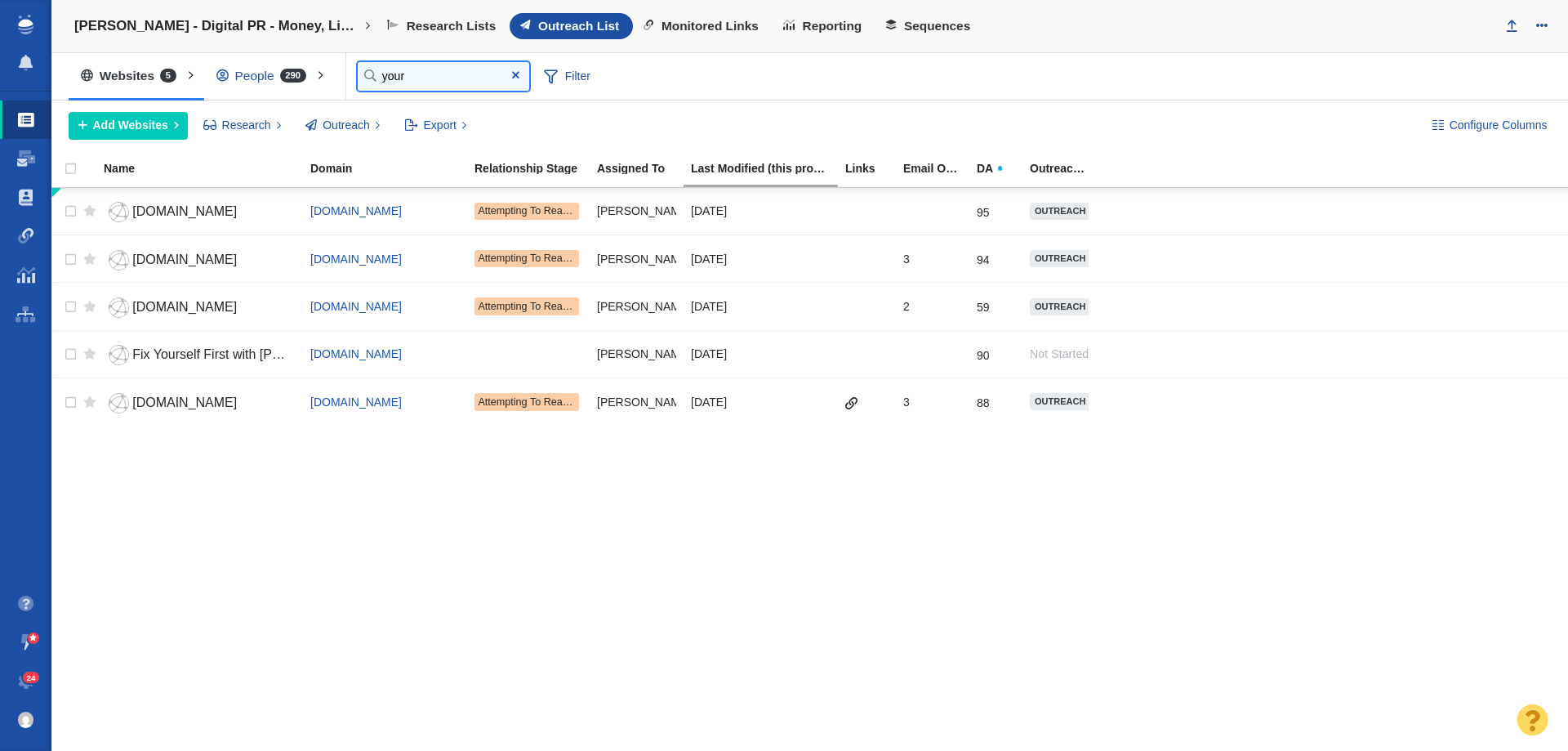
type input "your"
click at [294, 72] on span "290" at bounding box center [293, 76] width 26 height 14
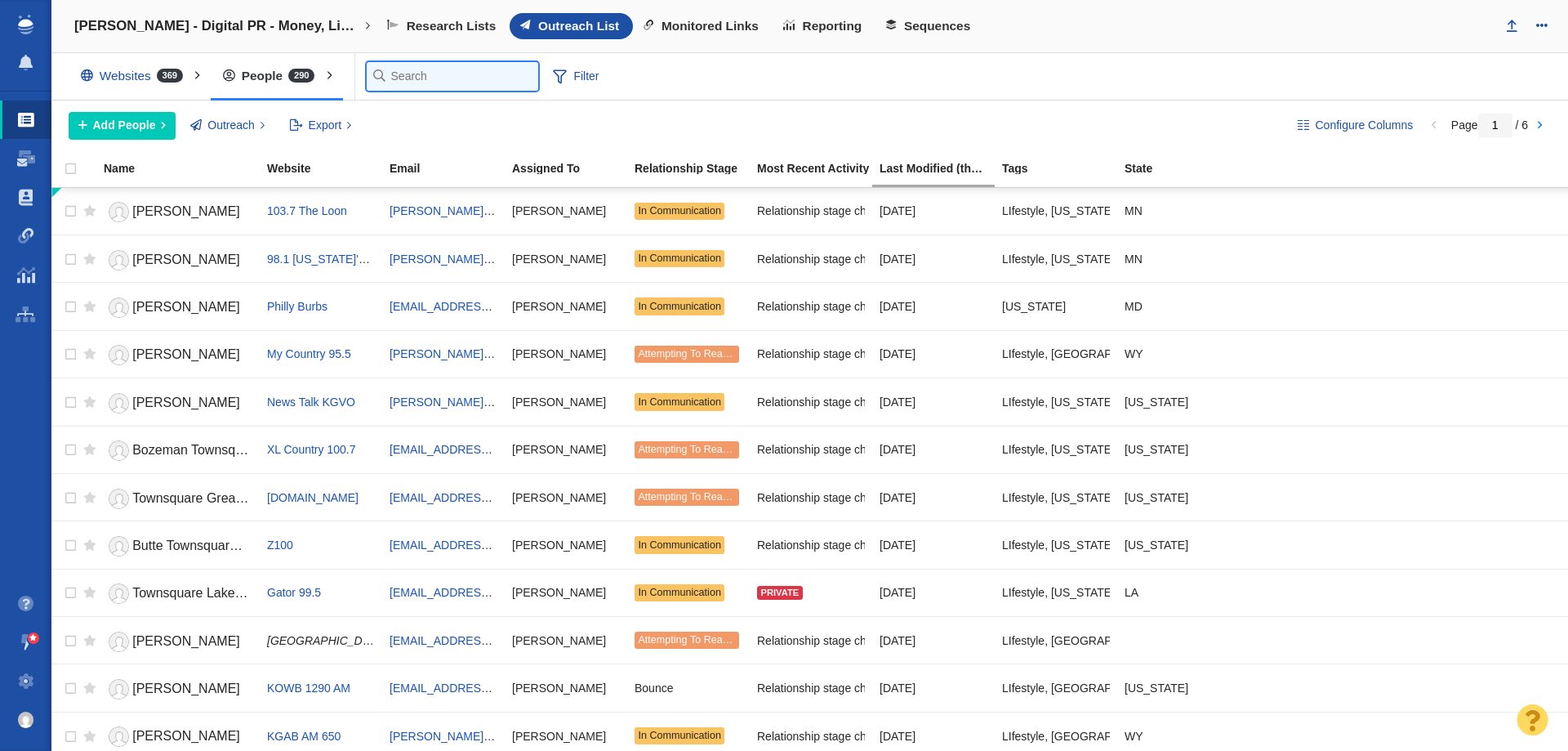
click at [381, 82] on input "text" at bounding box center [453, 76] width 172 height 29
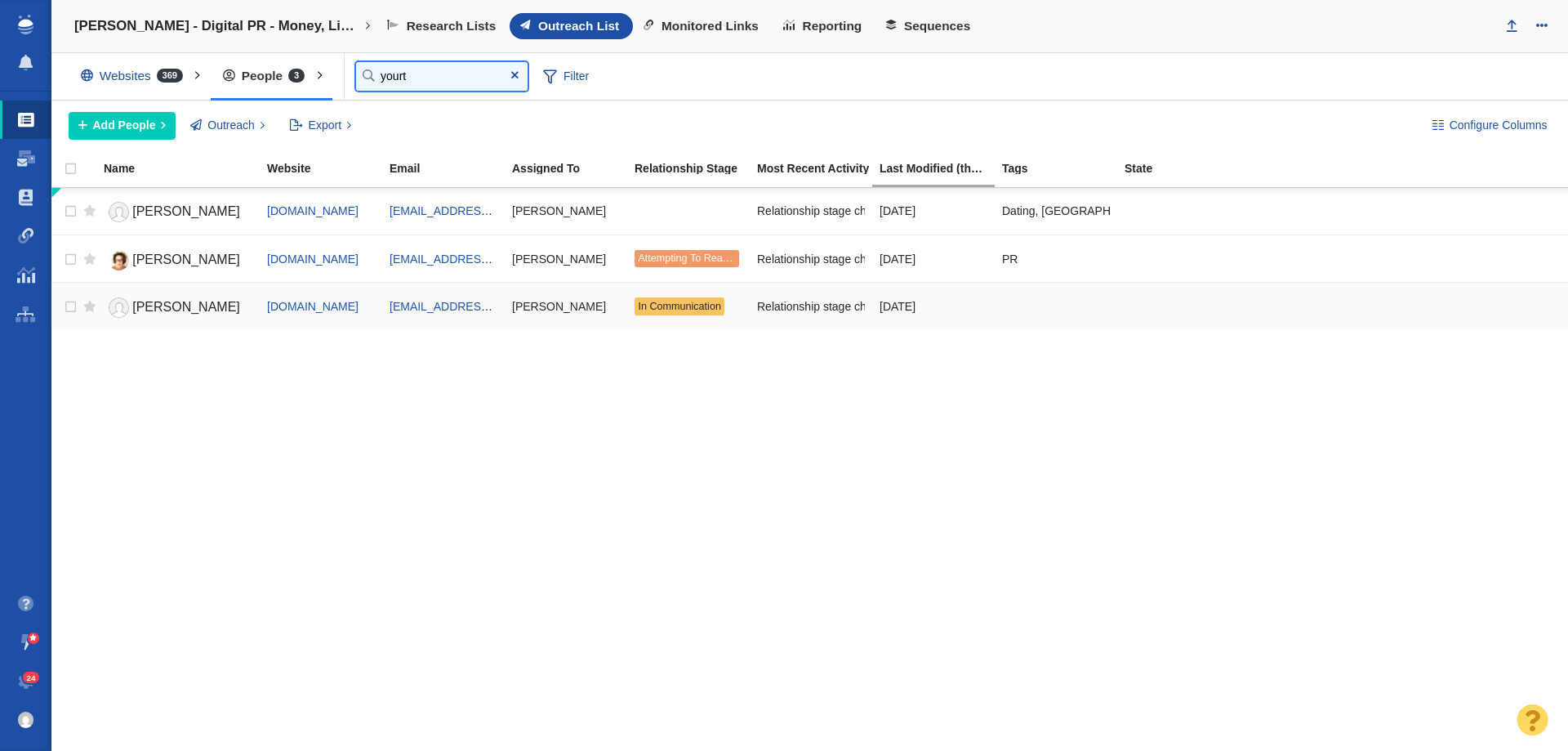
type input "yourt"
click at [176, 303] on span "Mary Jo Rapini" at bounding box center [187, 307] width 108 height 14
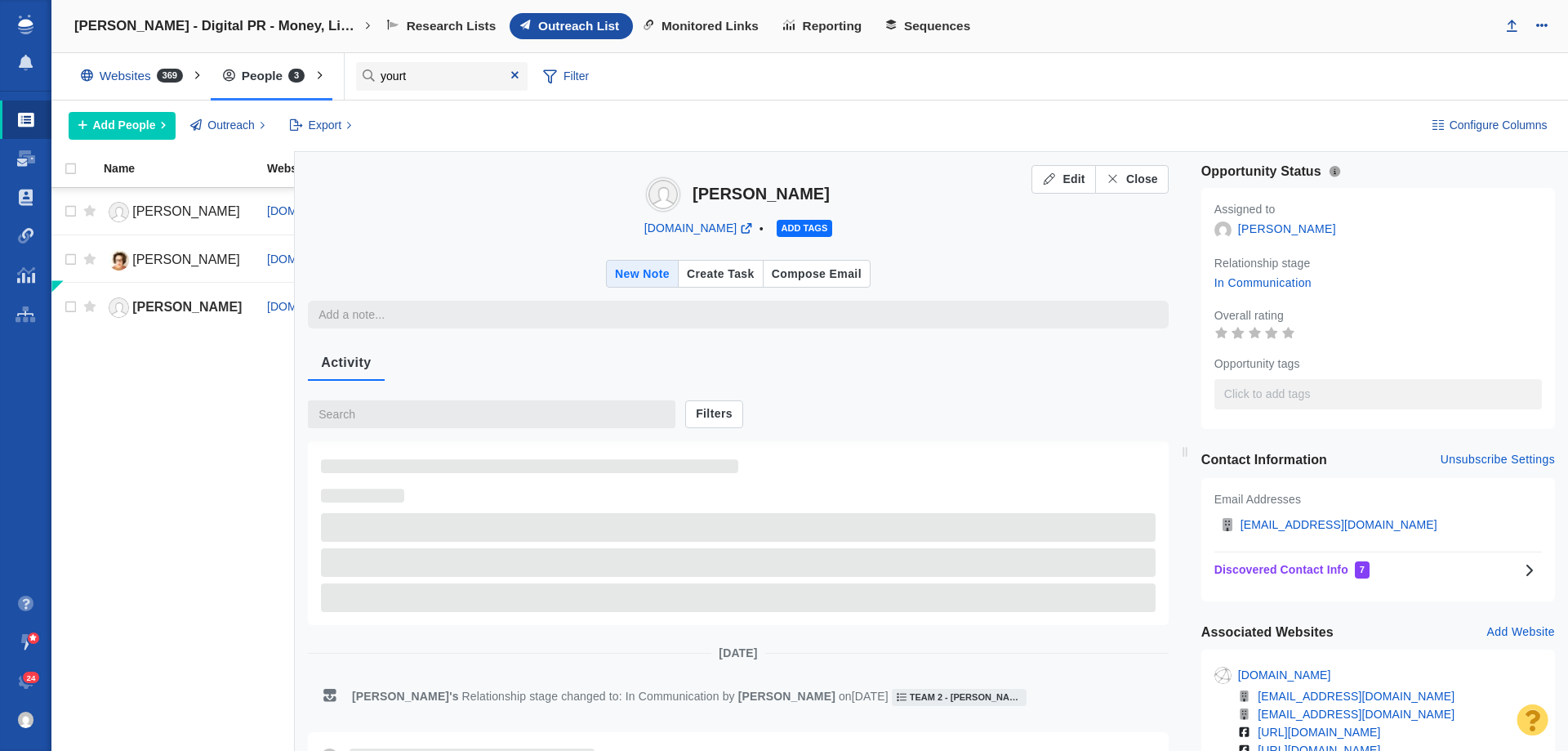
type textarea "x"
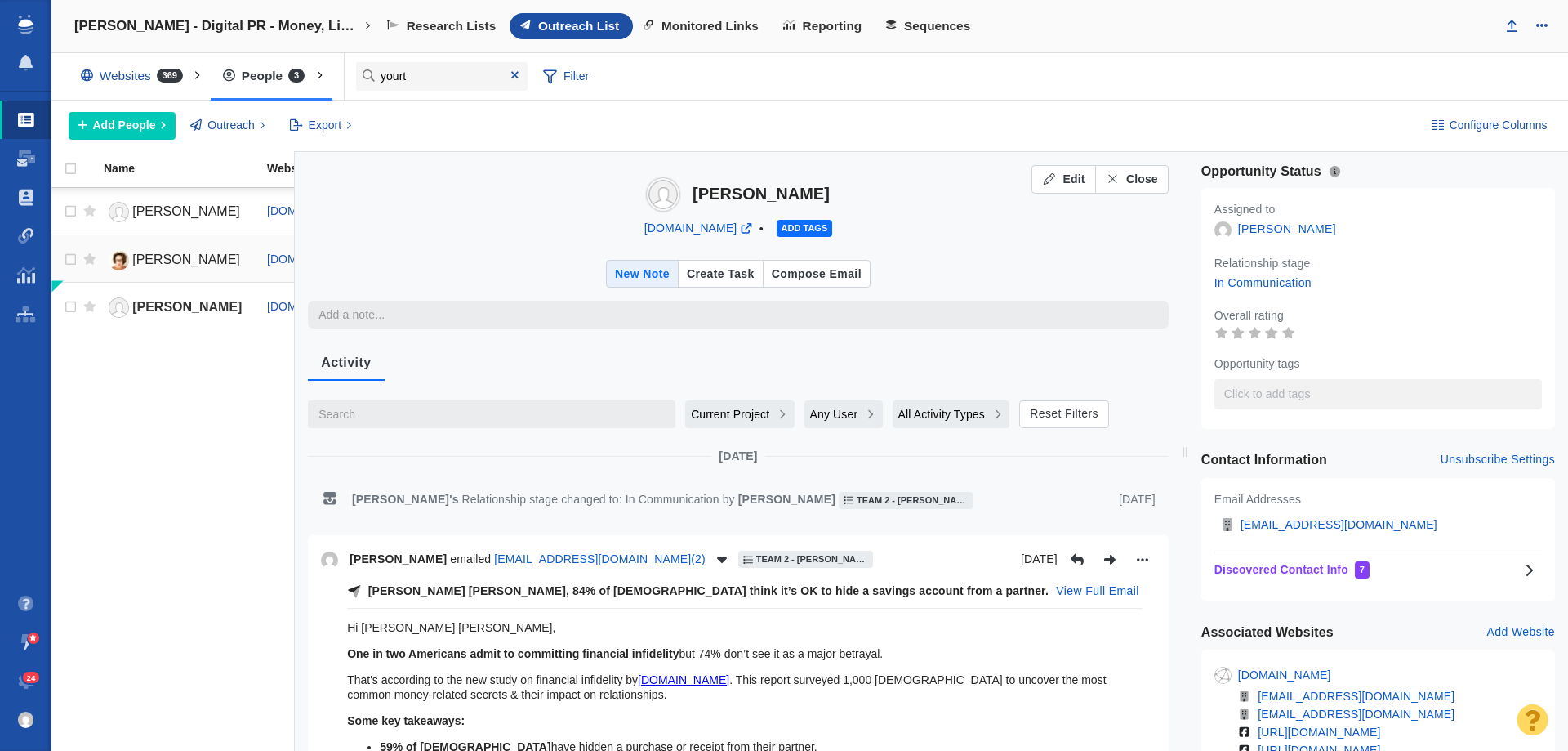
click at [143, 270] on link "Amanda Chatel" at bounding box center [178, 260] width 149 height 29
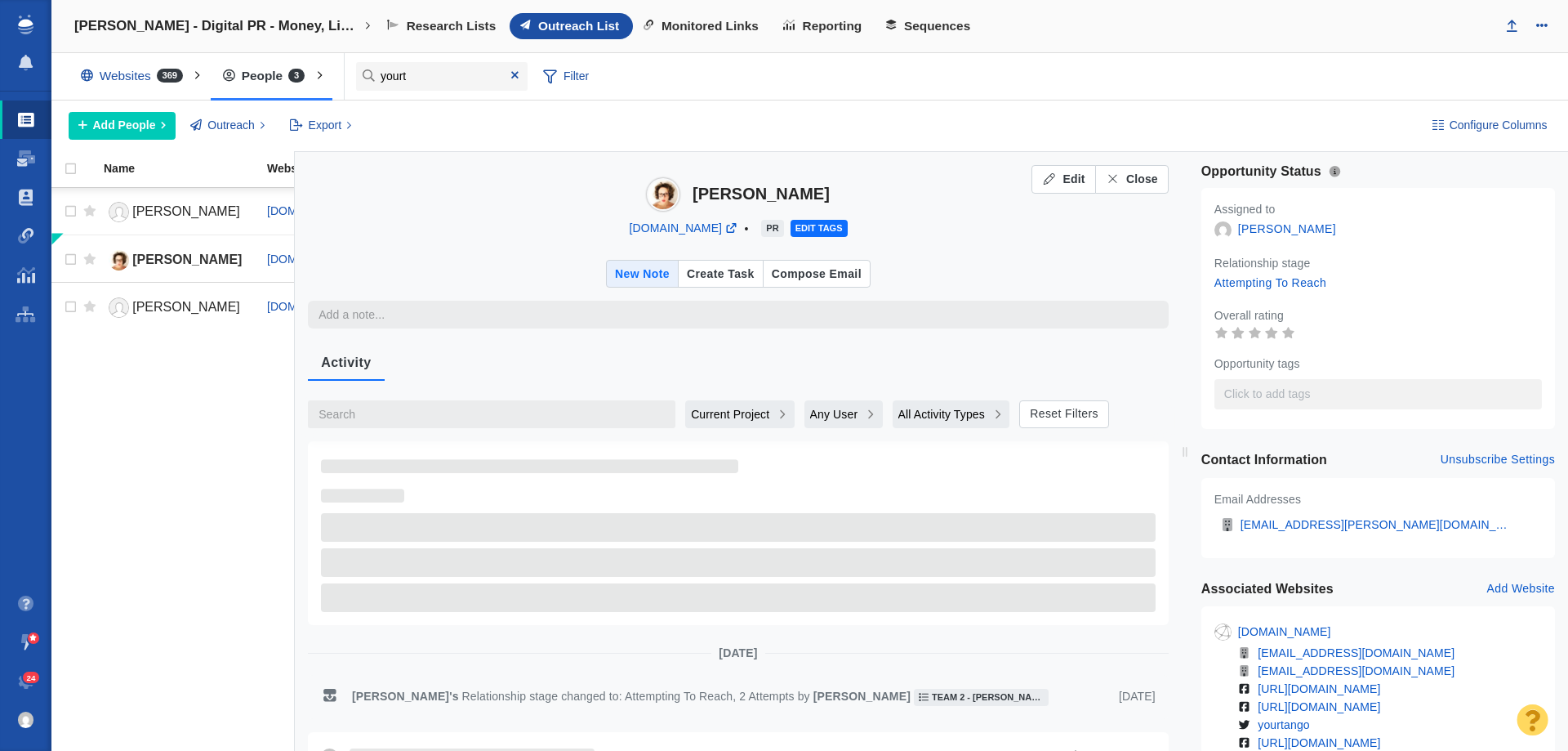
type textarea "x"
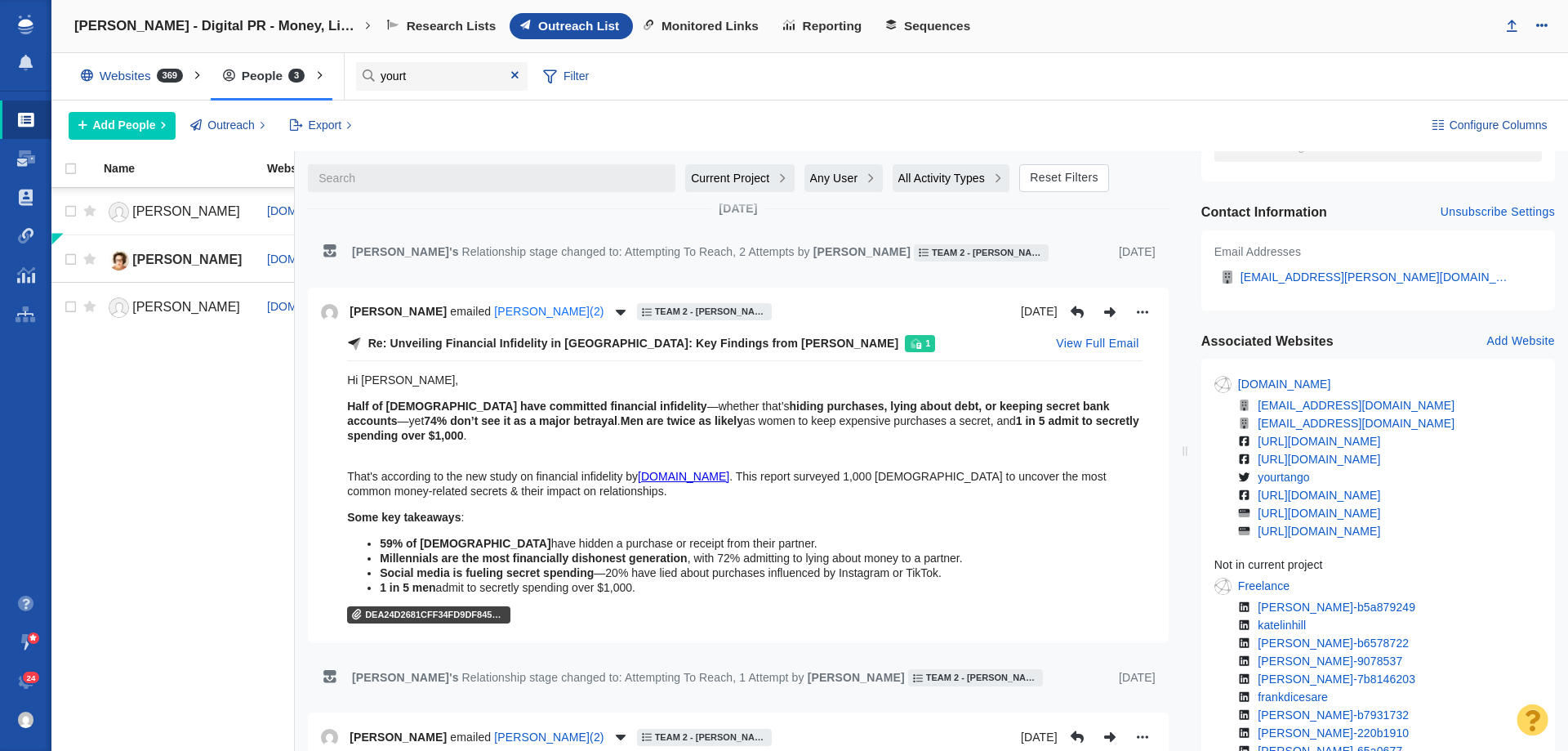
scroll to position [245, 0]
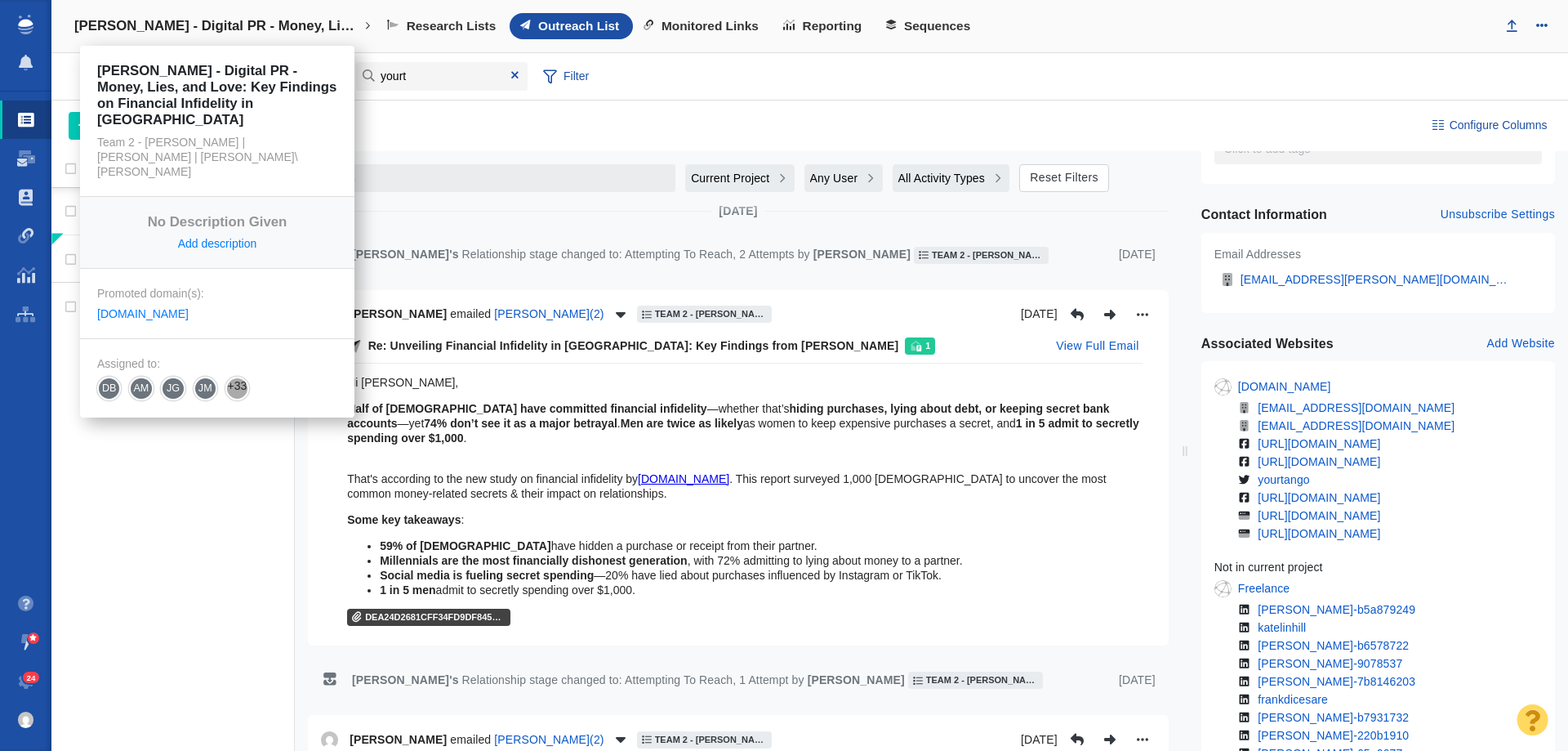
click at [249, 45] on link "[PERSON_NAME] - Digital PR - Money, Lies, and Love: Key Findings on Financial I…" at bounding box center [222, 26] width 319 height 39
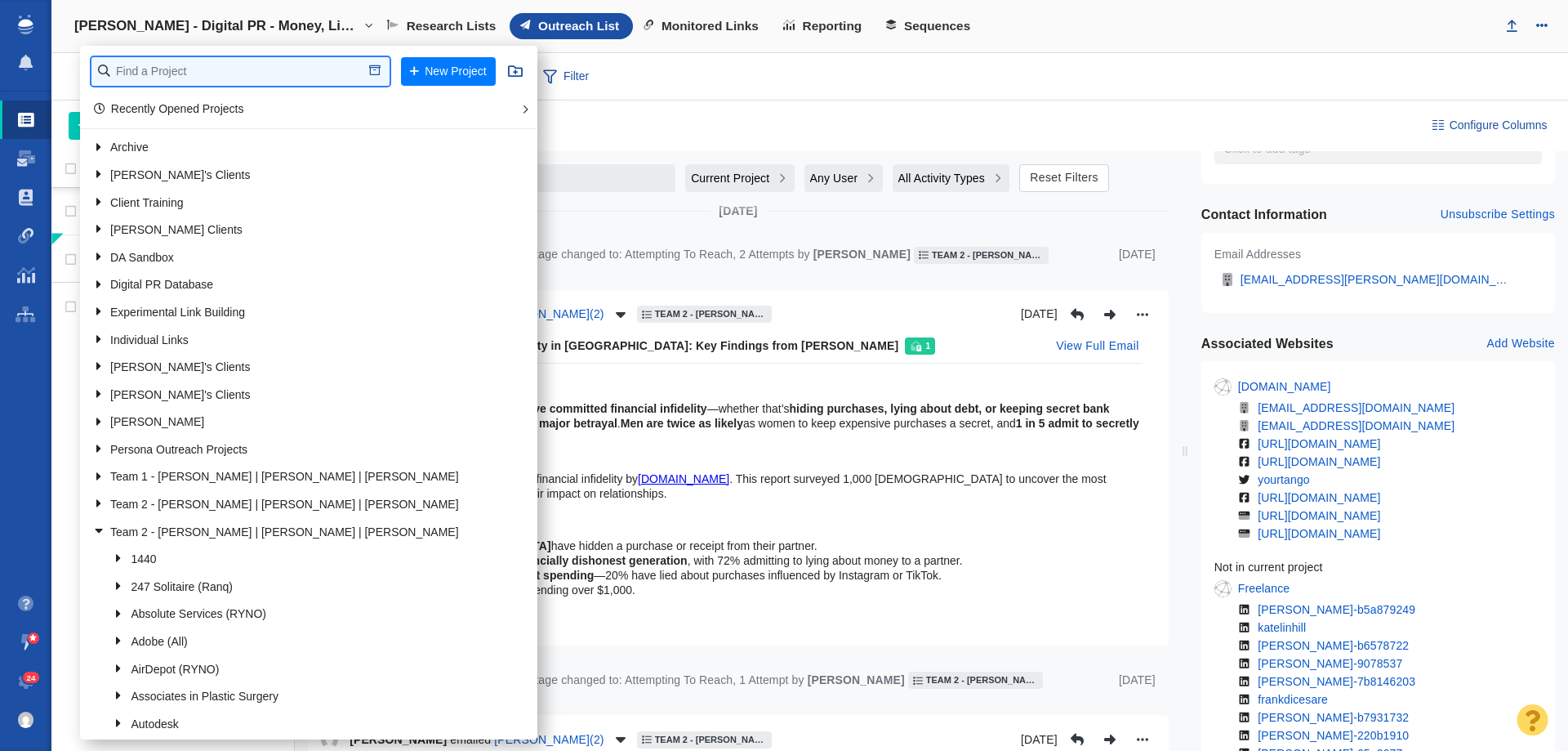
click at [211, 75] on input "text" at bounding box center [240, 71] width 298 height 29
type input "credit one"
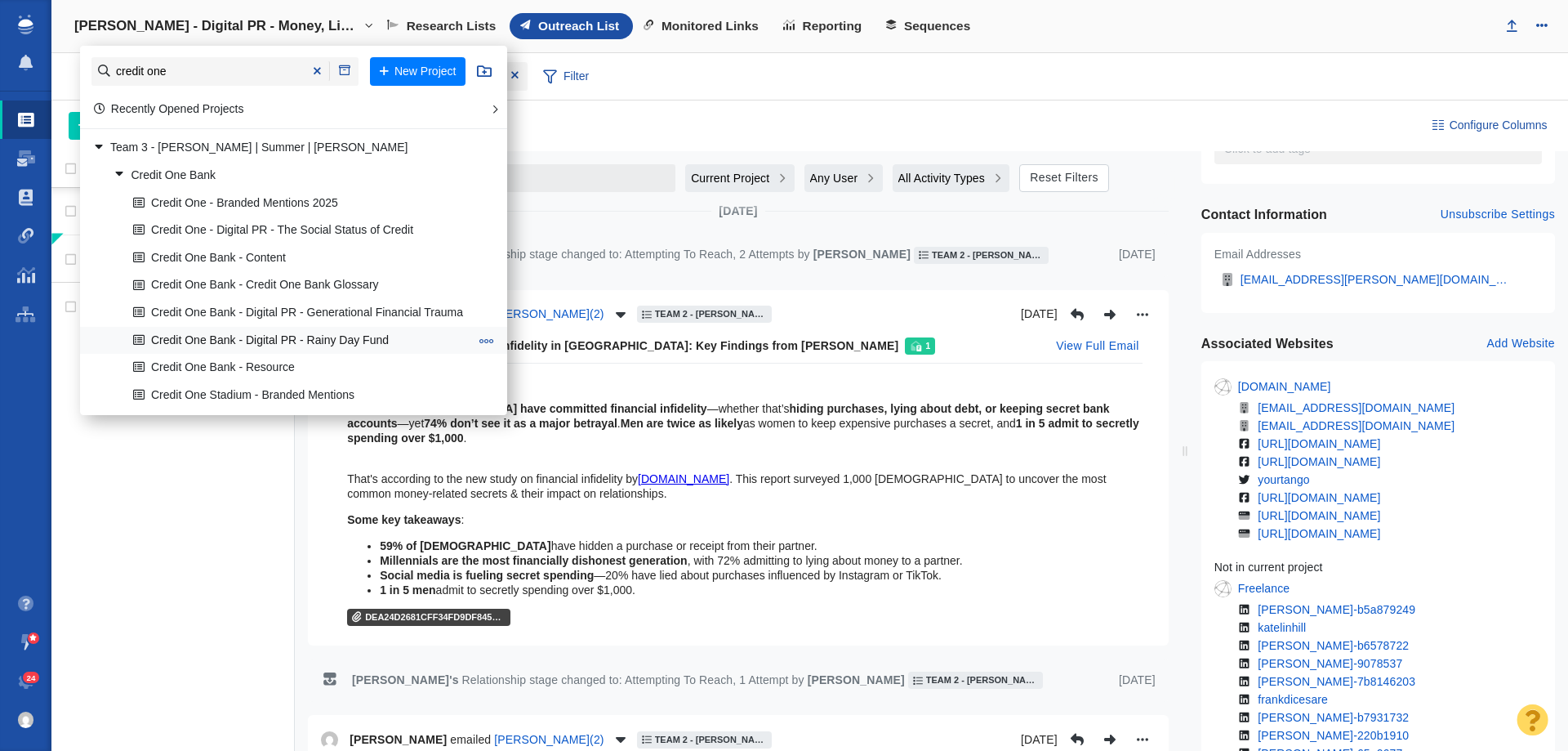
click at [342, 333] on link "Credit One Bank - Digital PR - Rainy Day Fund" at bounding box center [300, 339] width 344 height 25
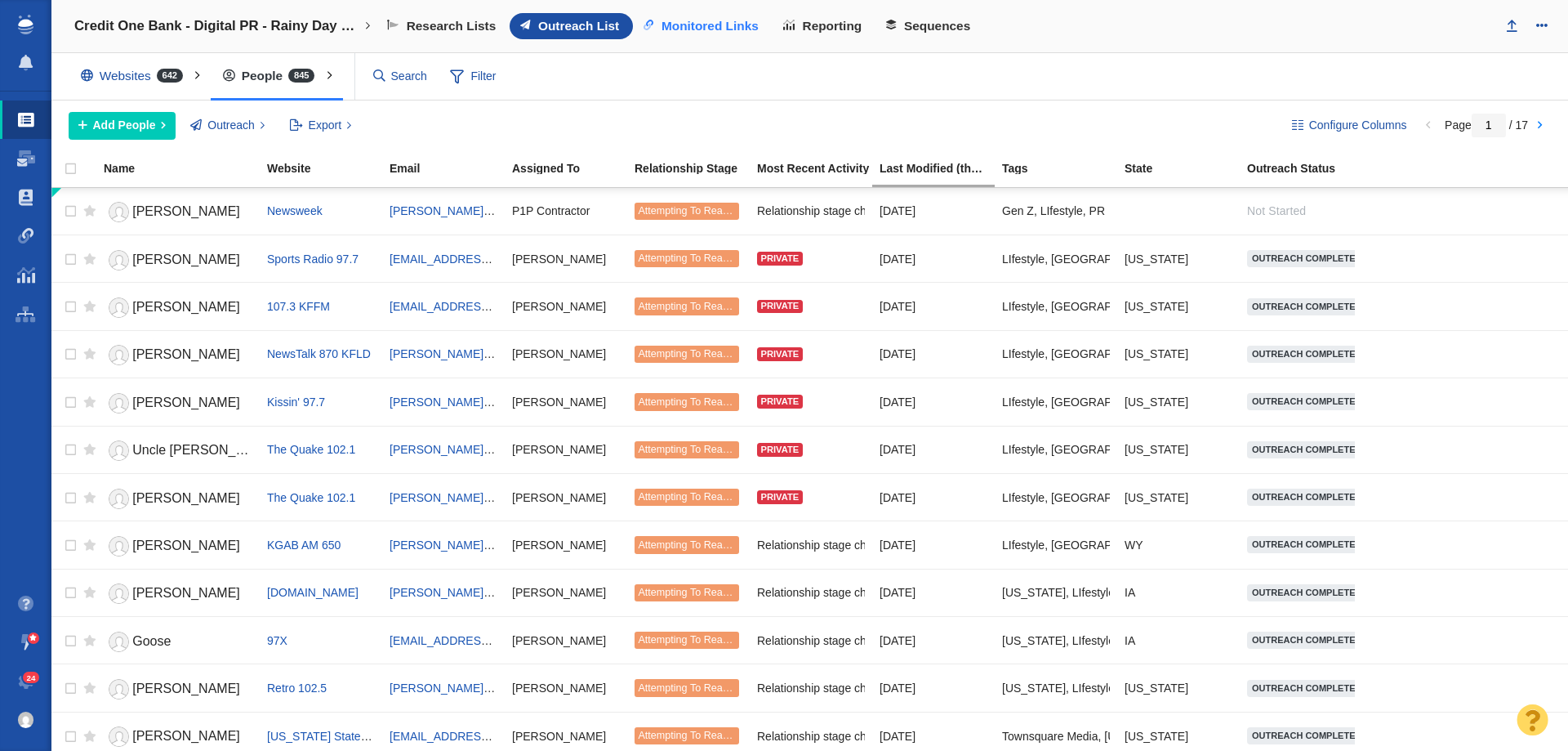
click at [693, 26] on span "Monitored Links" at bounding box center [709, 26] width 97 height 15
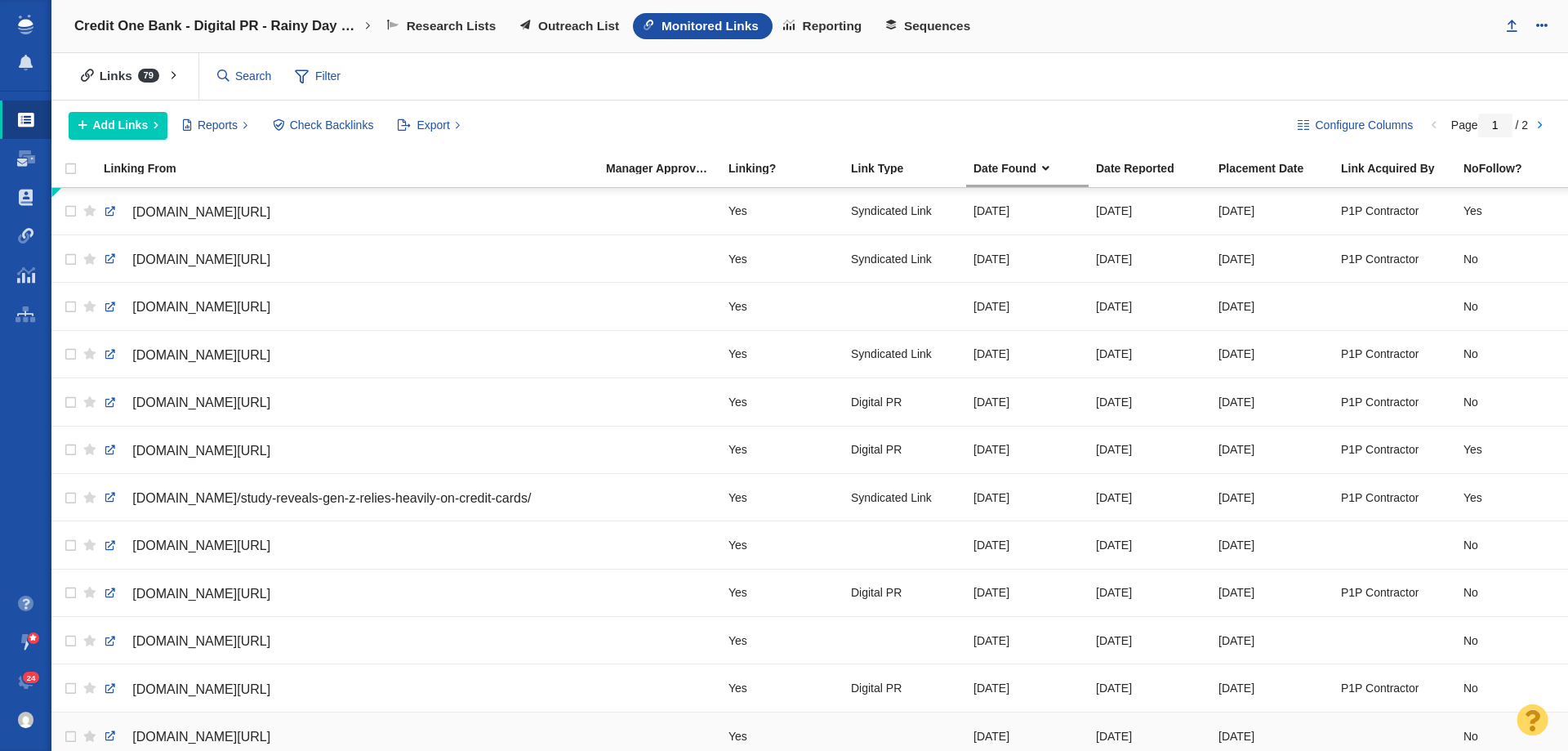
scroll to position [0, 811]
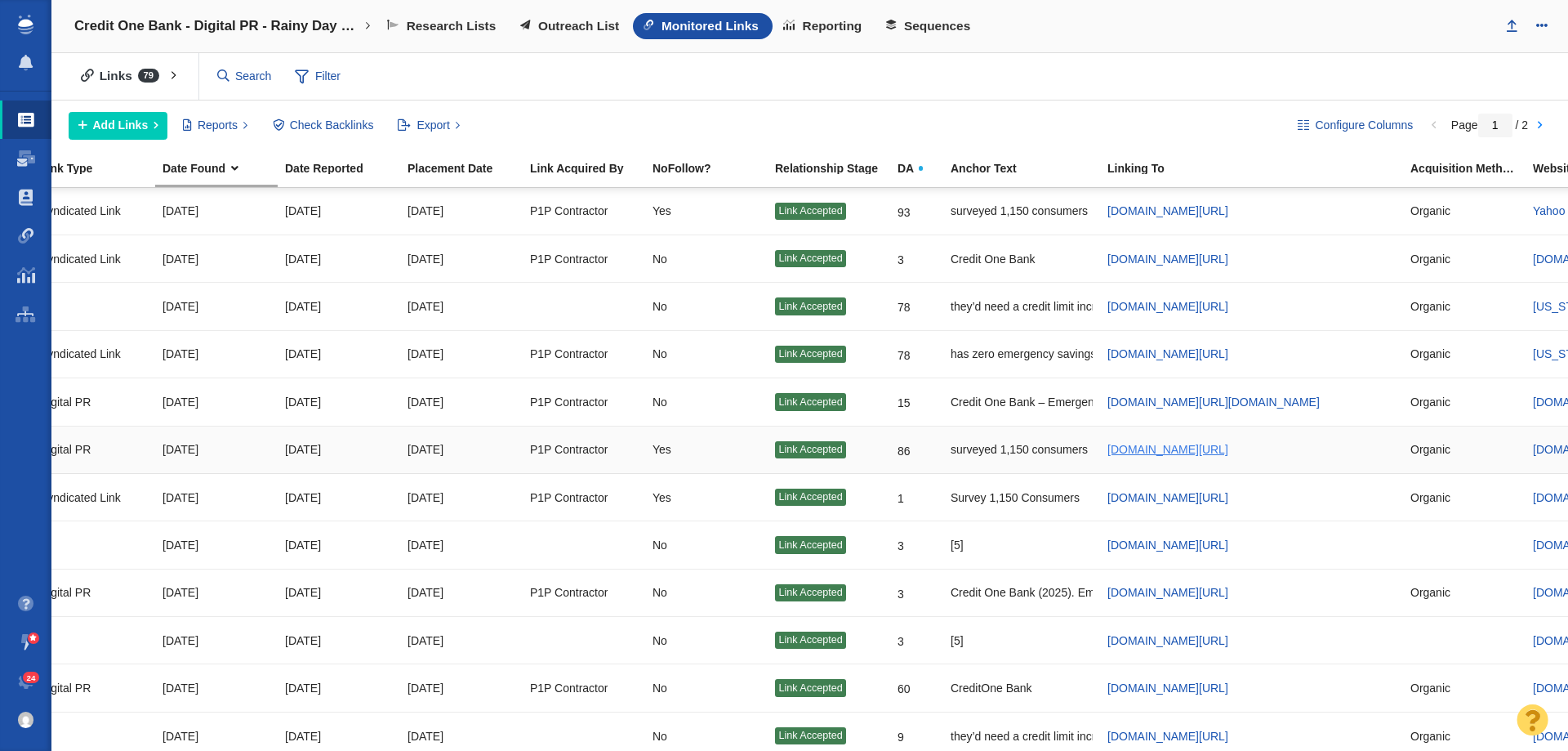
click at [1169, 448] on span "www.creditonebank.com/articles/emergency-savings-habits-in-2025-cash-credit-or-…" at bounding box center [1168, 449] width 121 height 13
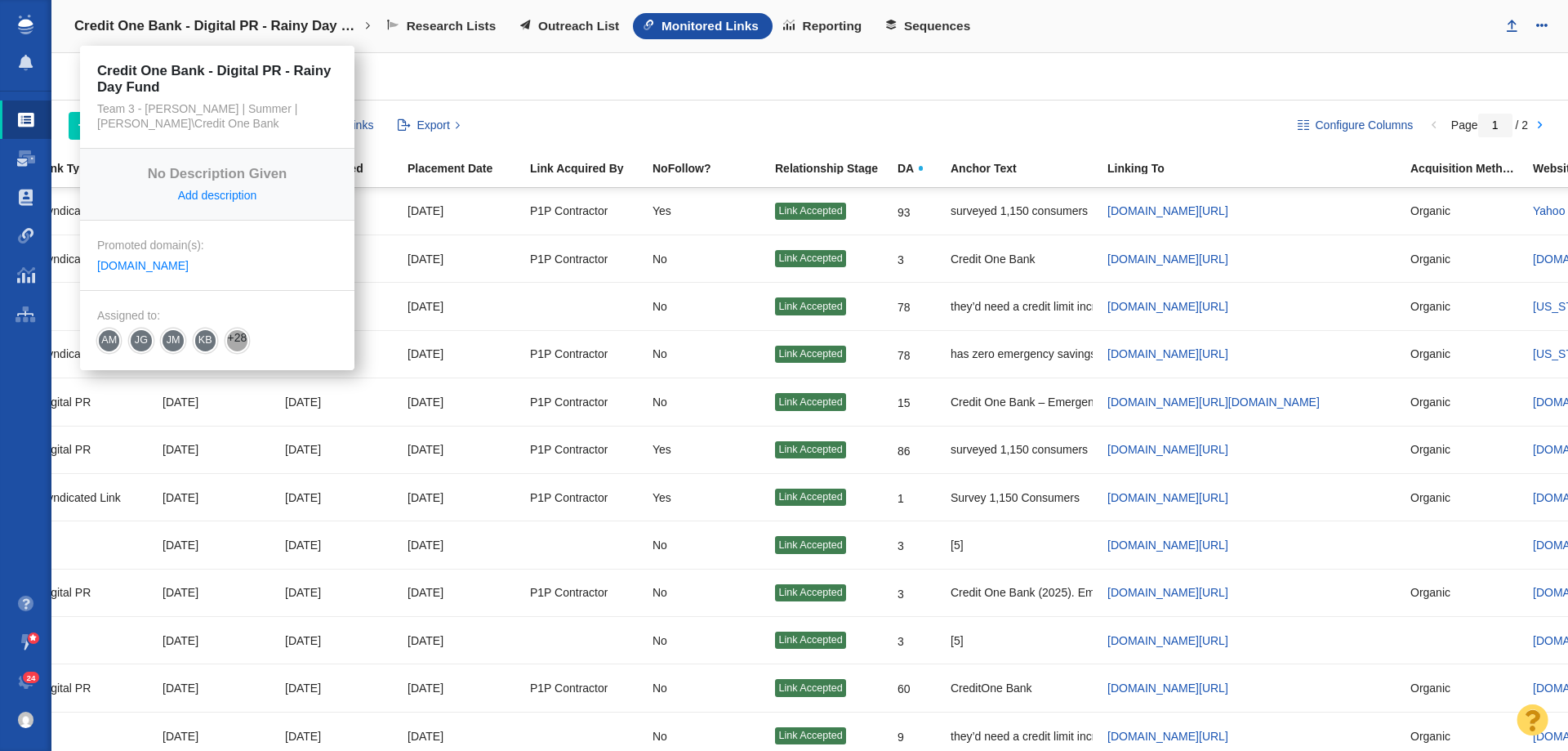
click at [277, 22] on h4 "Credit One Bank - Digital PR - Rainy Day Fund" at bounding box center [217, 26] width 286 height 16
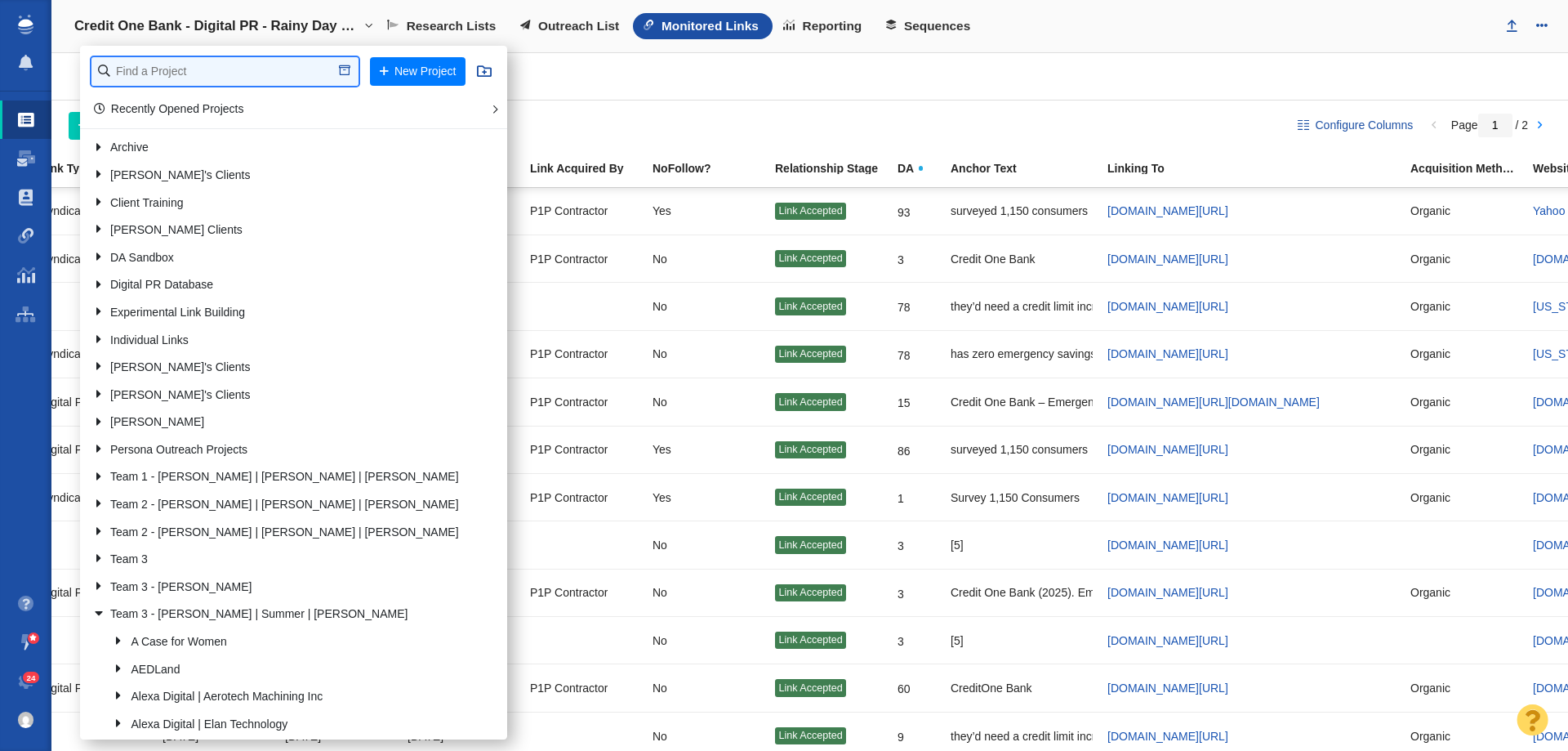
click at [245, 63] on input "text" at bounding box center [225, 71] width 267 height 29
type input "big bear"
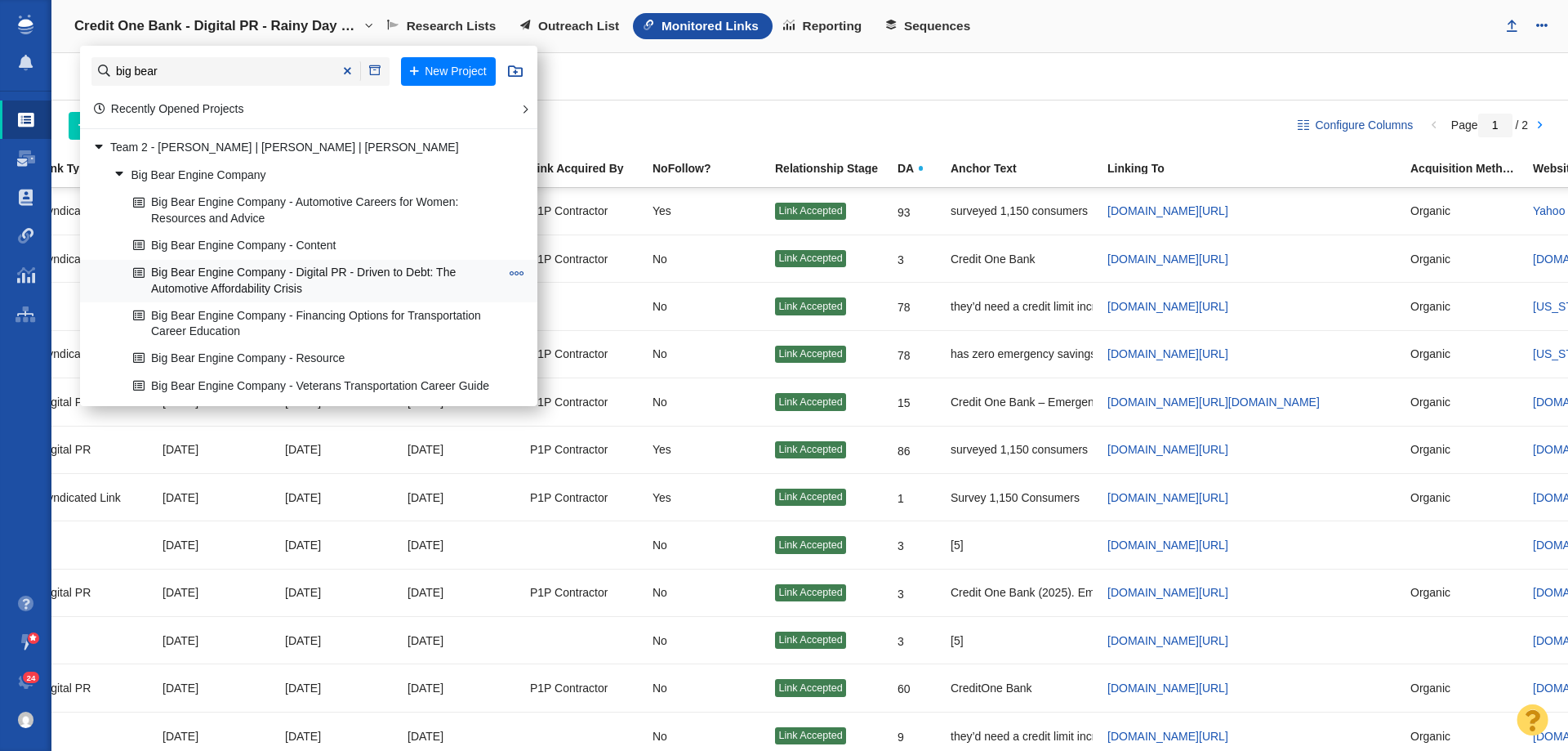
click at [251, 273] on link "Big Bear Engine Company - Digital PR - Driven to Debt: The Automotive Affordabi…" at bounding box center [316, 280] width 375 height 41
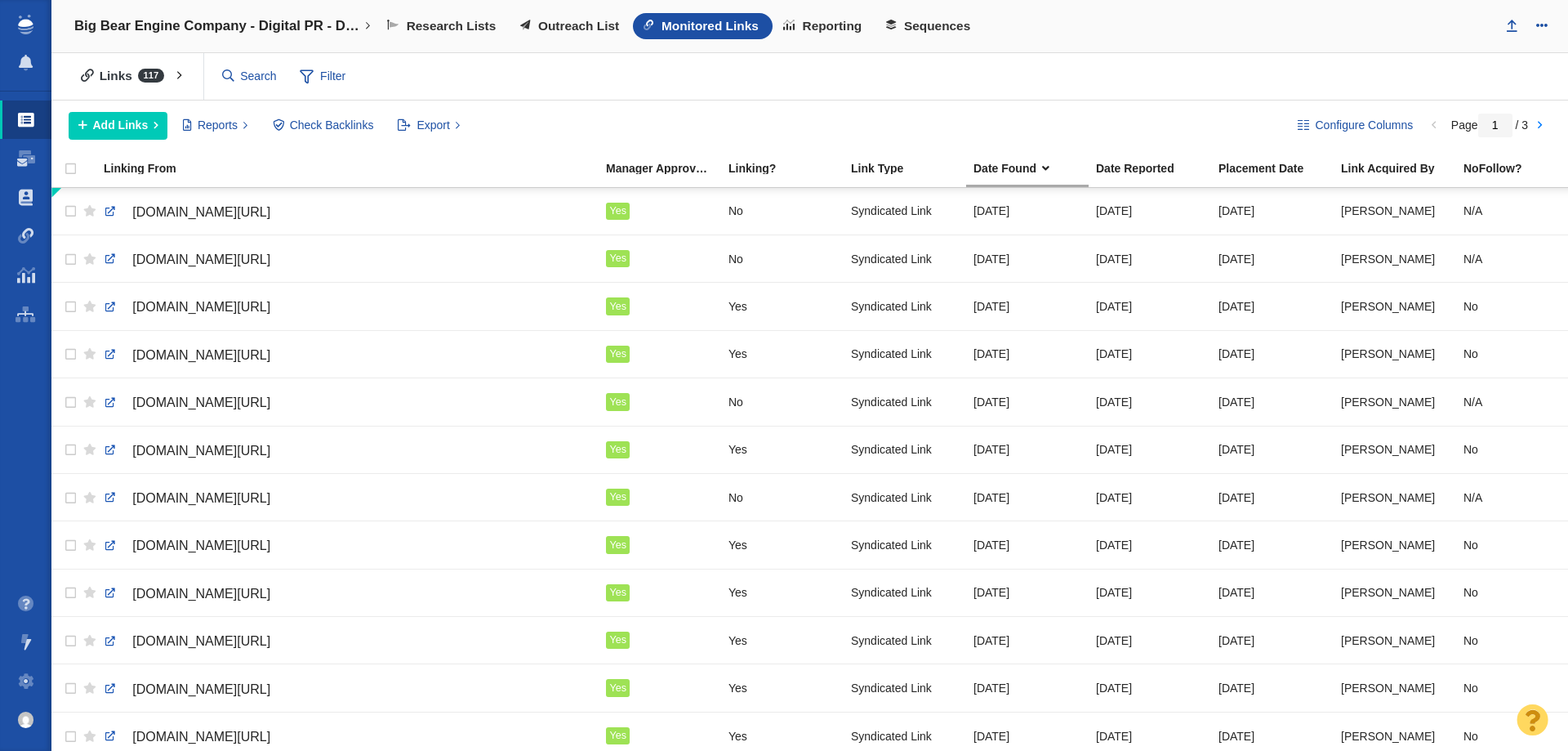
click at [546, 22] on span "Outreach List" at bounding box center [579, 26] width 81 height 15
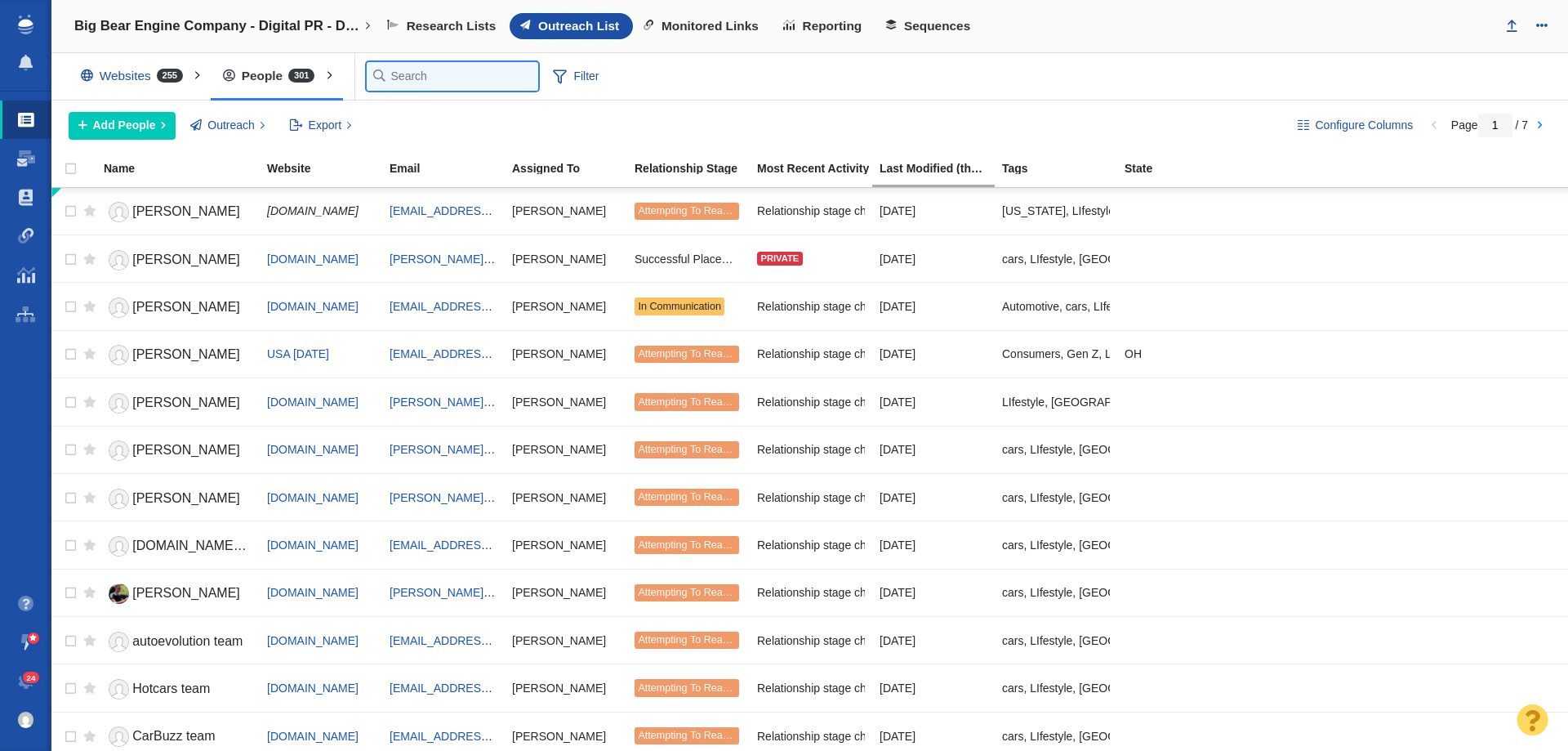
click at [409, 62] on input "text" at bounding box center [453, 76] width 172 height 29
type input "market"
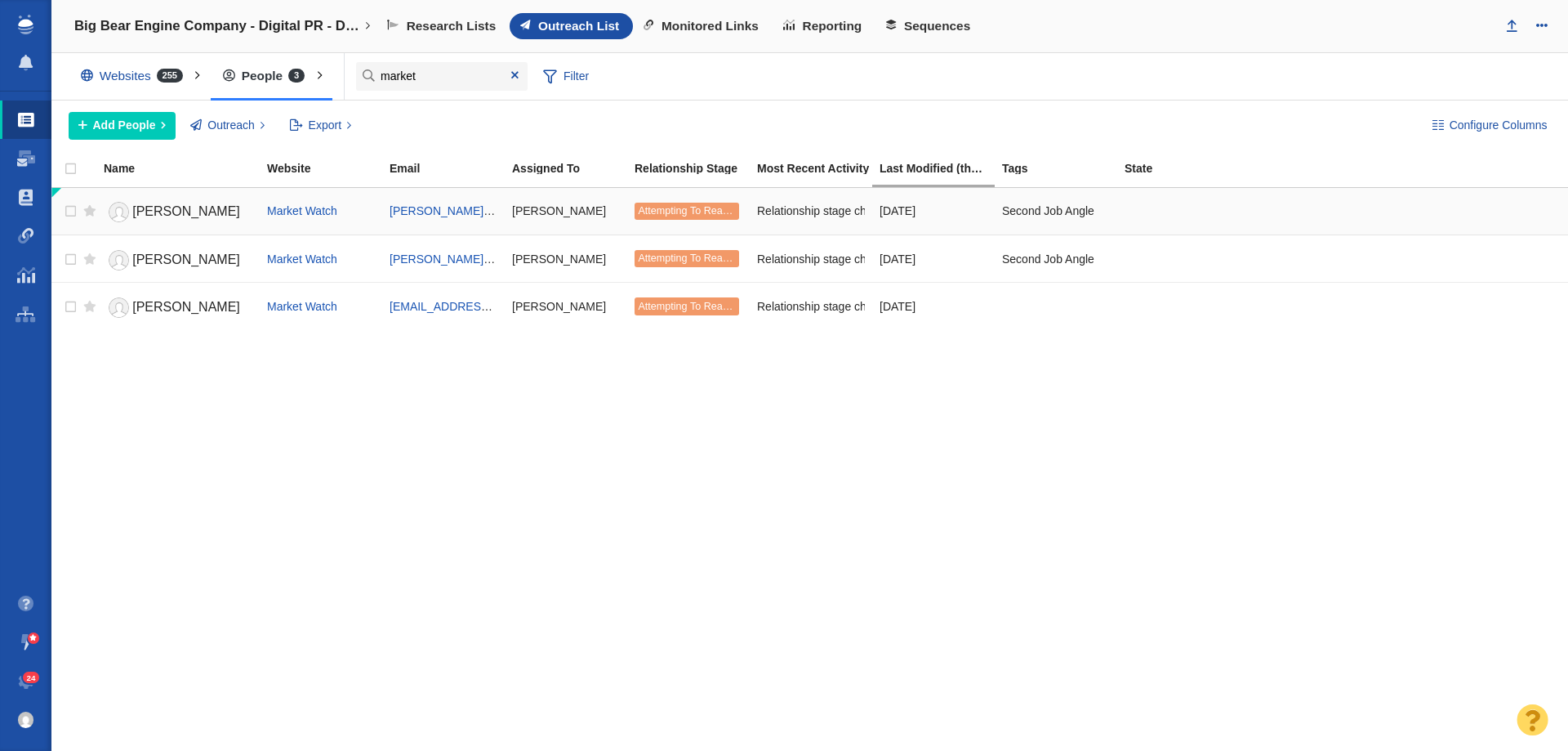
click at [195, 216] on link "[PERSON_NAME]" at bounding box center [178, 211] width 149 height 29
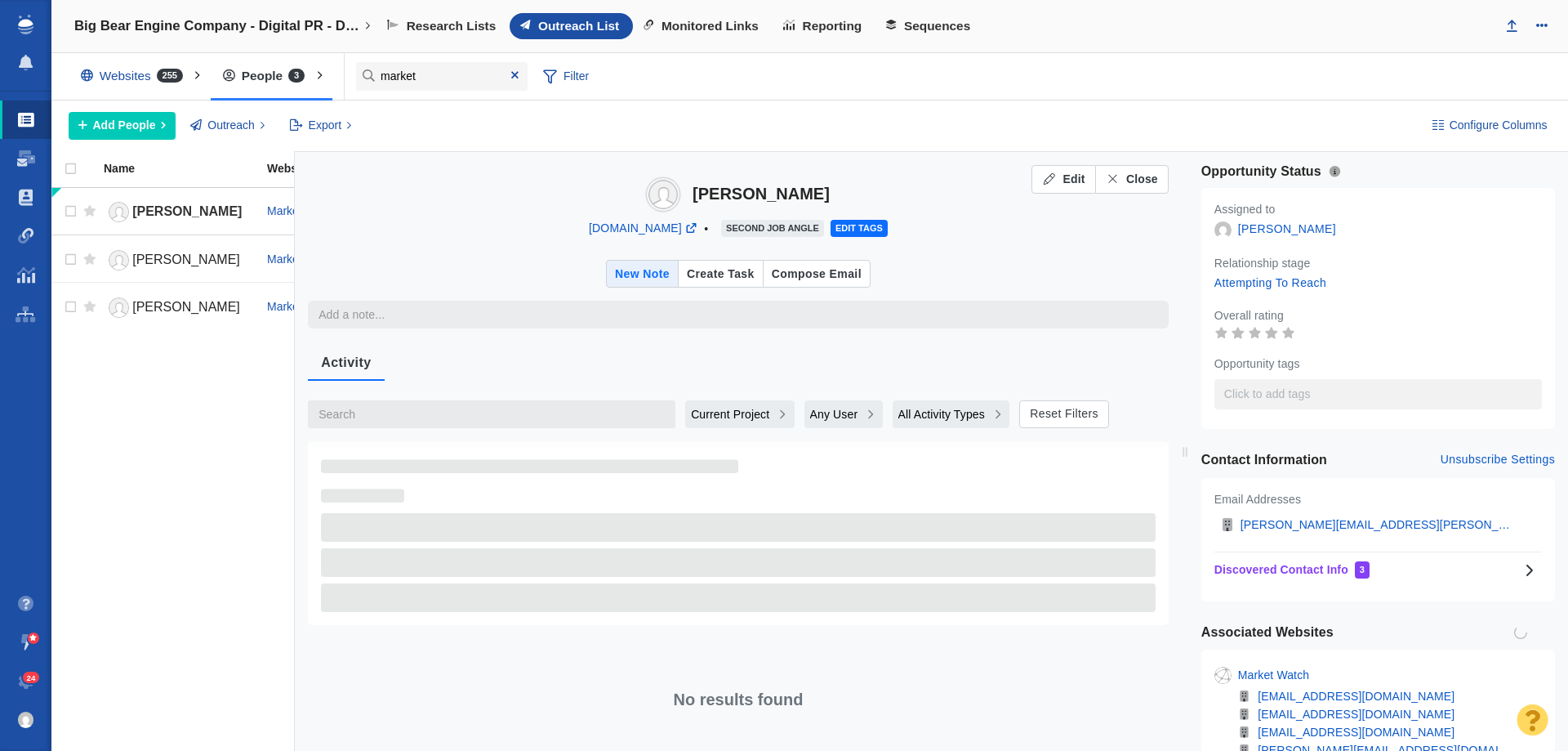
type textarea "x"
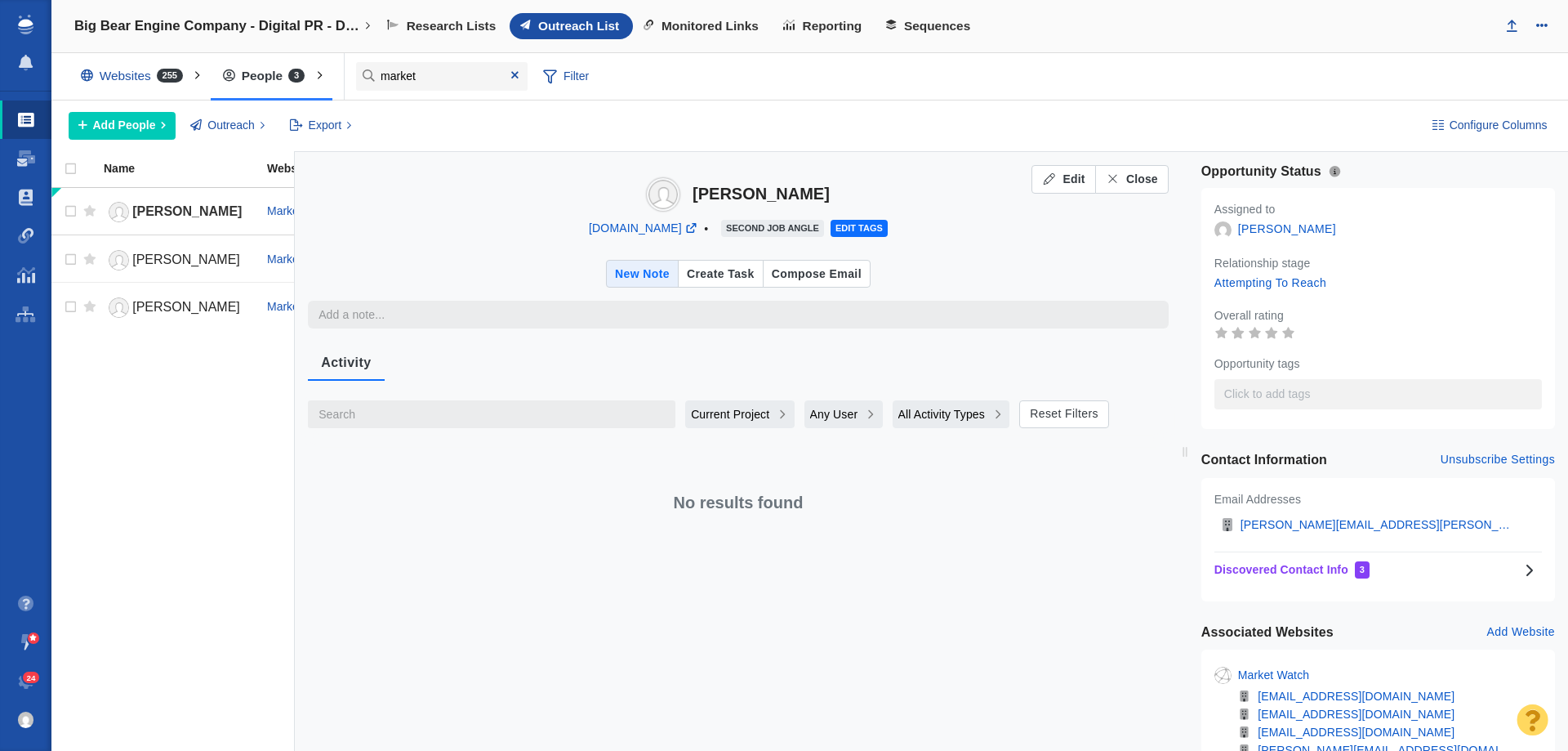
click at [138, 630] on div "[PERSON_NAME] Market Watch [PERSON_NAME][EMAIL_ADDRESS][PERSON_NAME][DOMAIN_NAM…" at bounding box center [189, 469] width 273 height 563
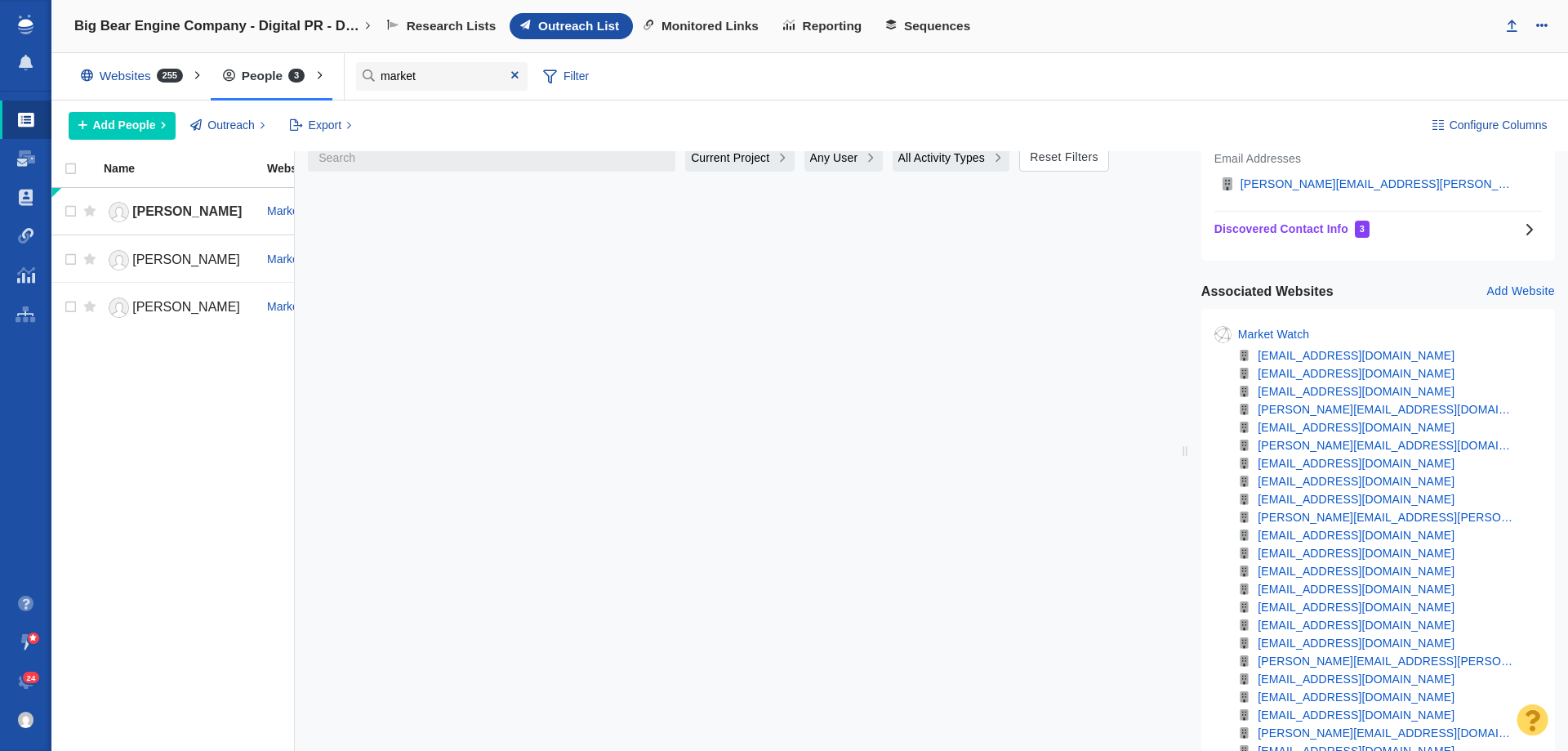
scroll to position [164, 0]
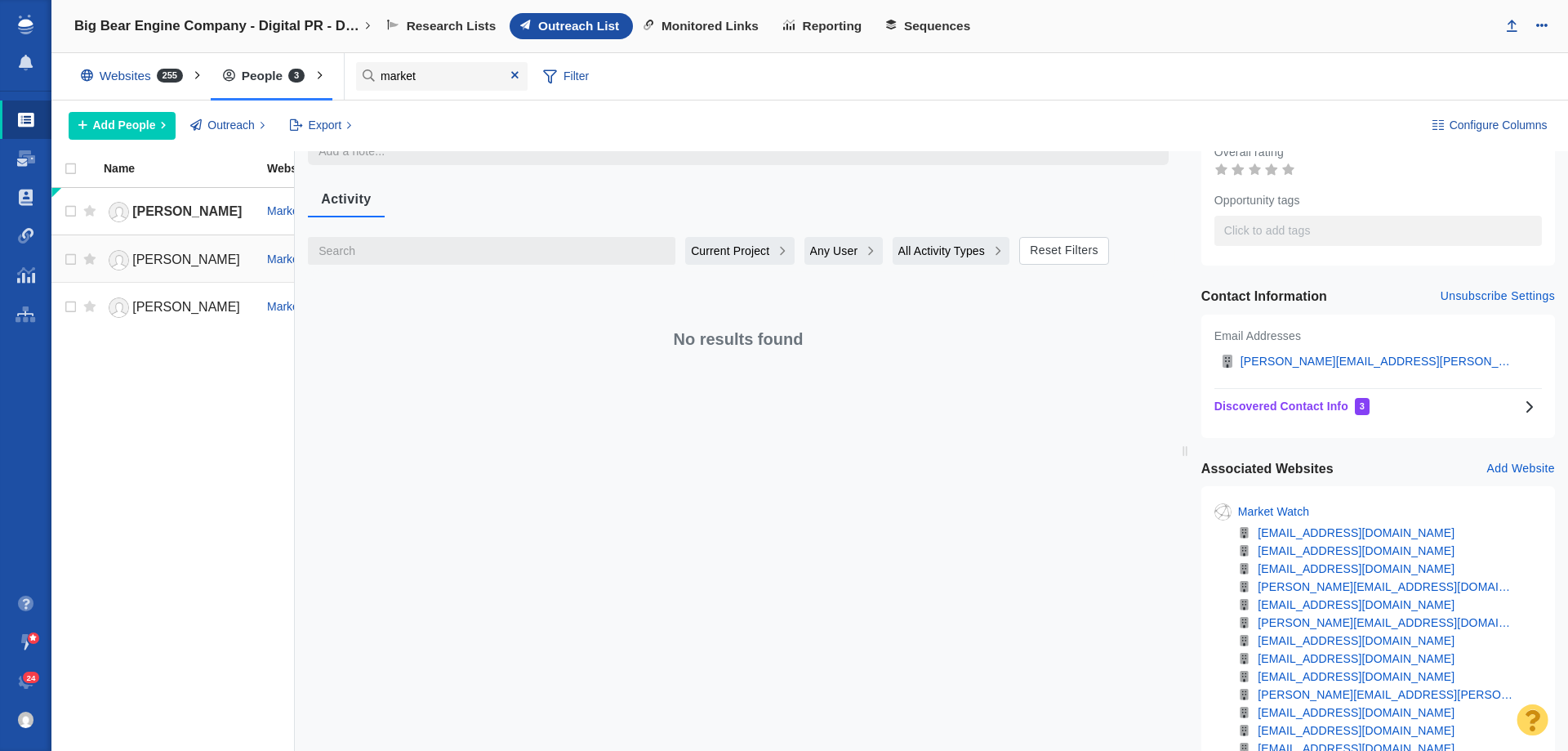
click at [196, 249] on link "[PERSON_NAME]" at bounding box center [178, 260] width 149 height 29
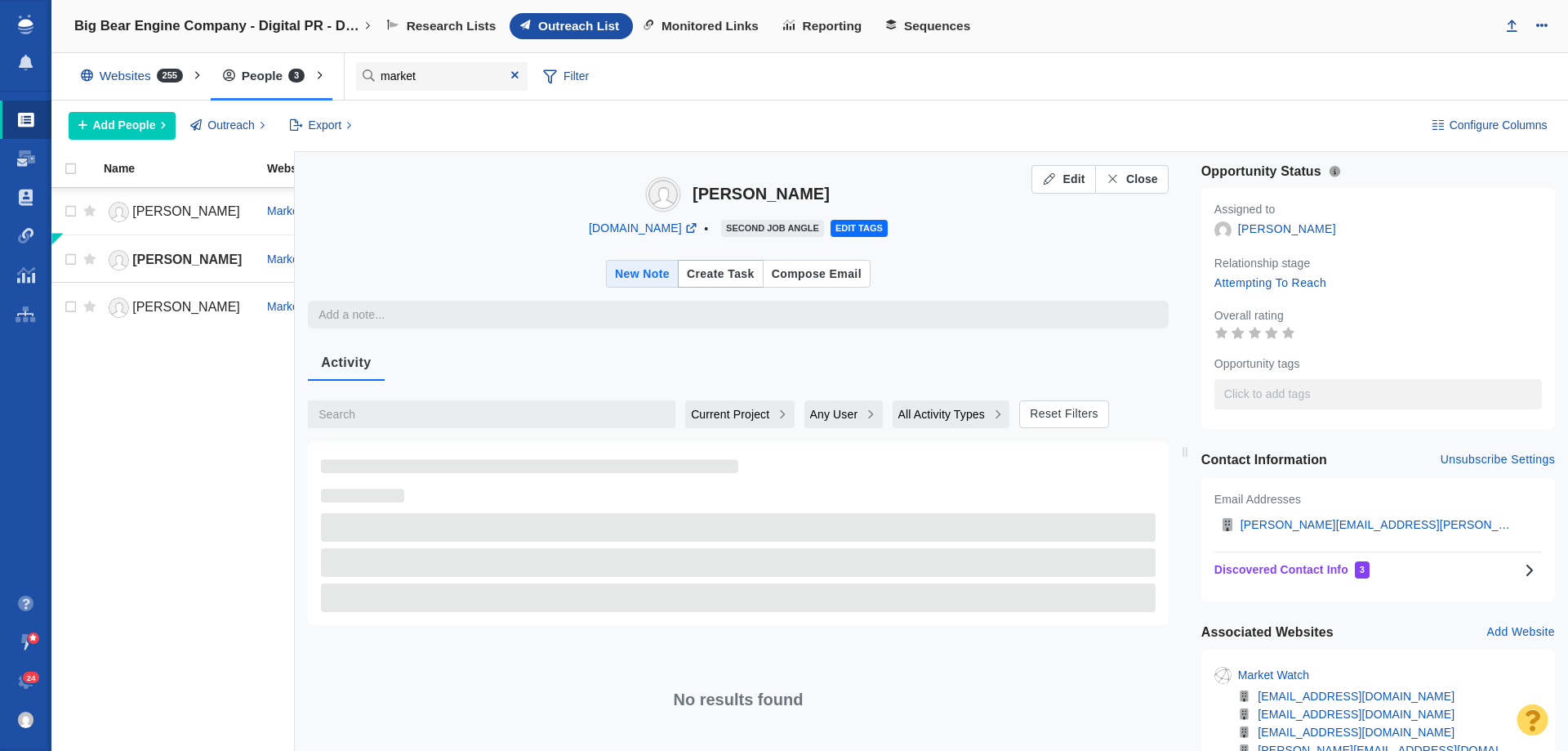
type textarea "x"
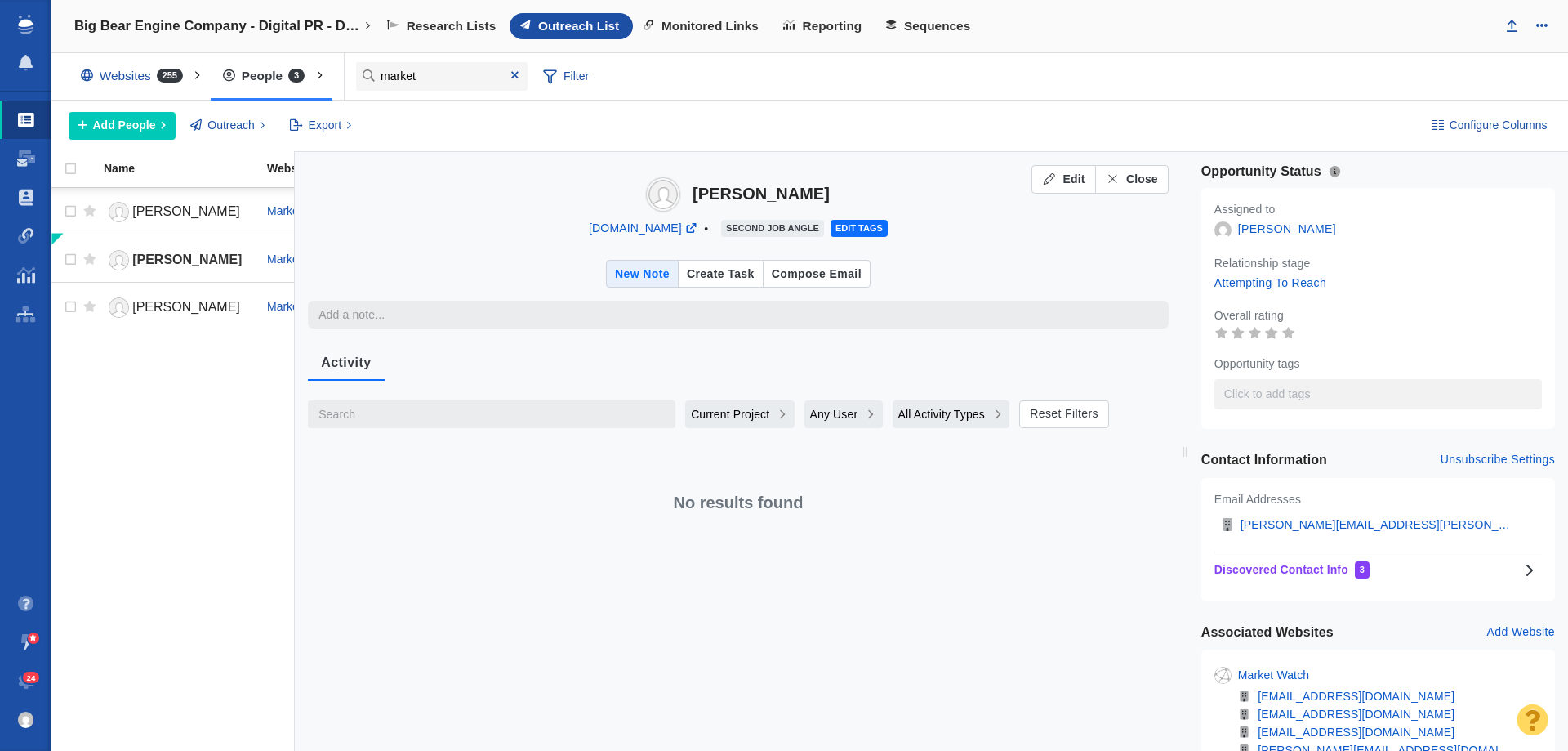
click at [710, 409] on span "Current Project" at bounding box center [730, 414] width 79 height 17
click at [707, 465] on li "All Projects" at bounding box center [738, 455] width 107 height 27
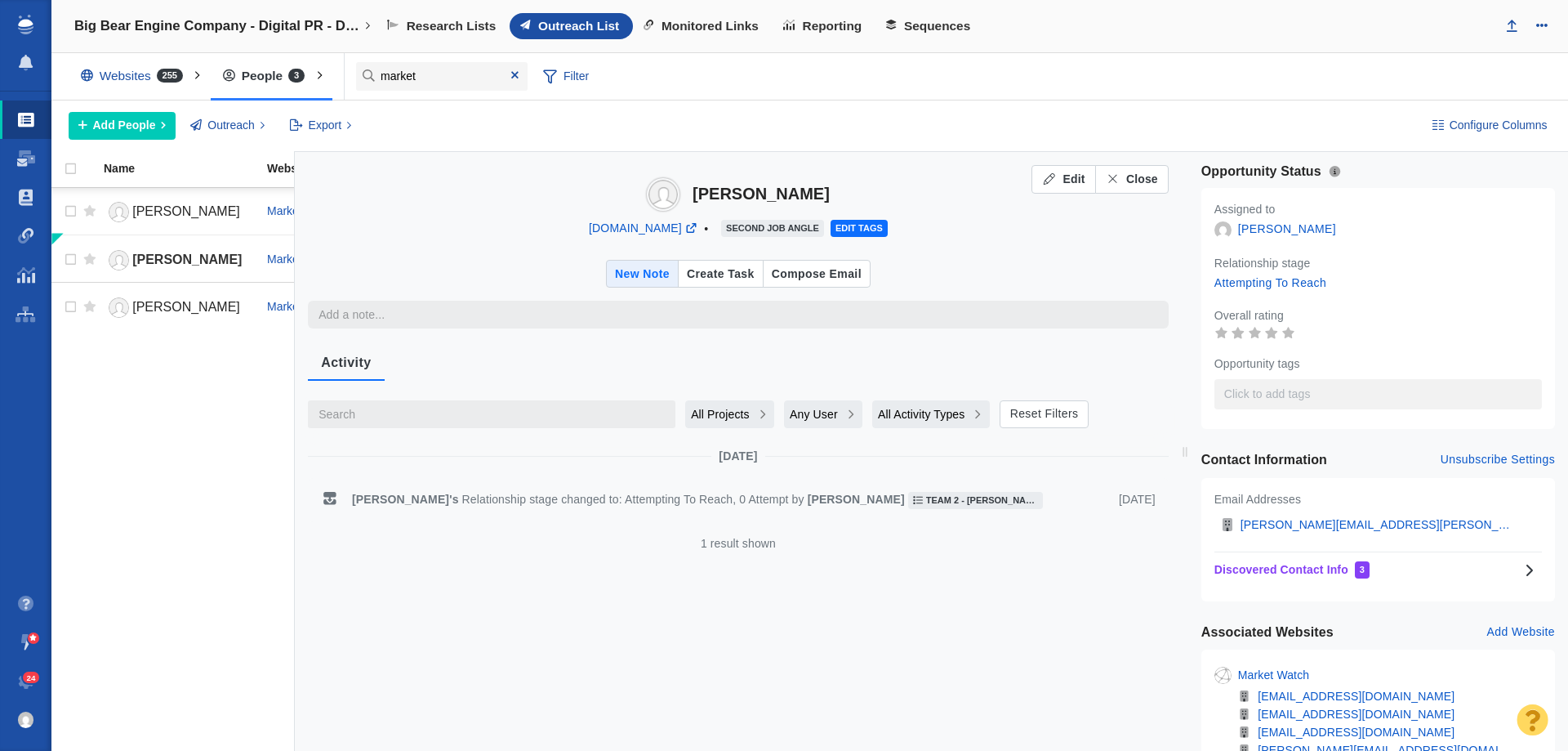
click at [155, 533] on div "[PERSON_NAME] Market Watch [PERSON_NAME][EMAIL_ADDRESS][PERSON_NAME][DOMAIN_NAM…" at bounding box center [189, 469] width 273 height 563
click at [156, 306] on span "[PERSON_NAME]" at bounding box center [187, 307] width 108 height 14
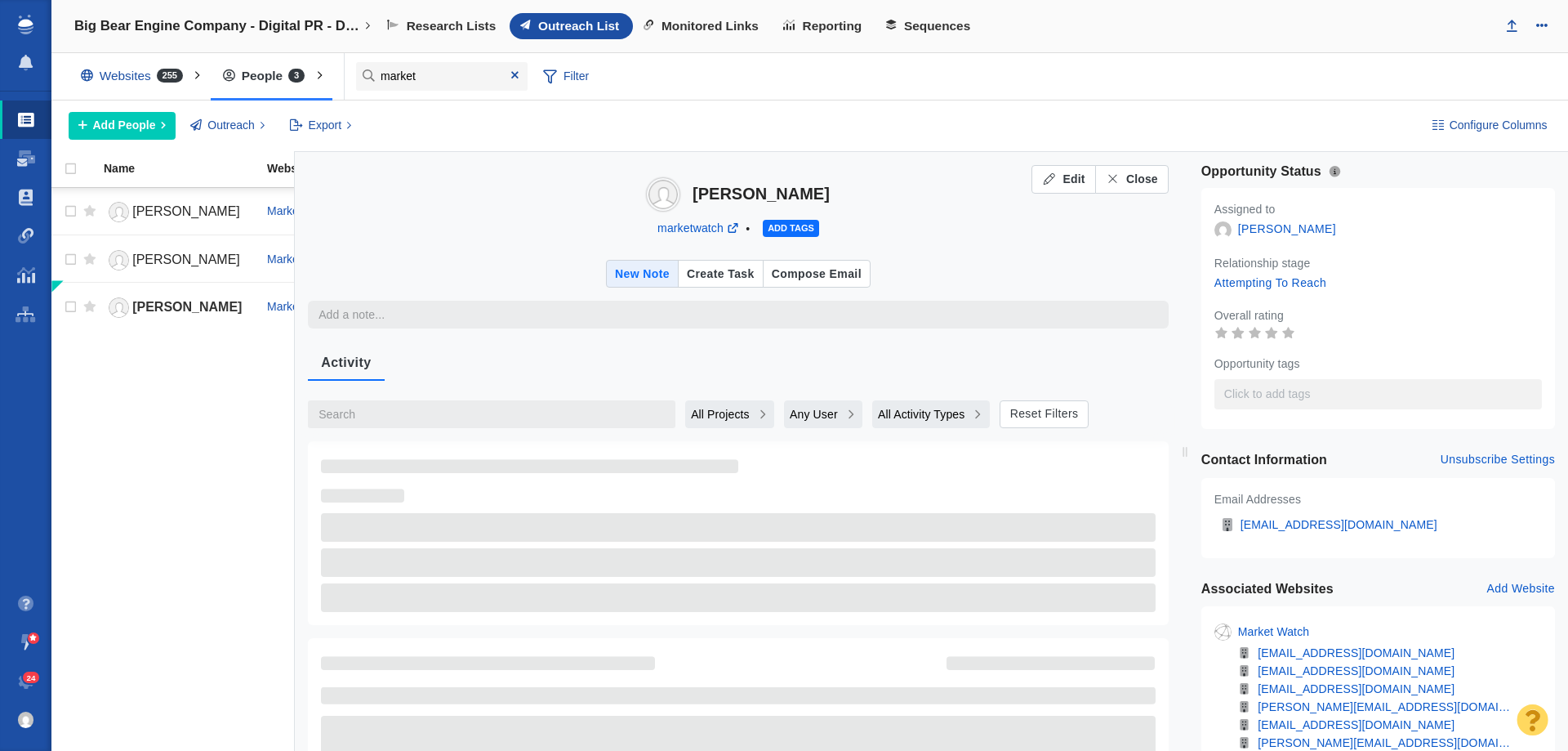
type textarea "x"
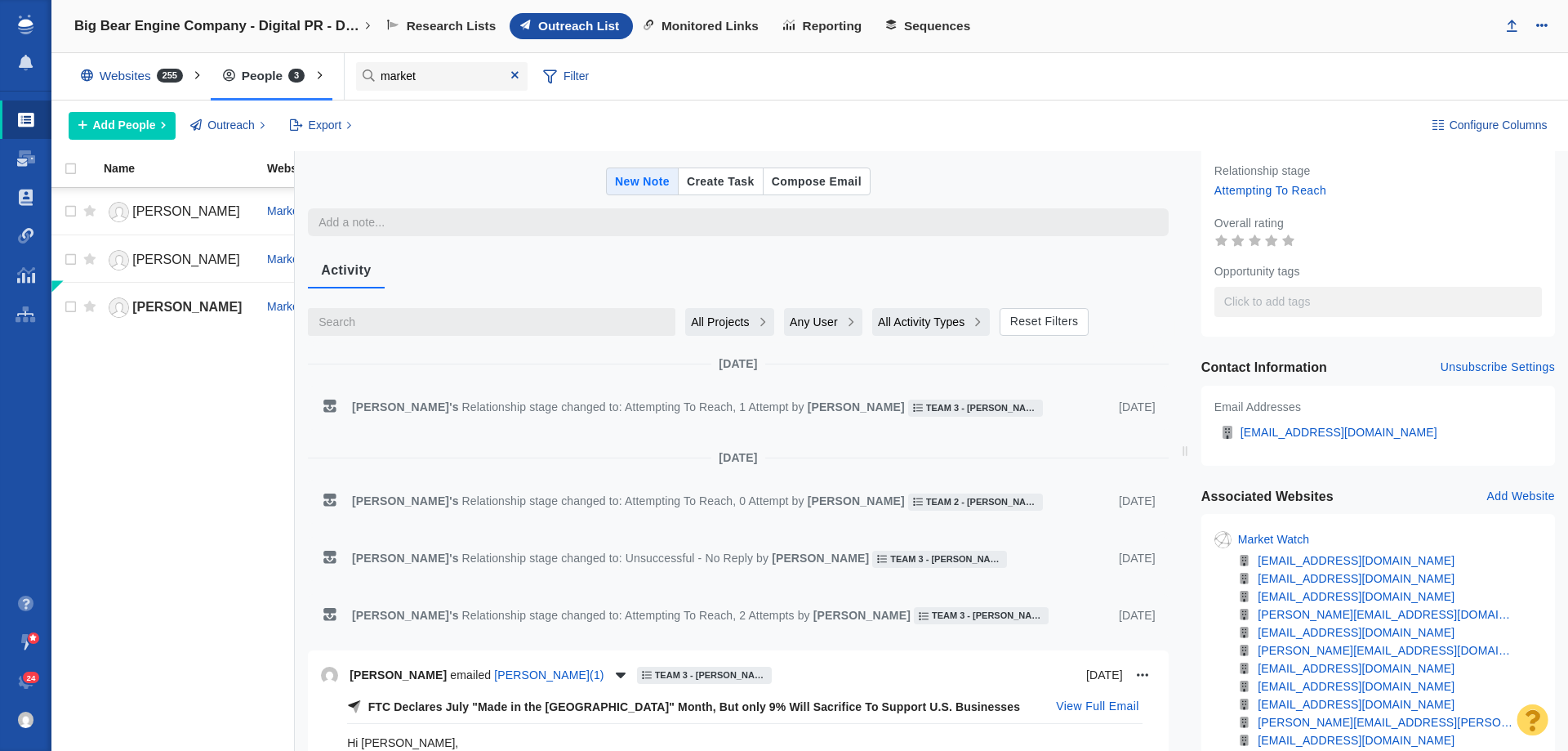
scroll to position [93, 0]
click at [154, 267] on link "[PERSON_NAME]" at bounding box center [178, 260] width 149 height 29
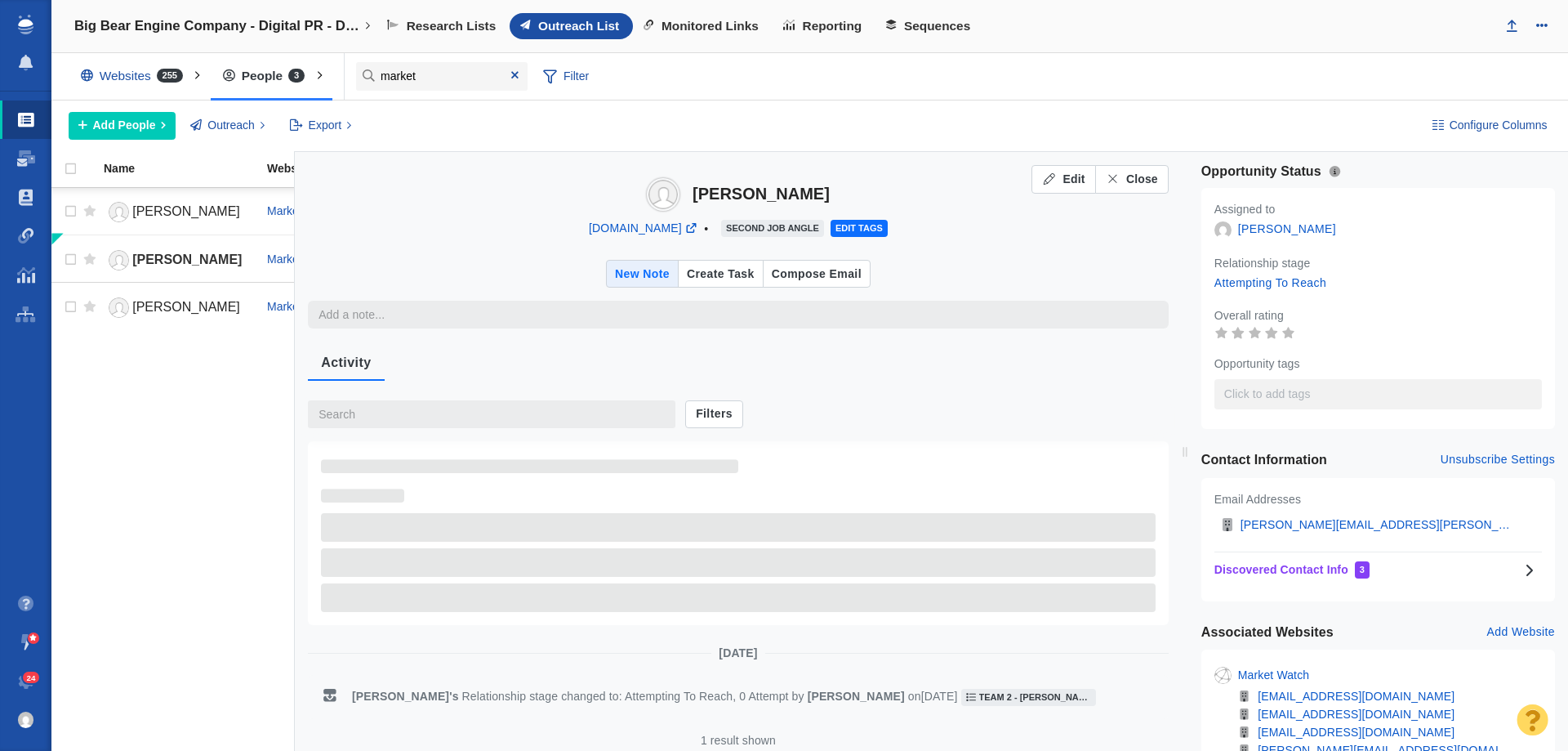
type textarea "x"
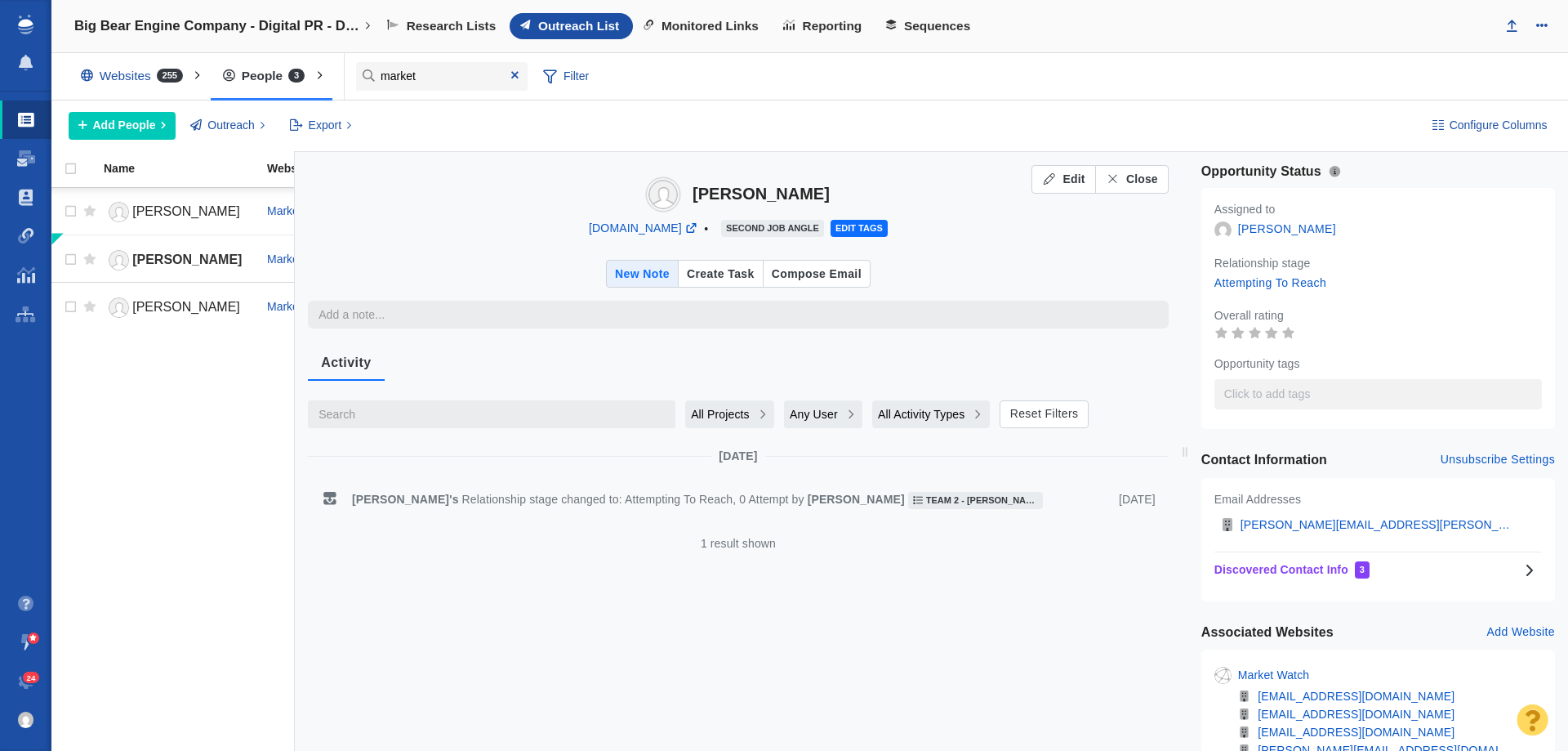
scroll to position [164, 0]
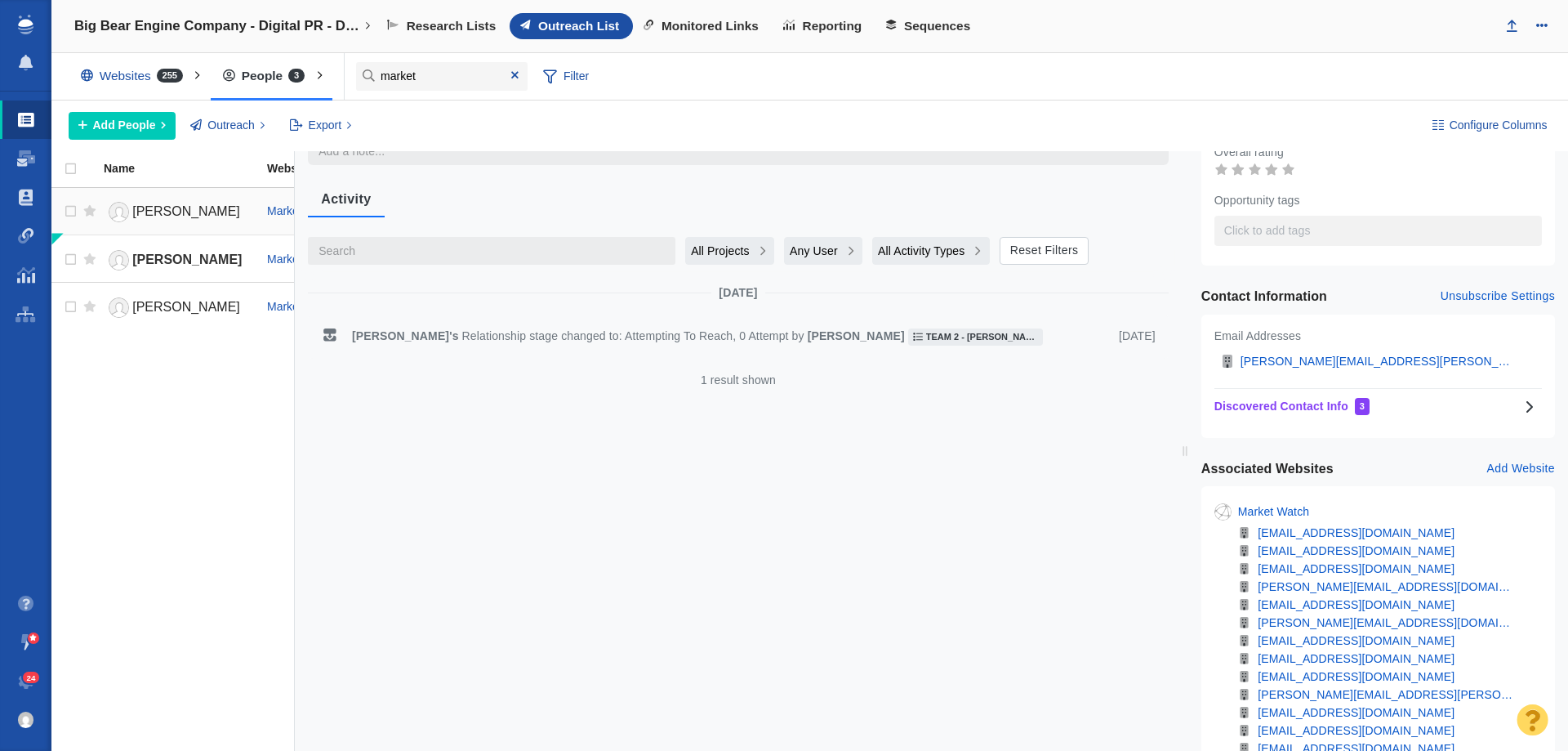
click at [138, 210] on span "[PERSON_NAME]" at bounding box center [187, 211] width 108 height 14
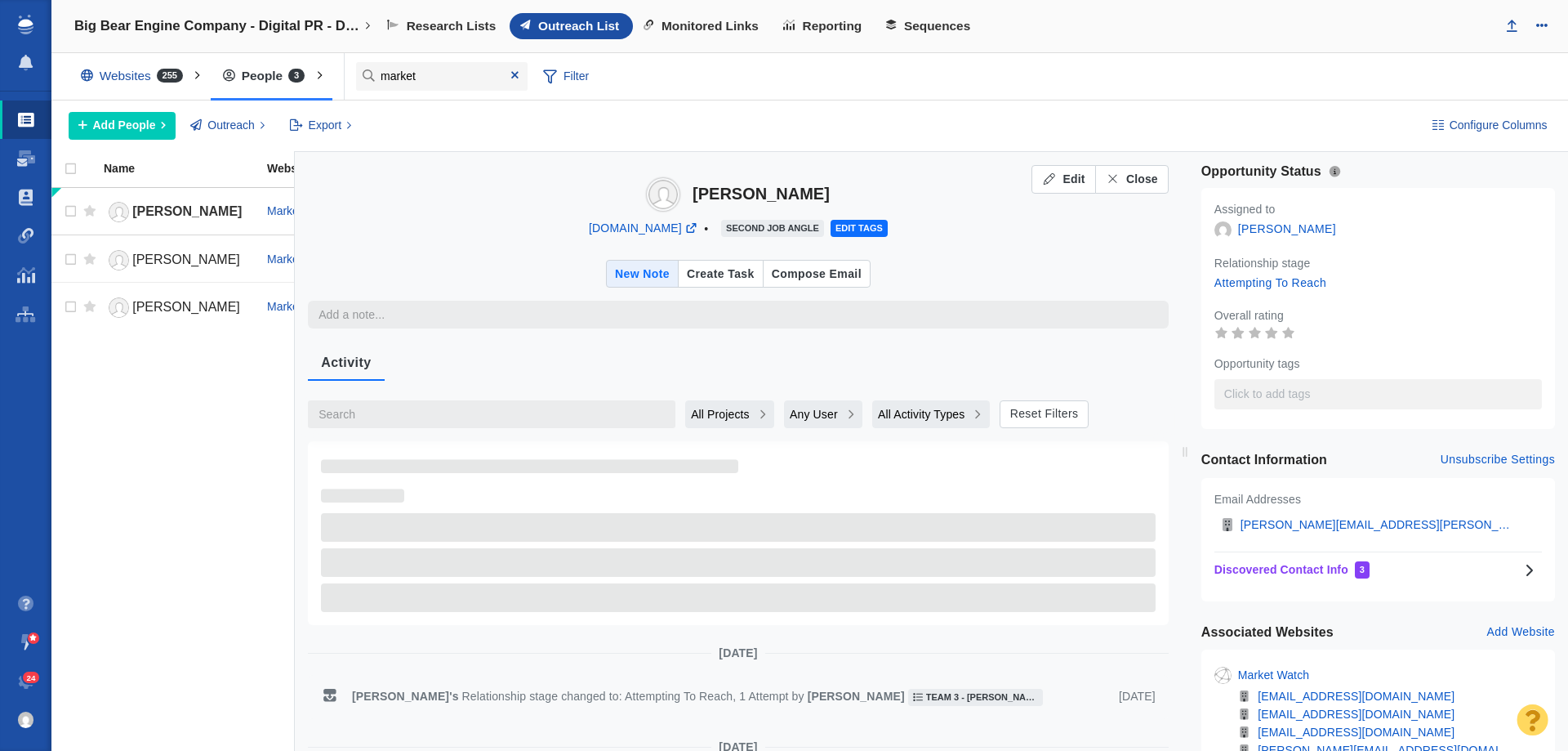
type textarea "x"
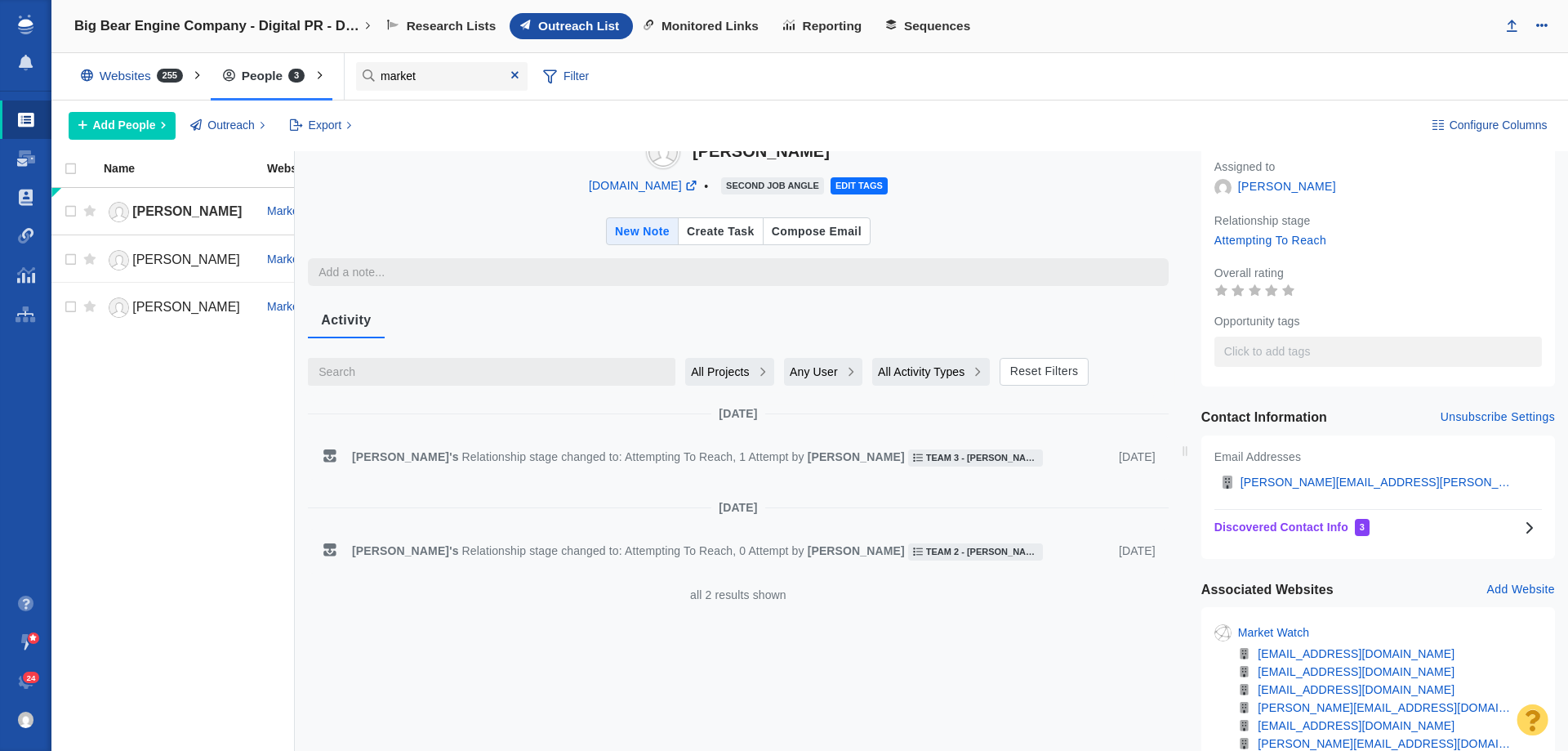
scroll to position [82, 0]
